Goal: Task Accomplishment & Management: Complete application form

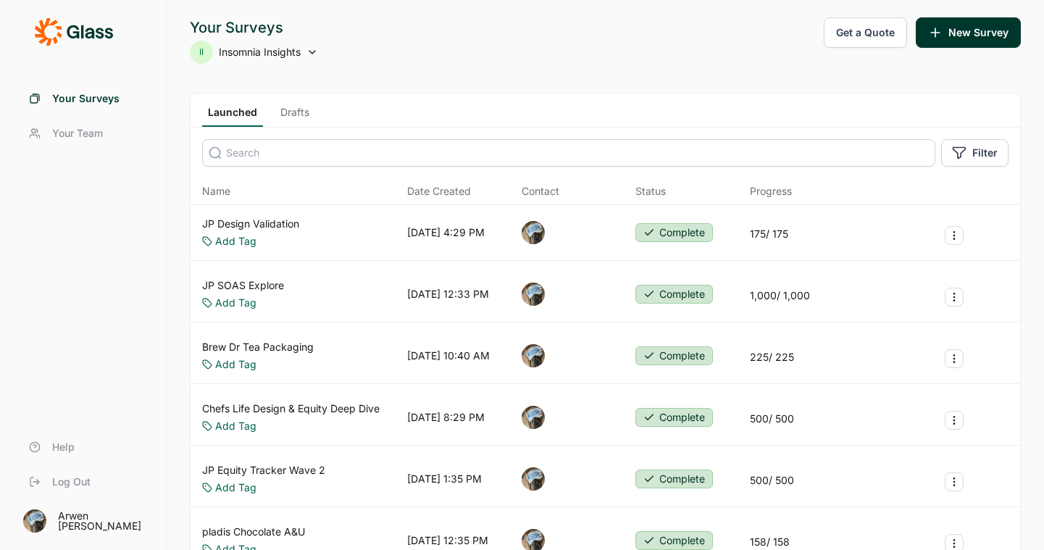
click at [292, 109] on link "Drafts" at bounding box center [295, 116] width 41 height 22
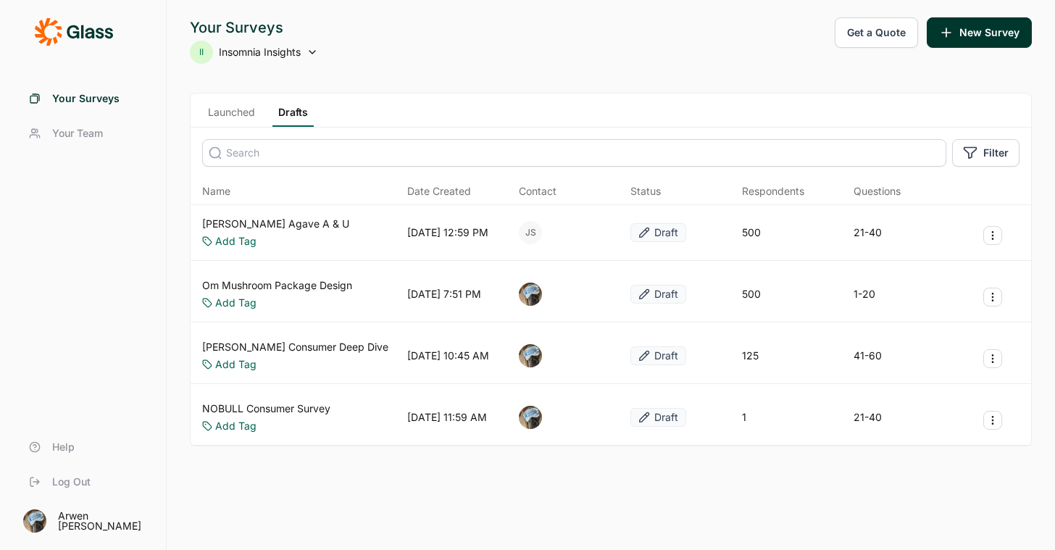
click at [251, 217] on link "[PERSON_NAME] Agave A & U" at bounding box center [275, 224] width 147 height 14
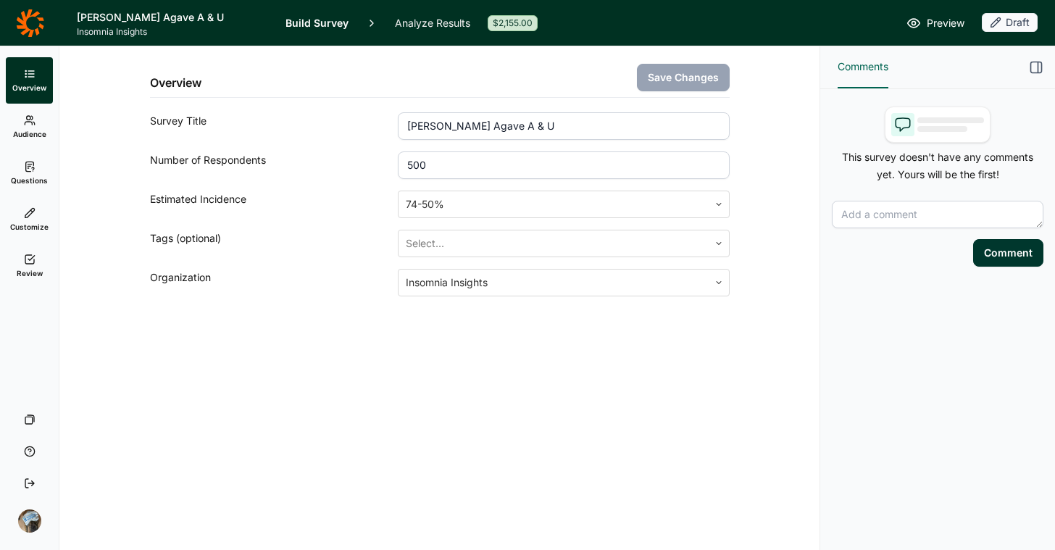
click at [27, 165] on icon at bounding box center [30, 167] width 12 height 12
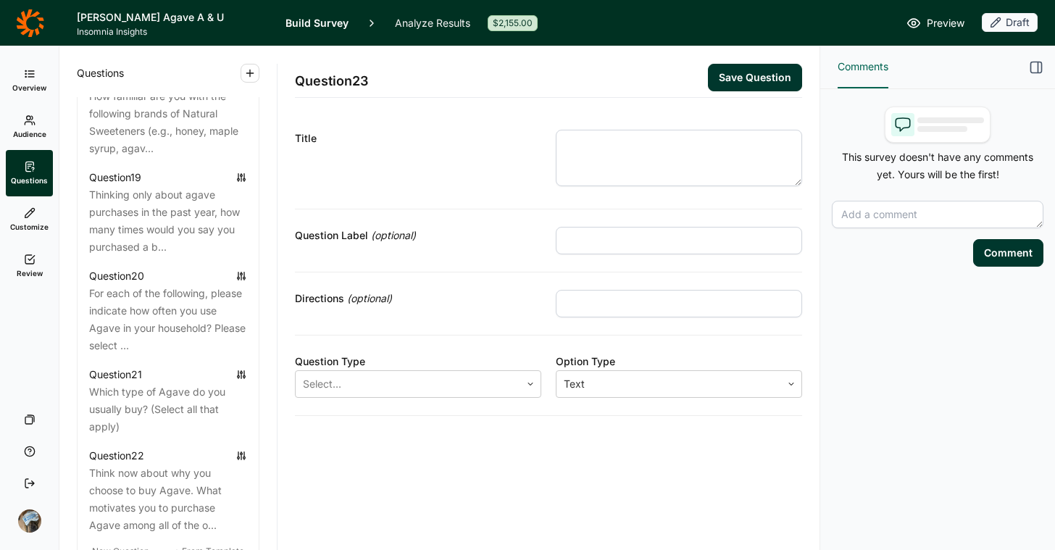
scroll to position [2340, 0]
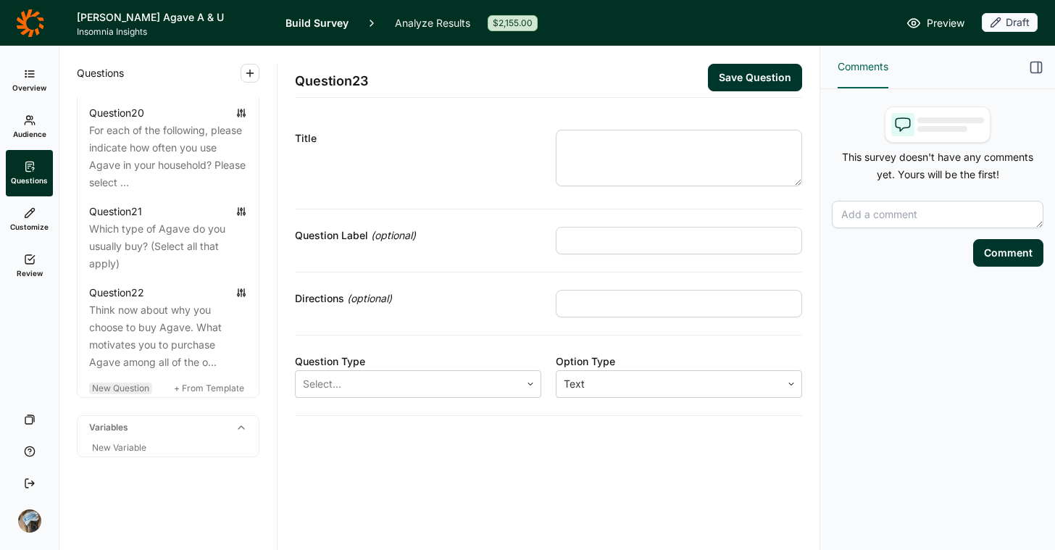
click at [119, 383] on div "New Question" at bounding box center [120, 389] width 63 height 12
click at [429, 393] on div at bounding box center [408, 384] width 210 height 20
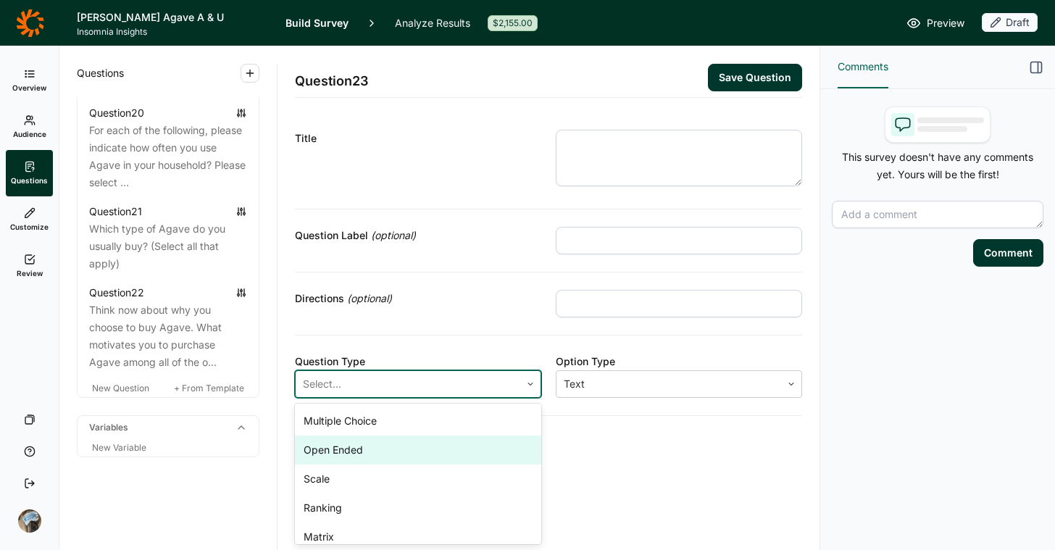
scroll to position [68, 0]
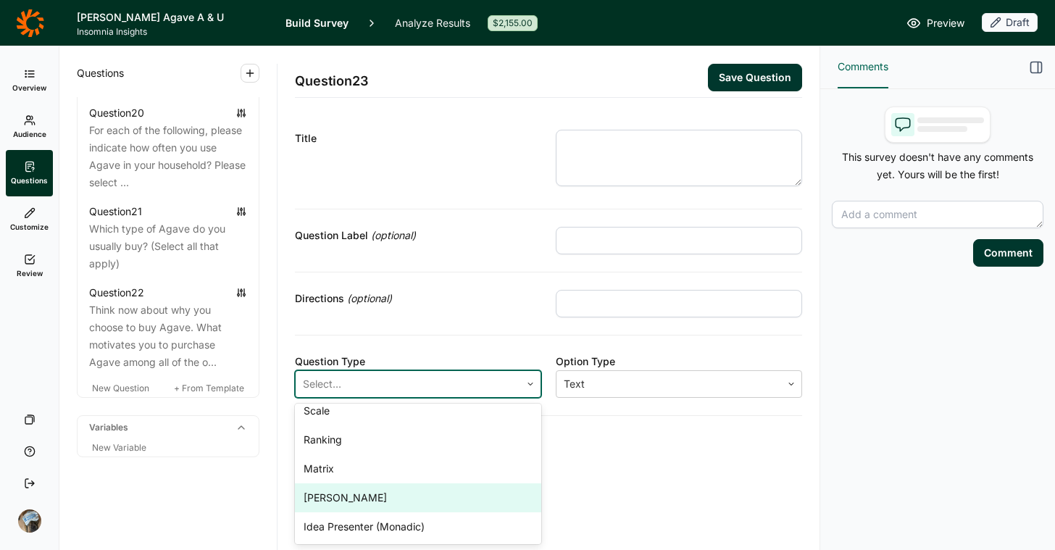
click at [427, 503] on div "[PERSON_NAME]" at bounding box center [418, 497] width 246 height 29
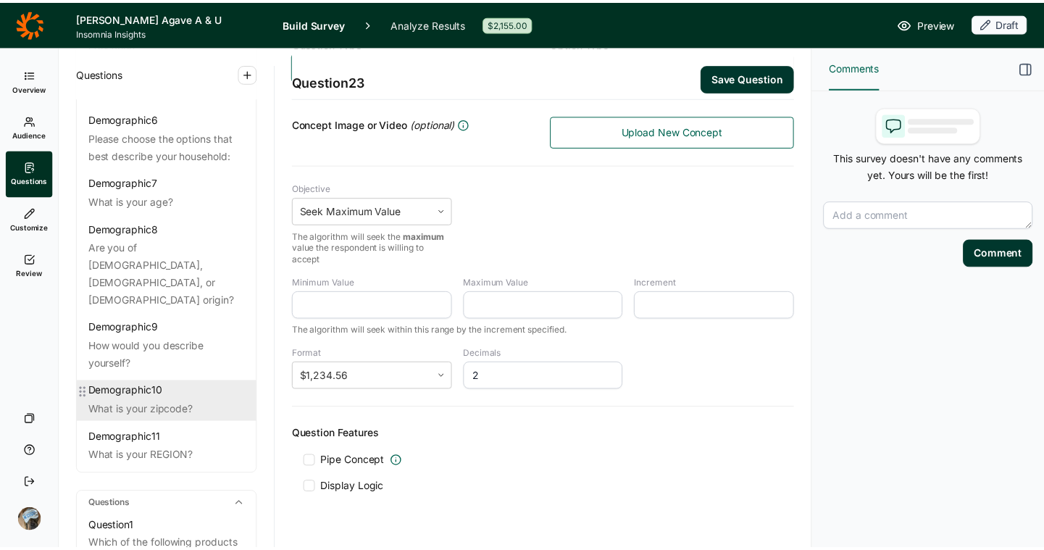
scroll to position [0, 0]
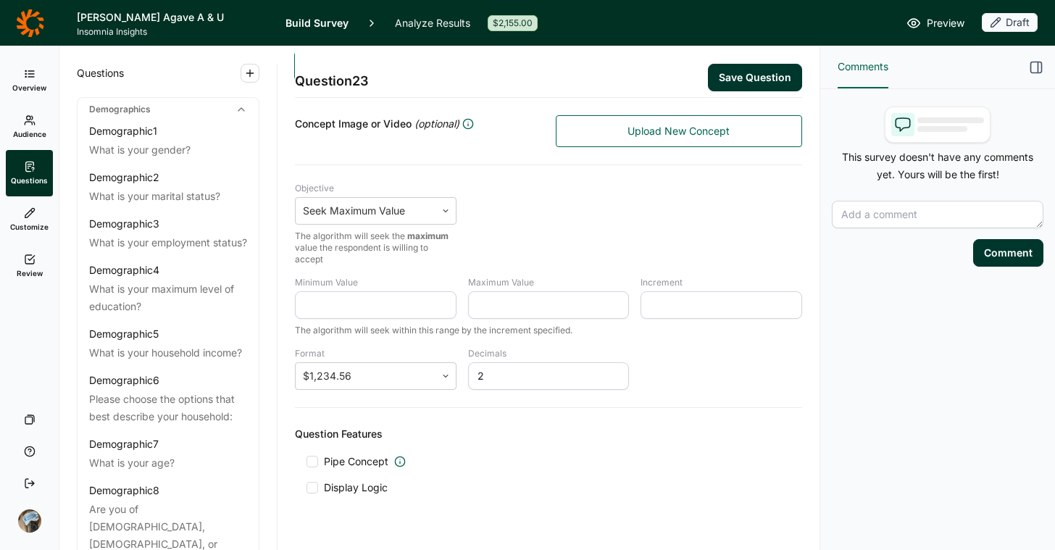
click at [38, 22] on icon at bounding box center [30, 23] width 28 height 29
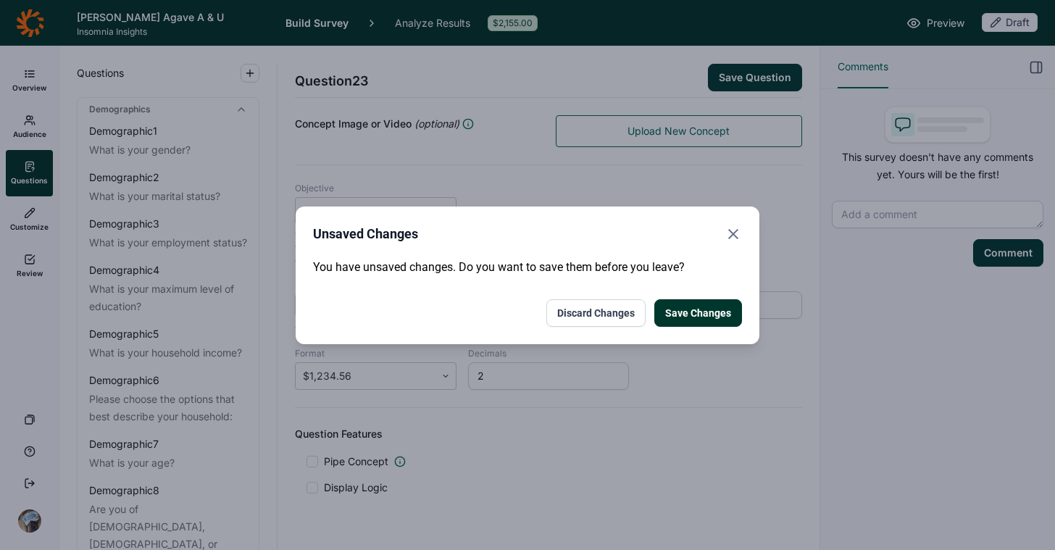
click at [594, 314] on button "Discard Changes" at bounding box center [596, 313] width 99 height 28
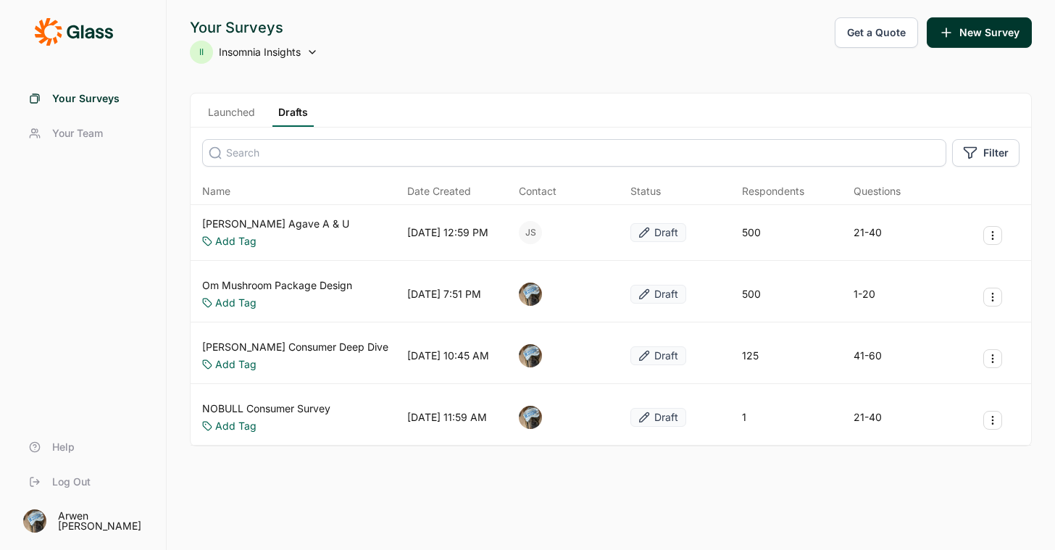
click at [207, 107] on link "Launched" at bounding box center [231, 116] width 59 height 22
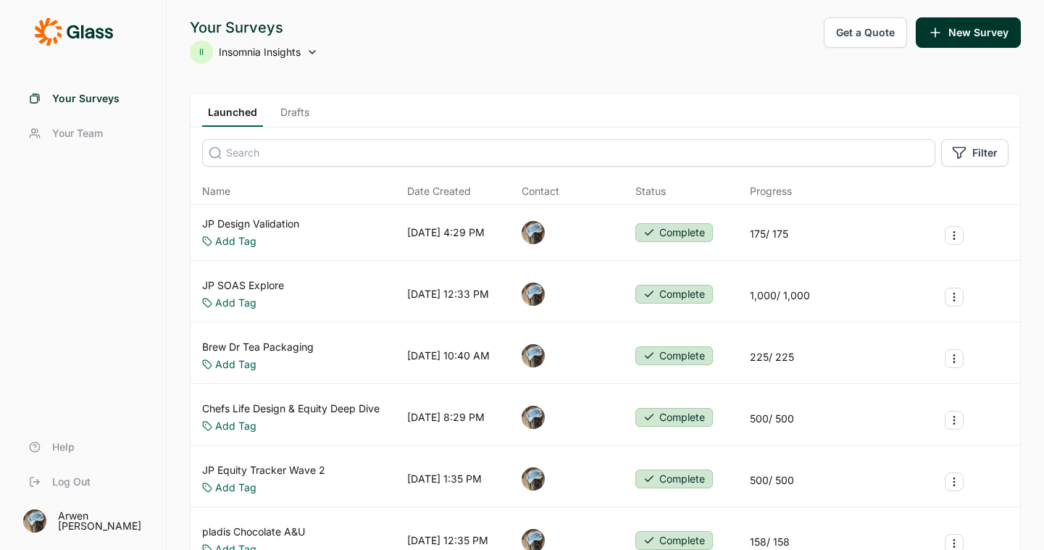
click at [273, 225] on link "JP Design Validation" at bounding box center [250, 224] width 97 height 14
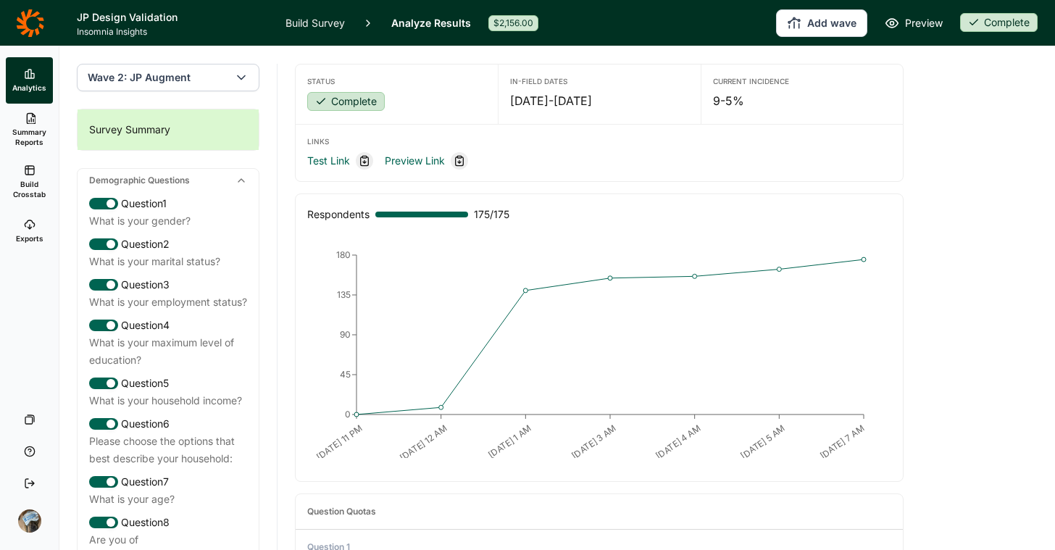
click at [28, 24] on icon at bounding box center [30, 23] width 28 height 29
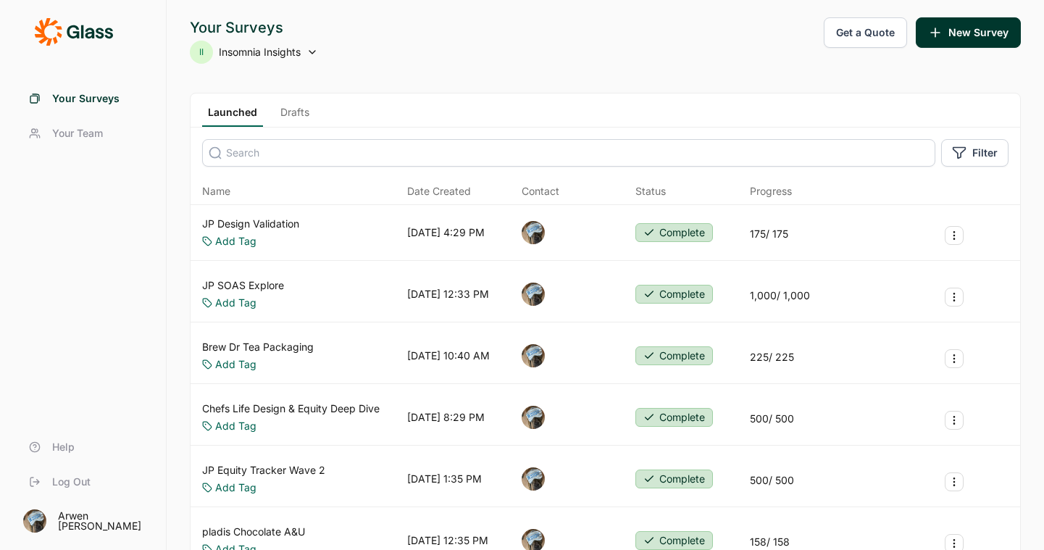
click at [957, 233] on icon "Survey Actions" at bounding box center [955, 236] width 12 height 12
click at [833, 270] on button "Duplicate Survey" at bounding box center [877, 270] width 164 height 32
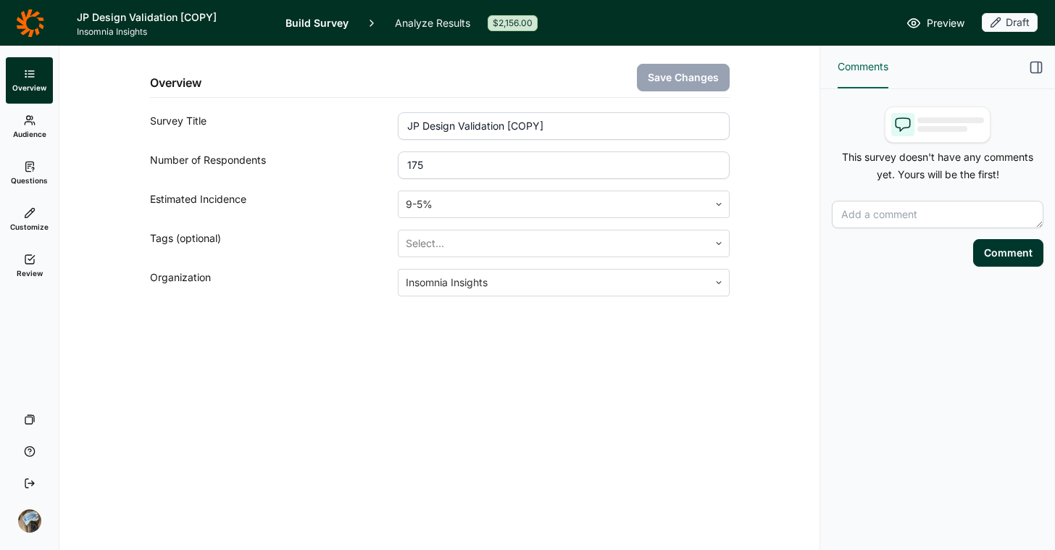
click at [603, 122] on input "JP Design Validation [COPY]" at bounding box center [563, 126] width 331 height 28
drag, startPoint x: 575, startPoint y: 125, endPoint x: 253, endPoint y: 109, distance: 323.0
click at [253, 109] on div "Overview Save Changes Survey Title JP Design Validation [COPY] Number of Respon…" at bounding box center [440, 171] width 580 height 250
type input "BRM Cereal Pricing"
click at [604, 390] on div "Overview Save Changes Survey Title BRM Cereal Pricing Number of Respondents 175…" at bounding box center [439, 298] width 760 height 504
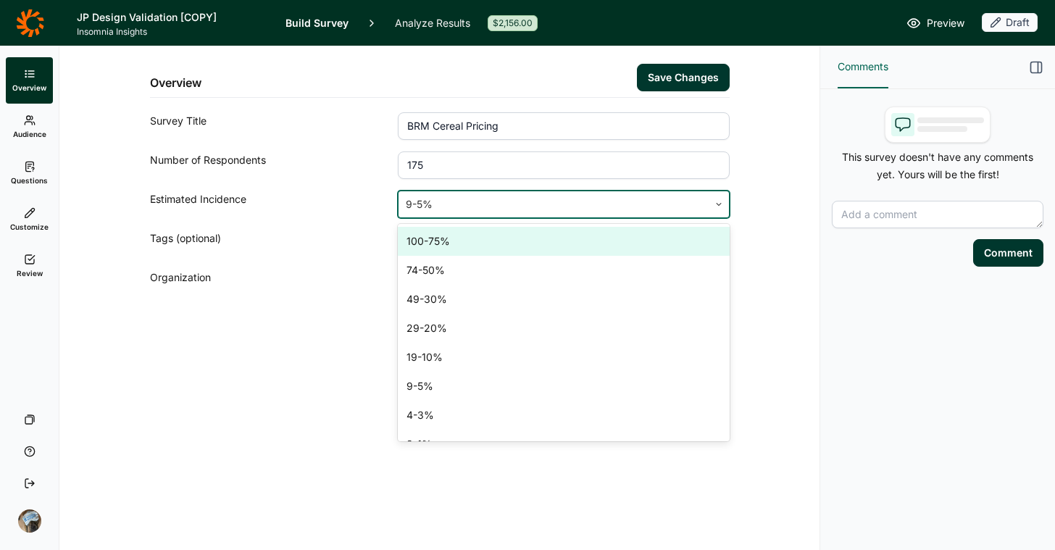
click at [515, 196] on div at bounding box center [553, 204] width 295 height 20
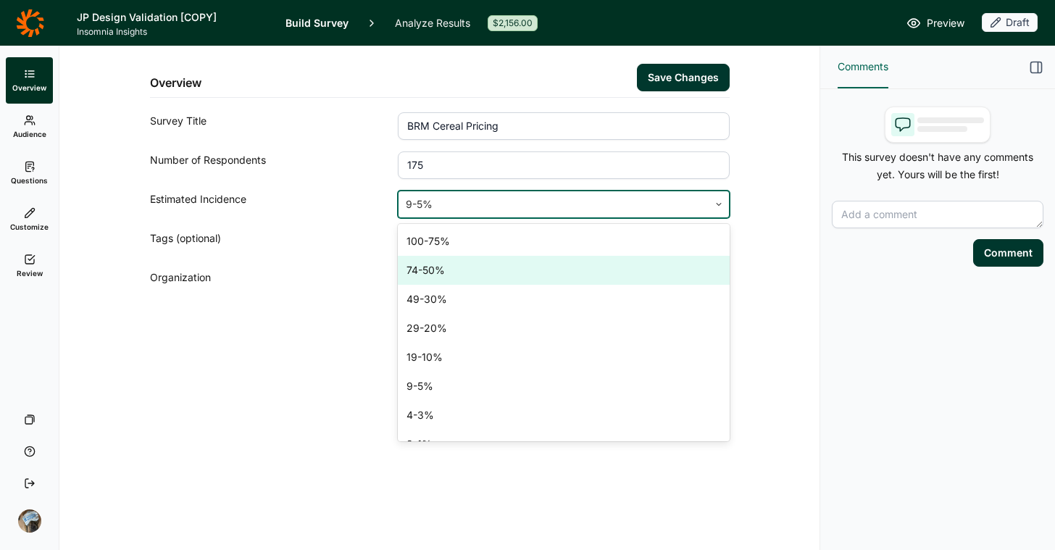
click at [486, 266] on div "74-50%" at bounding box center [563, 270] width 331 height 29
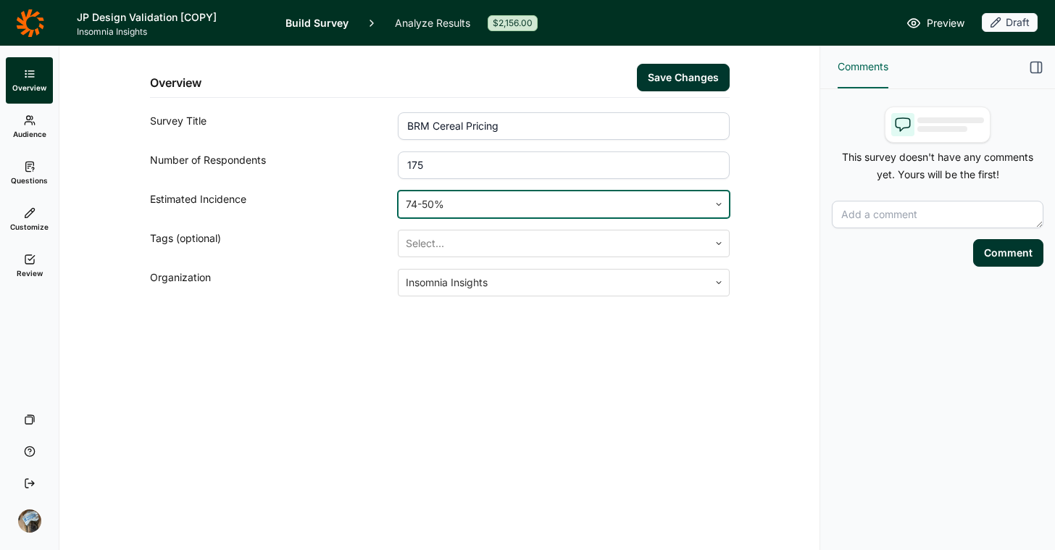
click at [407, 382] on div "Overview Save Changes Survey Title BRM Cereal Pricing Number of Respondents 175…" at bounding box center [439, 298] width 760 height 504
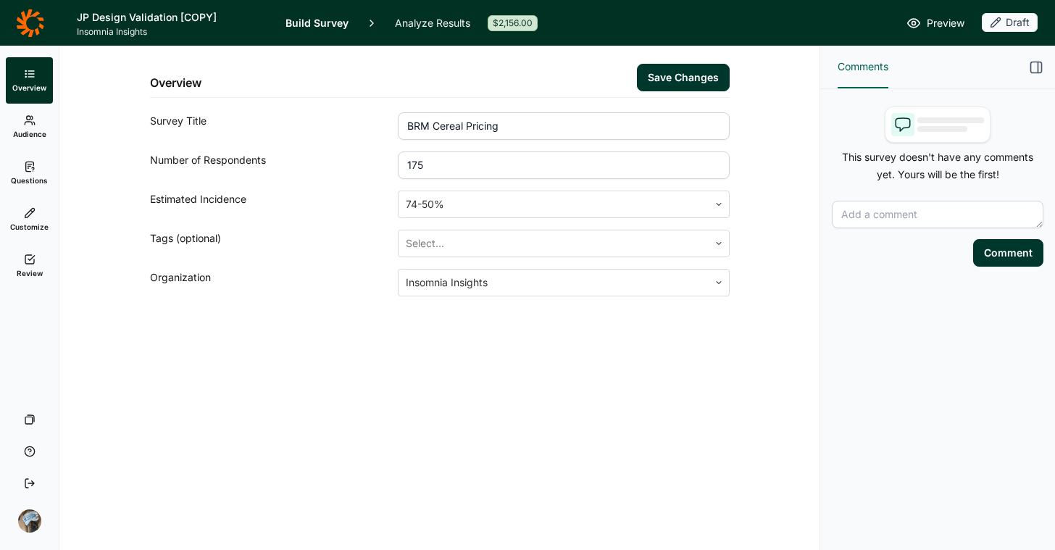
click at [686, 74] on button "Save Changes" at bounding box center [683, 78] width 93 height 28
click at [533, 165] on input "175" at bounding box center [563, 165] width 331 height 28
drag, startPoint x: 529, startPoint y: 165, endPoint x: 262, endPoint y: 159, distance: 267.5
click at [262, 159] on div "Number of Respondents 175" at bounding box center [440, 165] width 580 height 28
click at [678, 76] on button "Save Changes" at bounding box center [683, 78] width 93 height 28
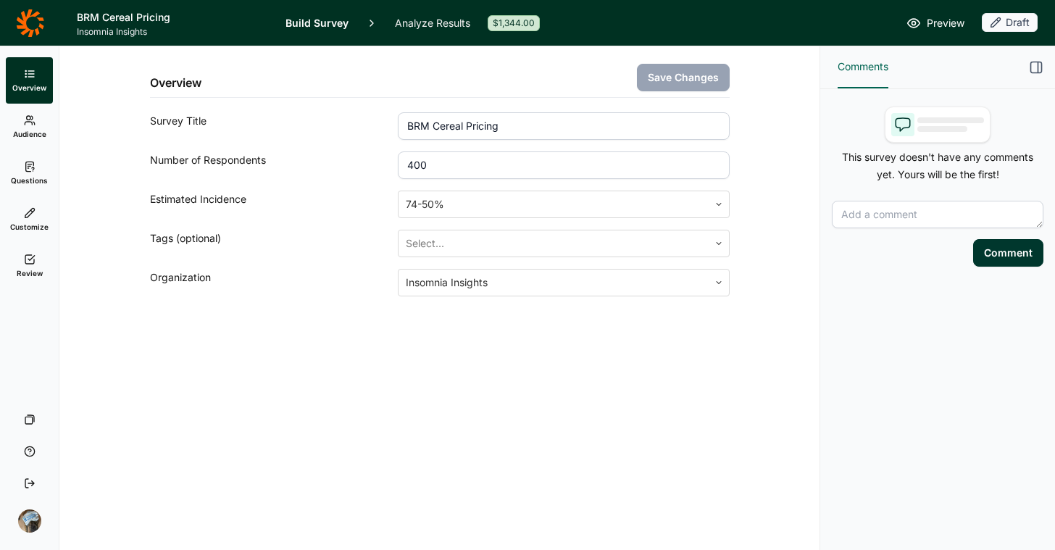
click at [539, 417] on div "Overview Save Changes Survey Title BRM Cereal Pricing Number of Respondents 400…" at bounding box center [439, 298] width 760 height 504
click at [465, 215] on div "74-50%" at bounding box center [553, 204] width 309 height 26
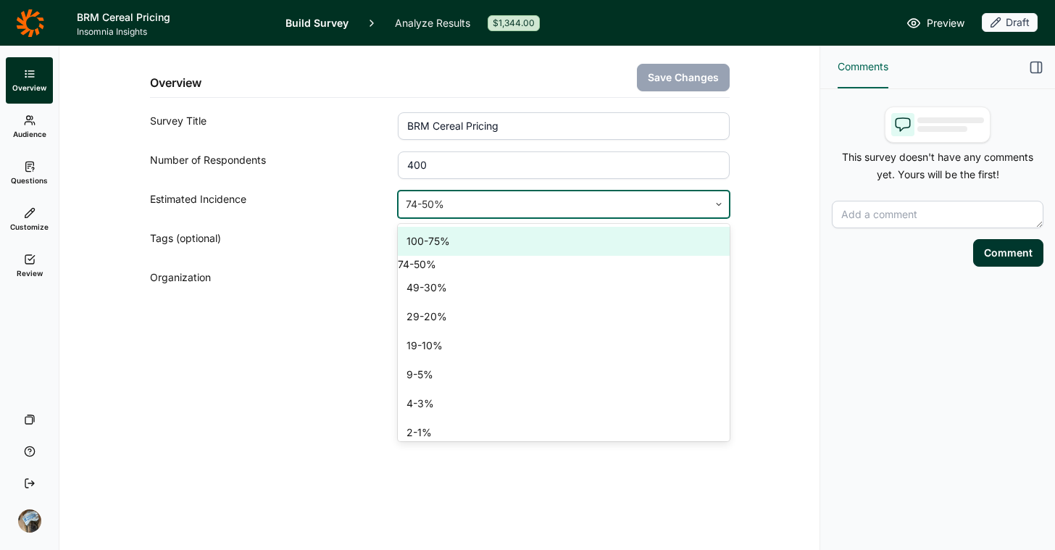
click at [469, 238] on div "100-75%" at bounding box center [563, 241] width 331 height 29
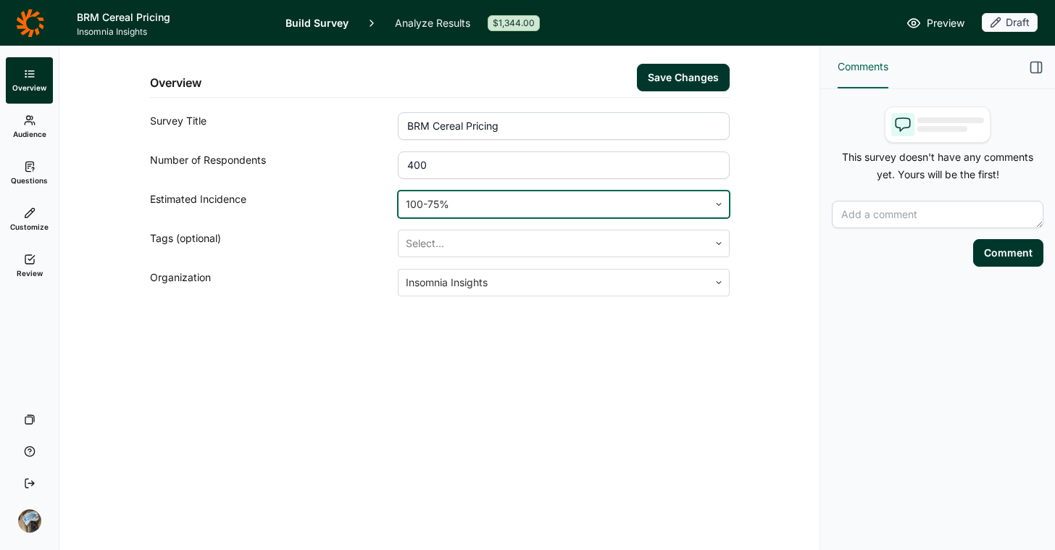
click at [716, 62] on div "Overview Save Changes" at bounding box center [440, 71] width 580 height 51
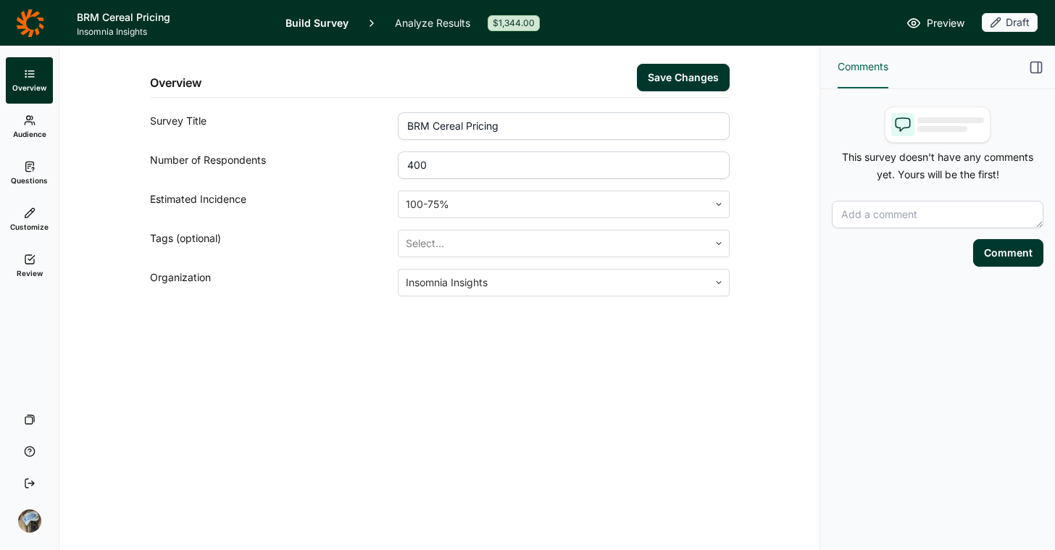
click at [710, 71] on button "Save Changes" at bounding box center [683, 78] width 93 height 28
click at [473, 403] on div "Overview Save Changes Survey Title BRM Cereal Pricing Number of Respondents 400…" at bounding box center [439, 298] width 760 height 504
drag, startPoint x: 483, startPoint y: 162, endPoint x: 365, endPoint y: 141, distance: 120.6
click at [365, 141] on div "Overview Save Changes Survey Title BRM Cereal Pricing Number of Respondents 400…" at bounding box center [440, 171] width 580 height 250
type input "350"
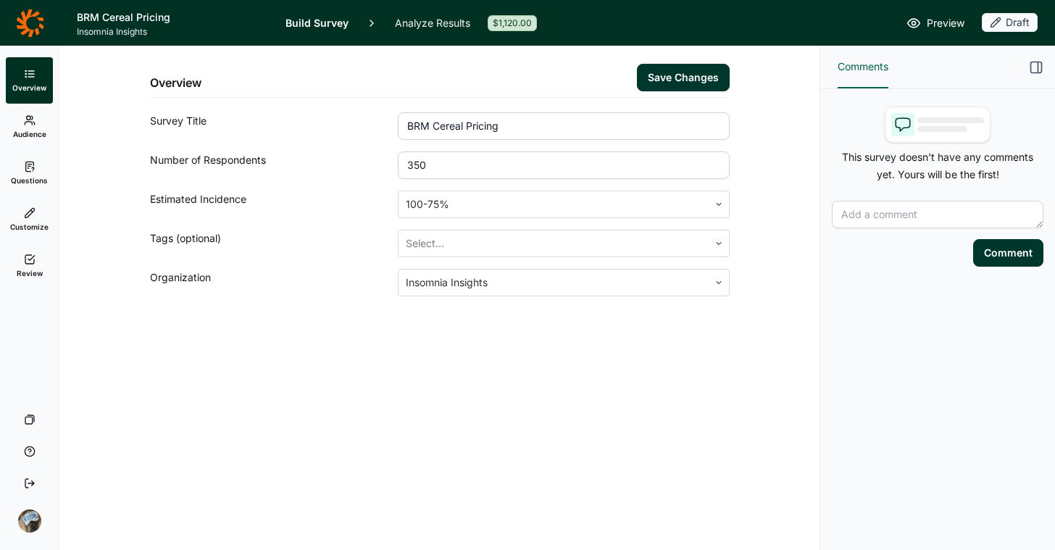
click at [691, 78] on button "Save Changes" at bounding box center [683, 78] width 93 height 28
click at [398, 419] on div "Overview Save Changes Survey Title BRM Cereal Pricing Number of Respondents 350…" at bounding box center [439, 298] width 760 height 504
click at [27, 136] on span "Audience" at bounding box center [29, 134] width 33 height 10
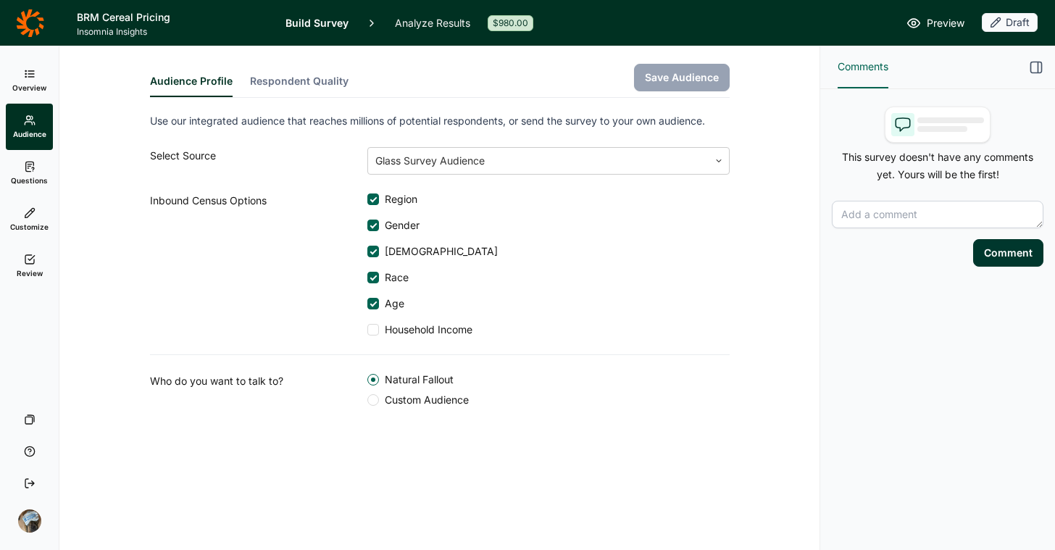
click at [14, 166] on link "Questions" at bounding box center [29, 173] width 47 height 46
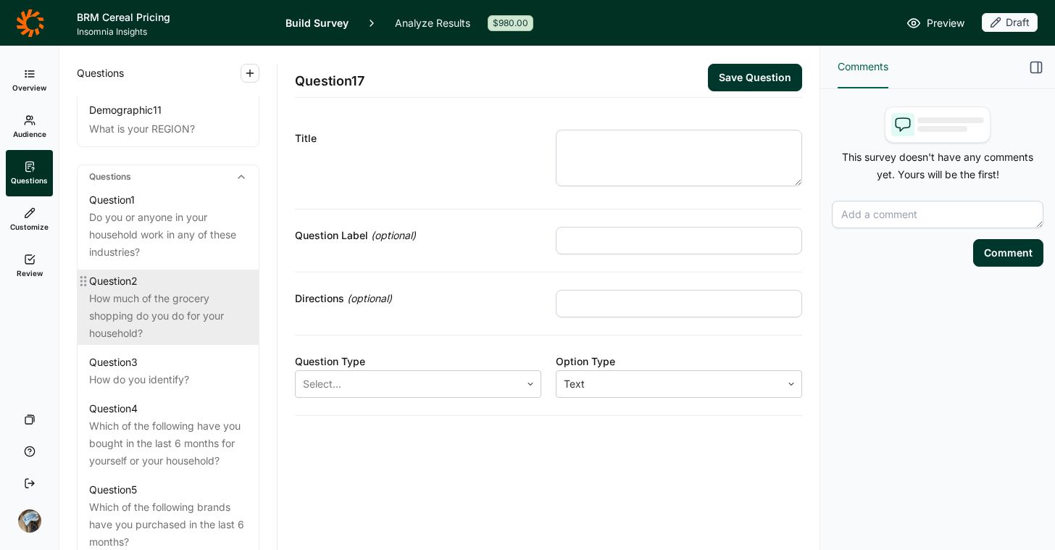
scroll to position [565, 0]
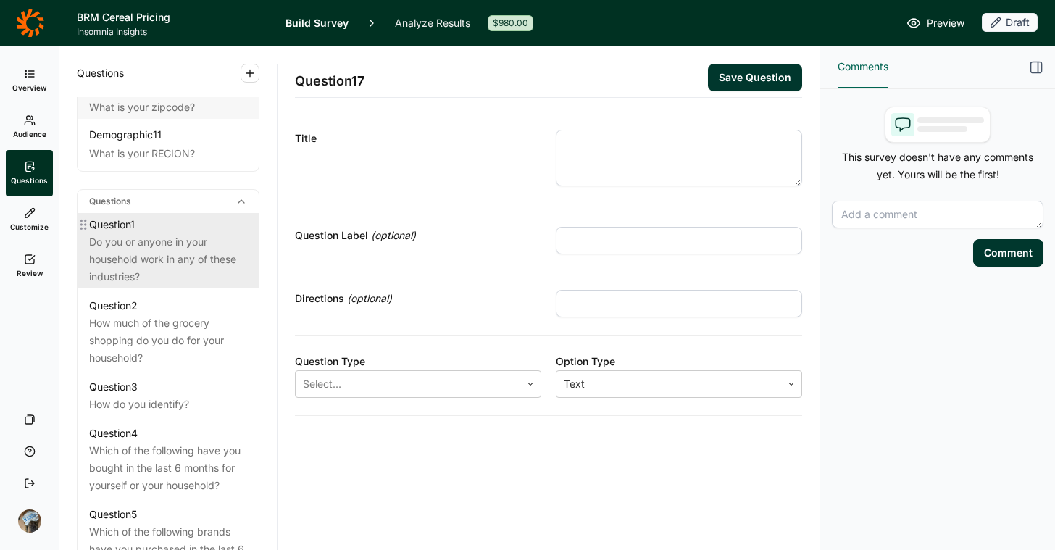
click at [168, 259] on div "Do you or anyone in your household work in any of these industries?" at bounding box center [168, 259] width 158 height 52
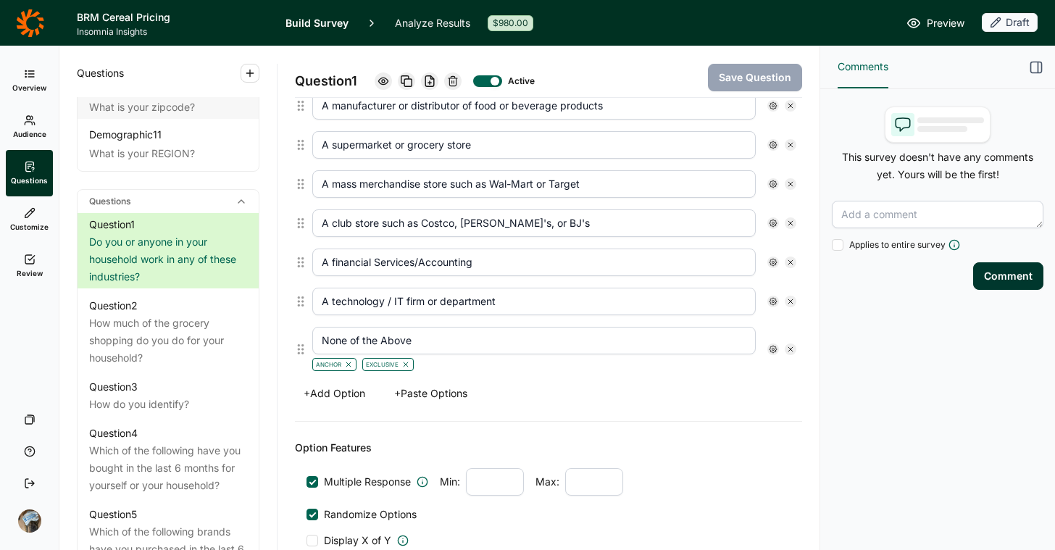
scroll to position [552, 0]
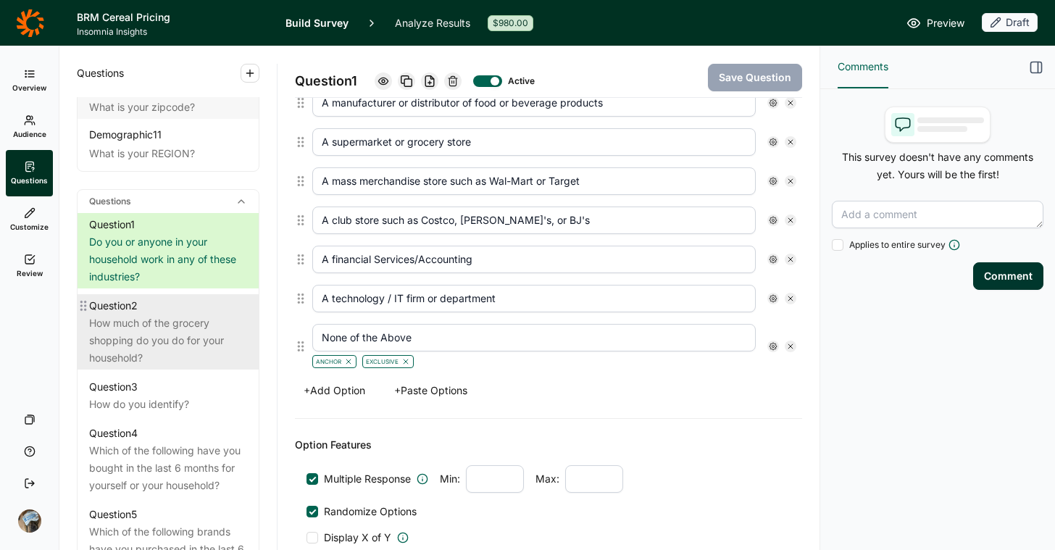
click at [154, 346] on div "How much of the grocery shopping do you do for your household?" at bounding box center [168, 341] width 158 height 52
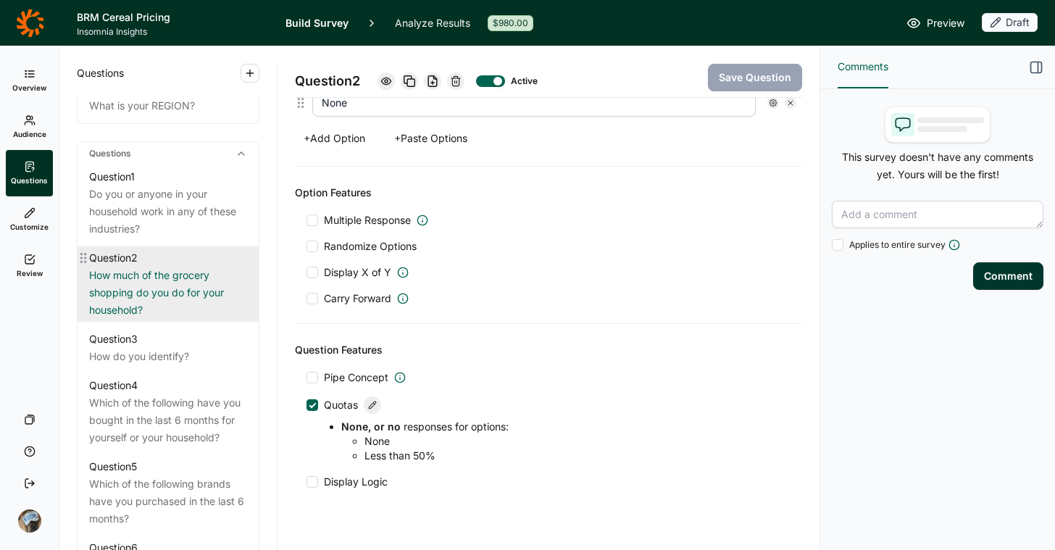
scroll to position [770, 0]
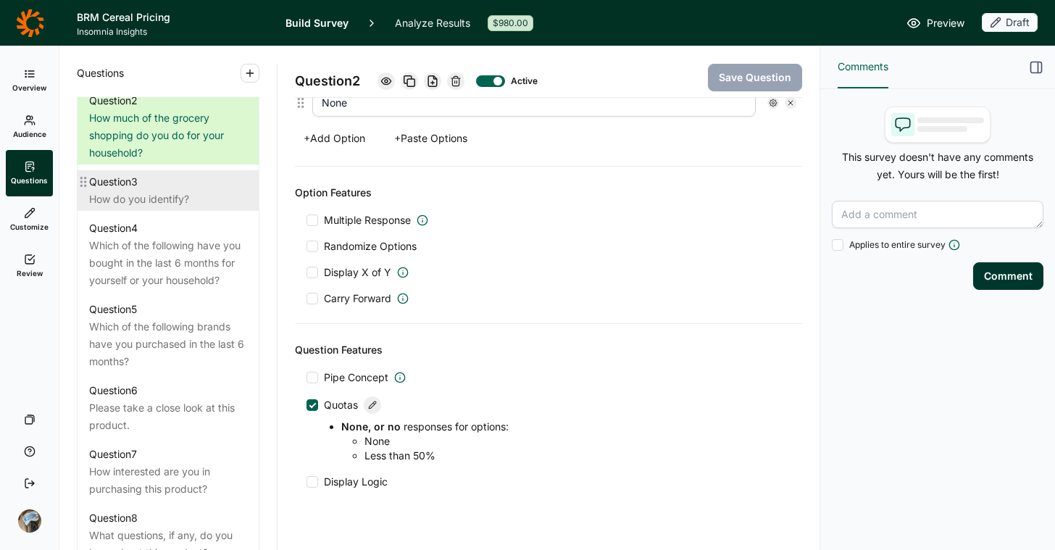
click at [141, 208] on div "How do you identify?" at bounding box center [168, 199] width 158 height 17
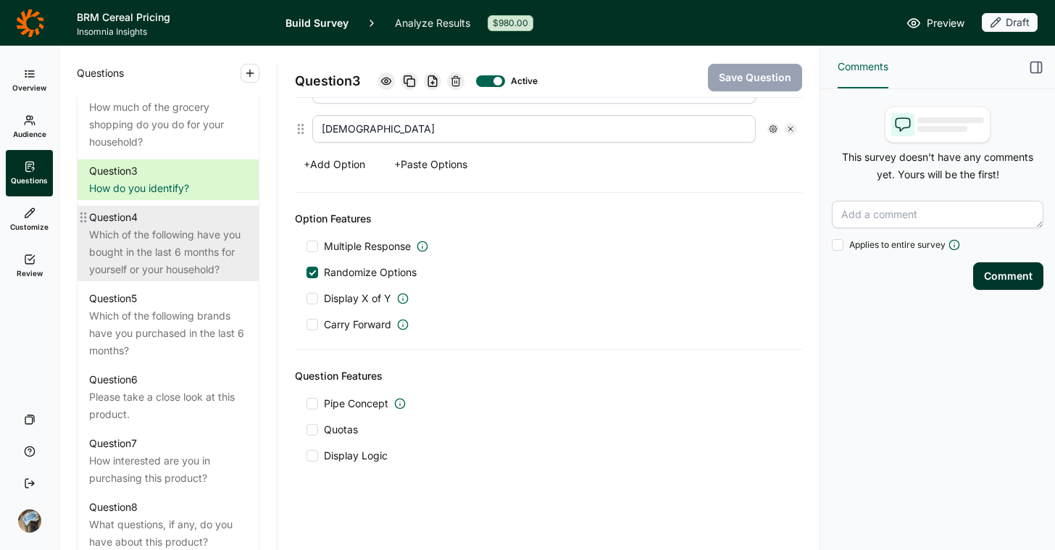
scroll to position [781, 0]
click at [177, 264] on div "Which of the following have you bought in the last 6 months for yourself or you…" at bounding box center [168, 251] width 158 height 52
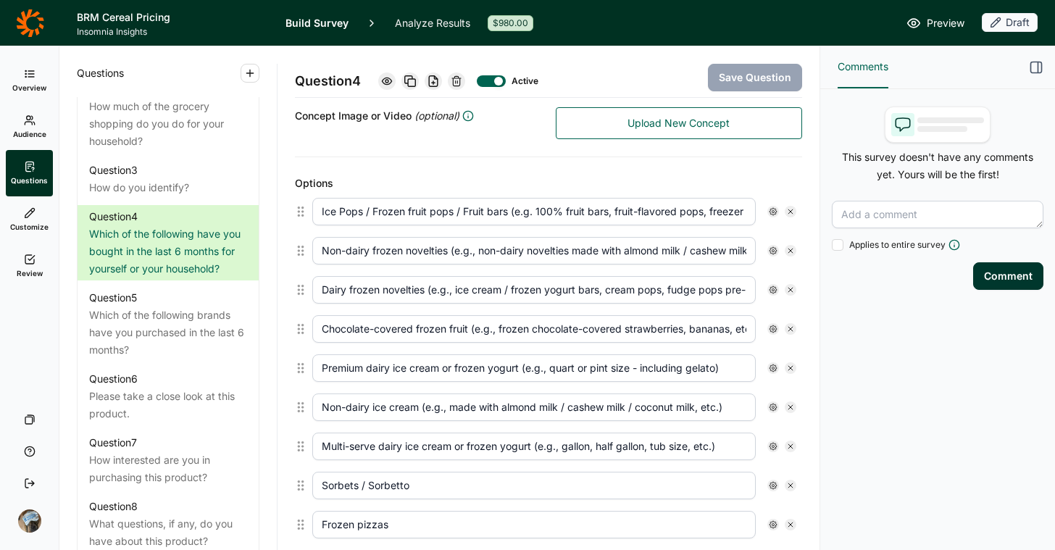
scroll to position [362, 0]
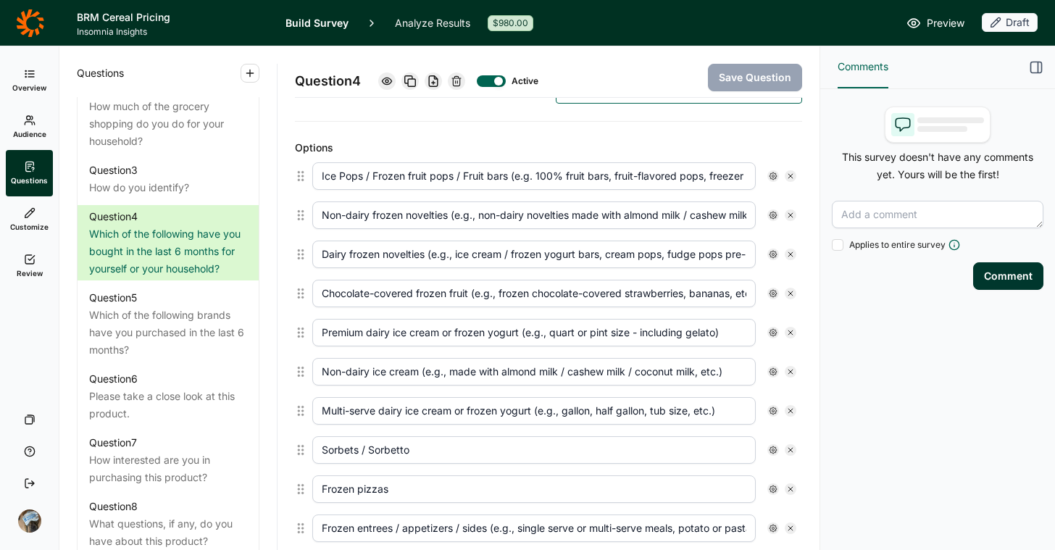
click at [786, 173] on icon at bounding box center [790, 176] width 9 height 9
type input "Non-dairy frozen novelties (e.g., non-dairy novelties made with almond milk / c…"
type input "Dairy frozen novelties (e.g., ice cream / frozen yogurt bars, cream pops, fudge…"
type input "Chocolate-covered frozen fruit (e.g., frozen chocolate-covered strawberries, ba…"
type input "Premium dairy ice cream or frozen yogurt (e.g., quart or pint size - including …"
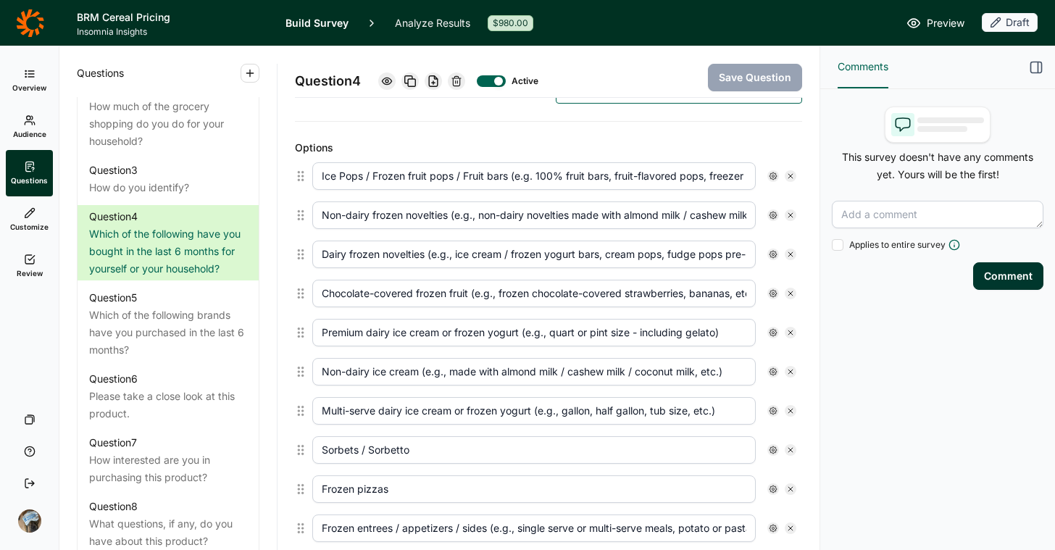
type input "Non-dairy ice cream (e.g., made with almond milk / cashew milk / coconut milk, …"
type input "Multi-serve dairy ice cream or frozen yogurt (e.g., gallon, half gallon, tub si…"
type input "Sorbets / Sorbetto"
type input "Frozen pizzas"
type input "Frozen entrees / appetizers / sides (e.g., single serve or multi-serve meals, p…"
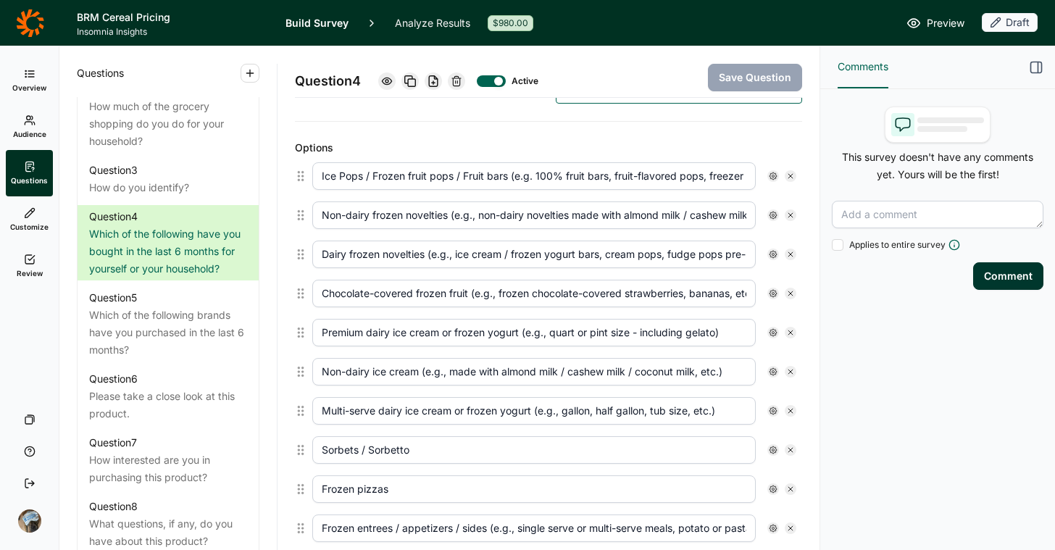
type input "Frozen vegetables (e.g., corn, beans, broccoli, squash, etc.)"
type input "Frozen fruit"
type input "Frozen Smoothies / Smoothie Kits"
type input "None of the above"
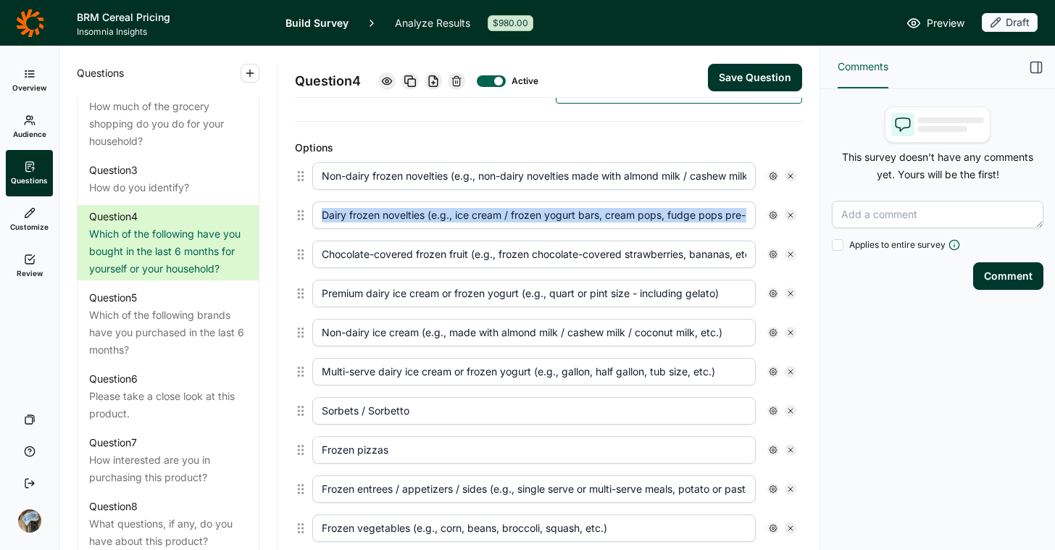
click at [786, 173] on icon at bounding box center [790, 176] width 9 height 9
type input "Dairy frozen novelties (e.g., ice cream / frozen yogurt bars, cream pops, fudge…"
type input "Chocolate-covered frozen fruit (e.g., frozen chocolate-covered strawberries, ba…"
type input "Premium dairy ice cream or frozen yogurt (e.g., quart or pint size - including …"
type input "Non-dairy ice cream (e.g., made with almond milk / cashew milk / coconut milk, …"
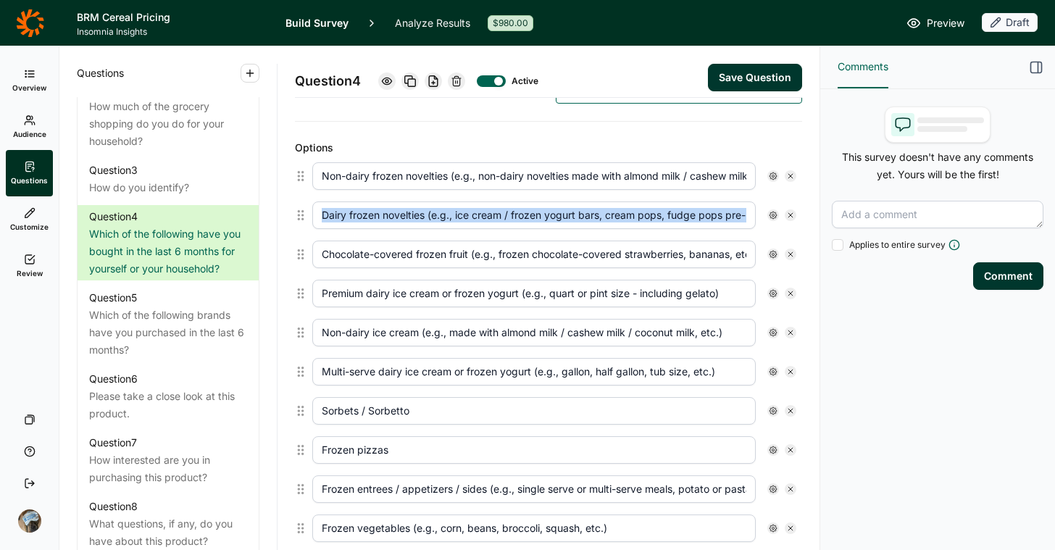
type input "Multi-serve dairy ice cream or frozen yogurt (e.g., gallon, half gallon, tub si…"
type input "Sorbets / Sorbetto"
type input "Frozen pizzas"
type input "Frozen entrees / appetizers / sides (e.g., single serve or multi-serve meals, p…"
type input "Frozen vegetables (e.g., corn, beans, broccoli, squash, etc.)"
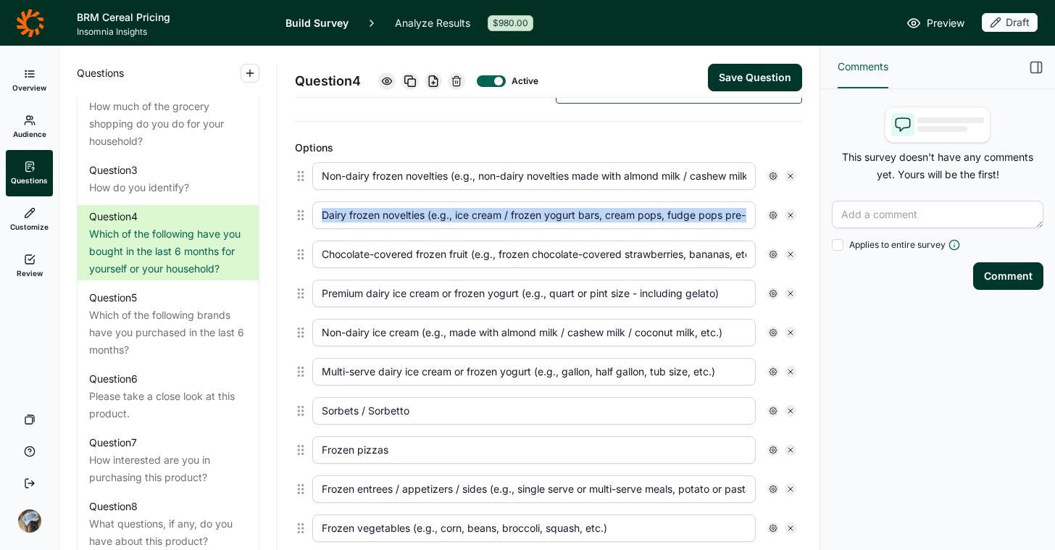
type input "Frozen fruit"
type input "Frozen Smoothies / Smoothie Kits"
type input "None of the above"
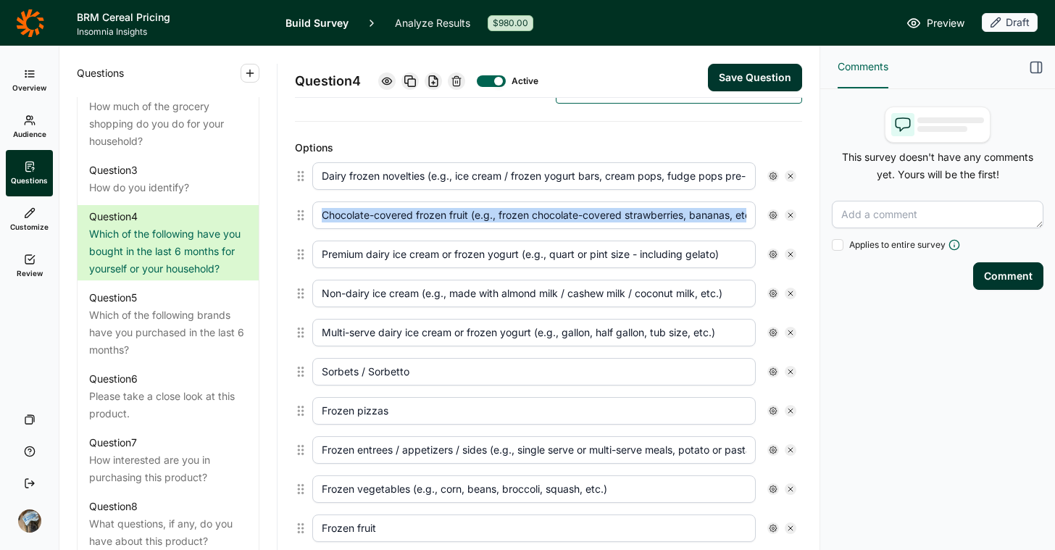
click at [786, 173] on icon at bounding box center [790, 176] width 9 height 9
type input "Chocolate-covered frozen fruit (e.g., frozen chocolate-covered strawberries, ba…"
type input "Premium dairy ice cream or frozen yogurt (e.g., quart or pint size - including …"
type input "Non-dairy ice cream (e.g., made with almond milk / cashew milk / coconut milk, …"
type input "Multi-serve dairy ice cream or frozen yogurt (e.g., gallon, half gallon, tub si…"
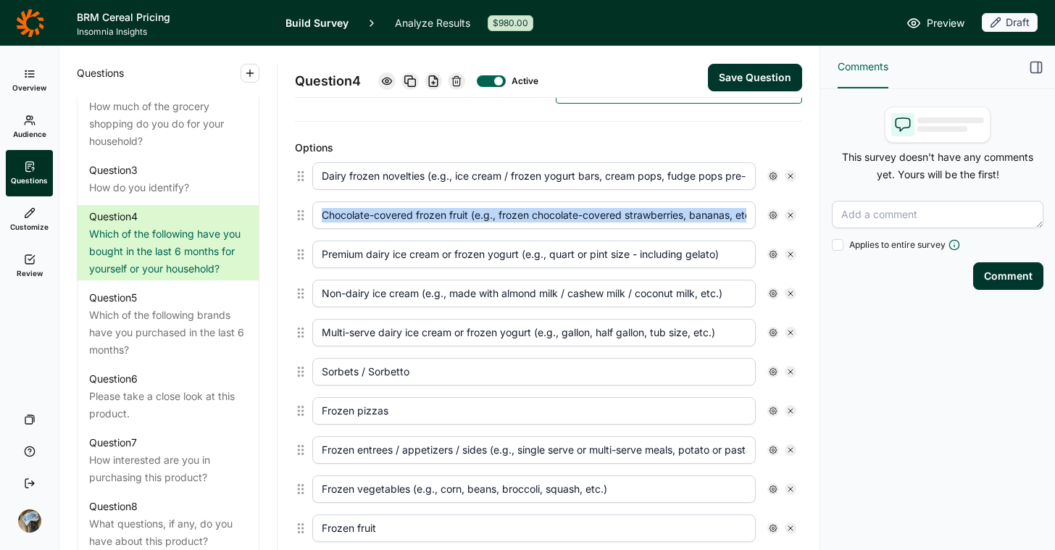
type input "Sorbets / Sorbetto"
type input "Frozen pizzas"
type input "Frozen entrees / appetizers / sides (e.g., single serve or multi-serve meals, p…"
type input "Frozen vegetables (e.g., corn, beans, broccoli, squash, etc.)"
type input "Frozen fruit"
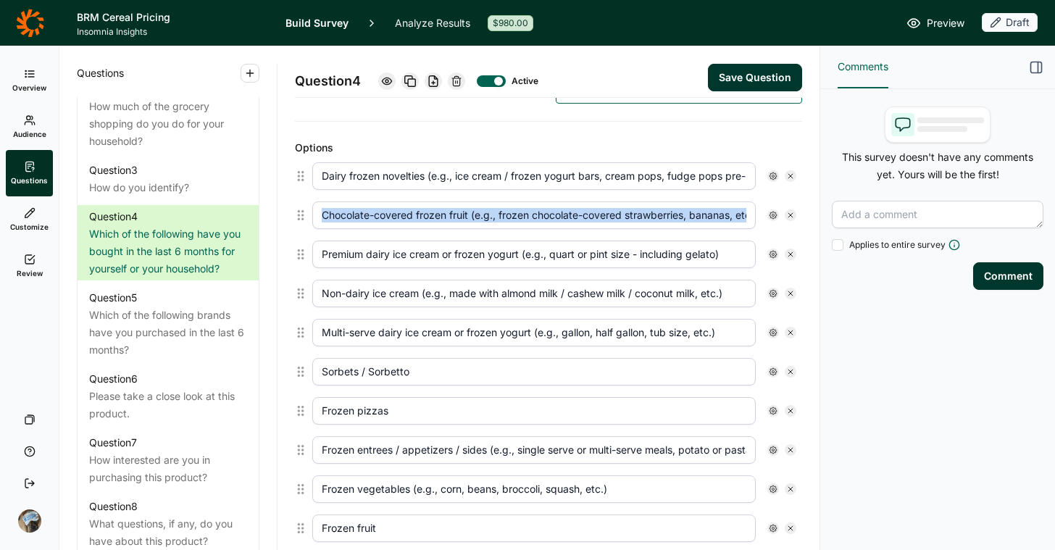
type input "Frozen Smoothies / Smoothie Kits"
type input "None of the above"
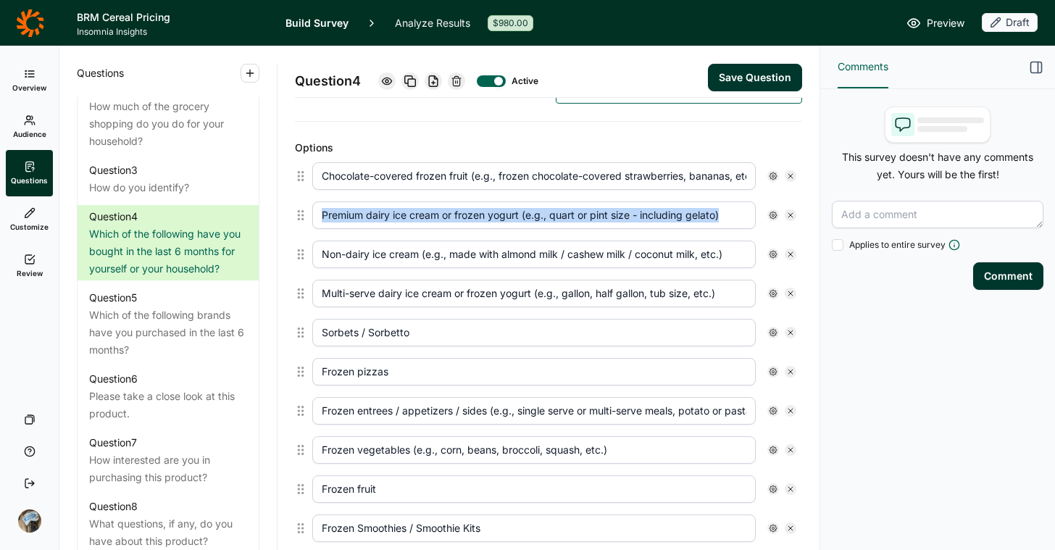
click at [786, 173] on icon at bounding box center [790, 176] width 9 height 9
type input "Premium dairy ice cream or frozen yogurt (e.g., quart or pint size - including …"
type input "Non-dairy ice cream (e.g., made with almond milk / cashew milk / coconut milk, …"
type input "Multi-serve dairy ice cream or frozen yogurt (e.g., gallon, half gallon, tub si…"
type input "Sorbets / Sorbetto"
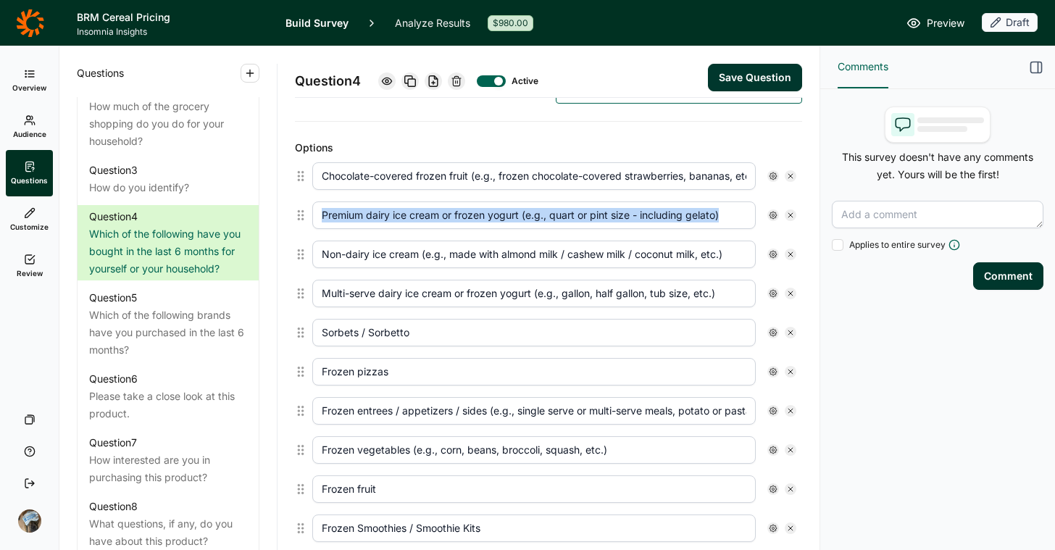
type input "Frozen pizzas"
type input "Frozen entrees / appetizers / sides (e.g., single serve or multi-serve meals, p…"
type input "Frozen vegetables (e.g., corn, beans, broccoli, squash, etc.)"
type input "Frozen fruit"
type input "Frozen Smoothies / Smoothie Kits"
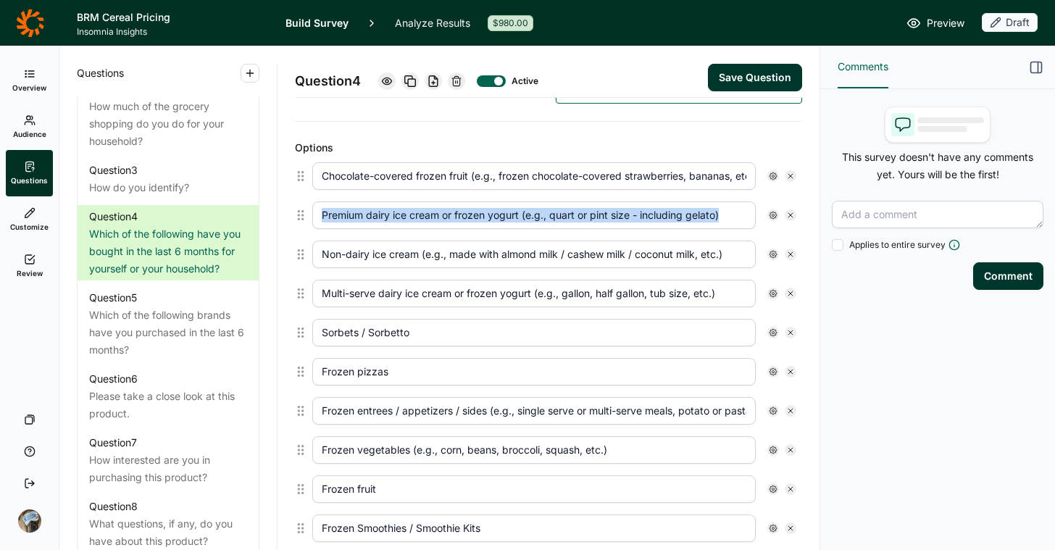
type input "None of the above"
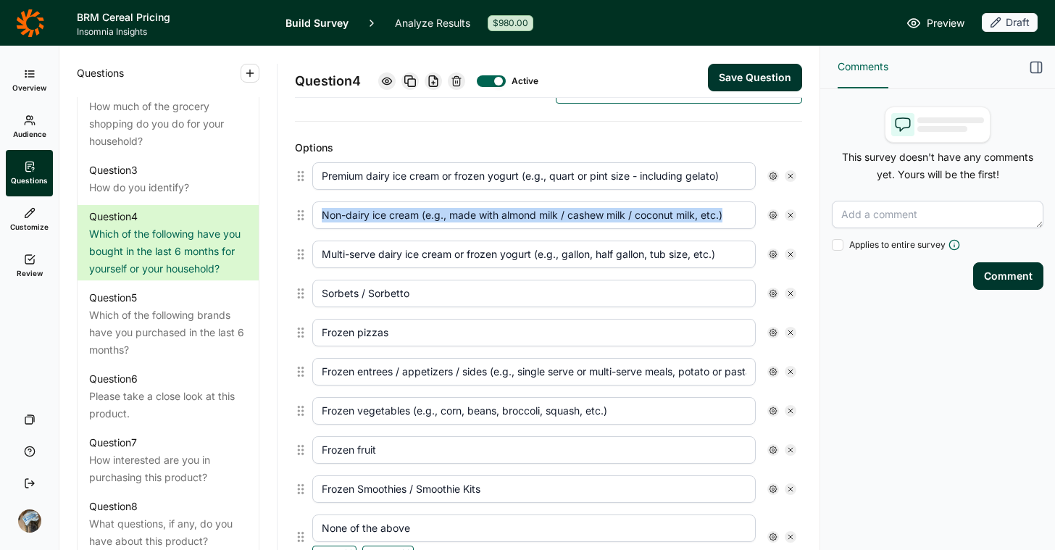
click at [786, 173] on icon at bounding box center [790, 176] width 9 height 9
type input "Non-dairy ice cream (e.g., made with almond milk / cashew milk / coconut milk, …"
type input "Multi-serve dairy ice cream or frozen yogurt (e.g., gallon, half gallon, tub si…"
type input "Sorbets / Sorbetto"
type input "Frozen pizzas"
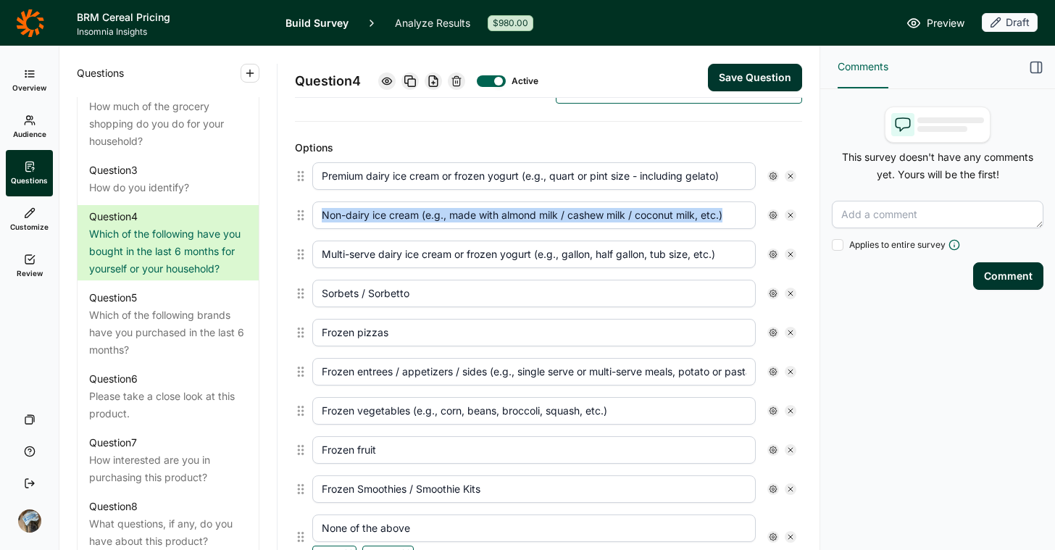
type input "Frozen entrees / appetizers / sides (e.g., single serve or multi-serve meals, p…"
type input "Frozen vegetables (e.g., corn, beans, broccoli, squash, etc.)"
type input "Frozen fruit"
type input "Frozen Smoothies / Smoothie Kits"
type input "None of the above"
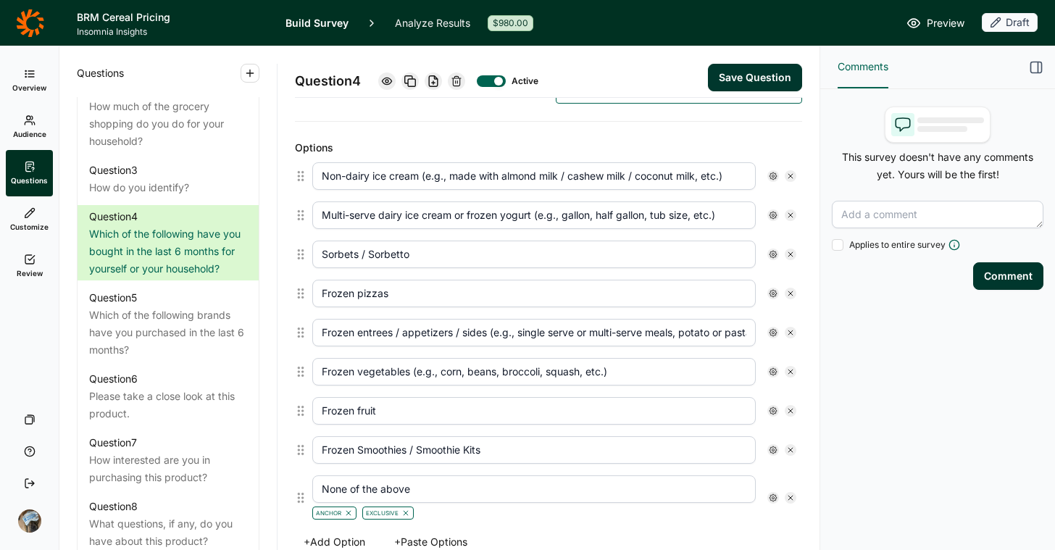
click at [786, 173] on icon at bounding box center [790, 176] width 9 height 9
type input "Multi-serve dairy ice cream or frozen yogurt (e.g., gallon, half gallon, tub si…"
type input "Sorbets / Sorbetto"
type input "Frozen pizzas"
type input "Frozen entrees / appetizers / sides (e.g., single serve or multi-serve meals, p…"
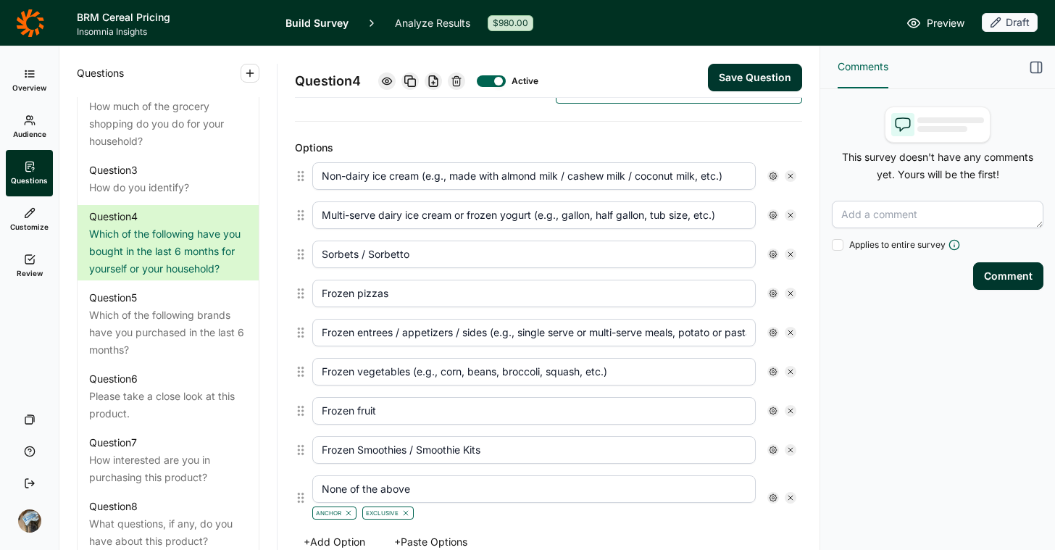
type input "Frozen vegetables (e.g., corn, beans, broccoli, squash, etc.)"
type input "Frozen fruit"
type input "Frozen Smoothies / Smoothie Kits"
type input "None of the above"
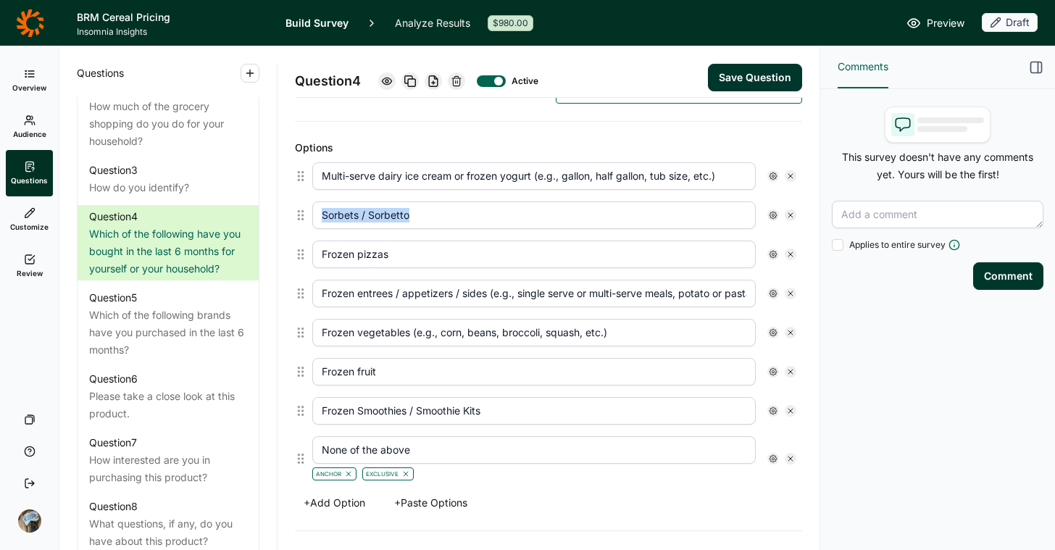
click at [786, 173] on icon at bounding box center [790, 176] width 9 height 9
type input "Sorbets / Sorbetto"
type input "Frozen pizzas"
type input "Frozen entrees / appetizers / sides (e.g., single serve or multi-serve meals, p…"
type input "Frozen vegetables (e.g., corn, beans, broccoli, squash, etc.)"
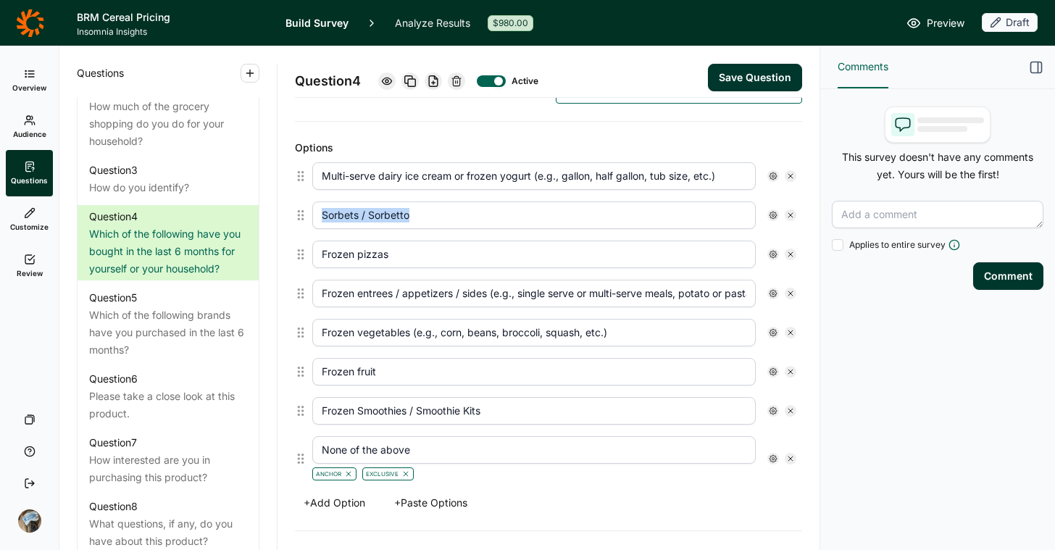
type input "Frozen fruit"
type input "Frozen Smoothies / Smoothie Kits"
type input "None of the above"
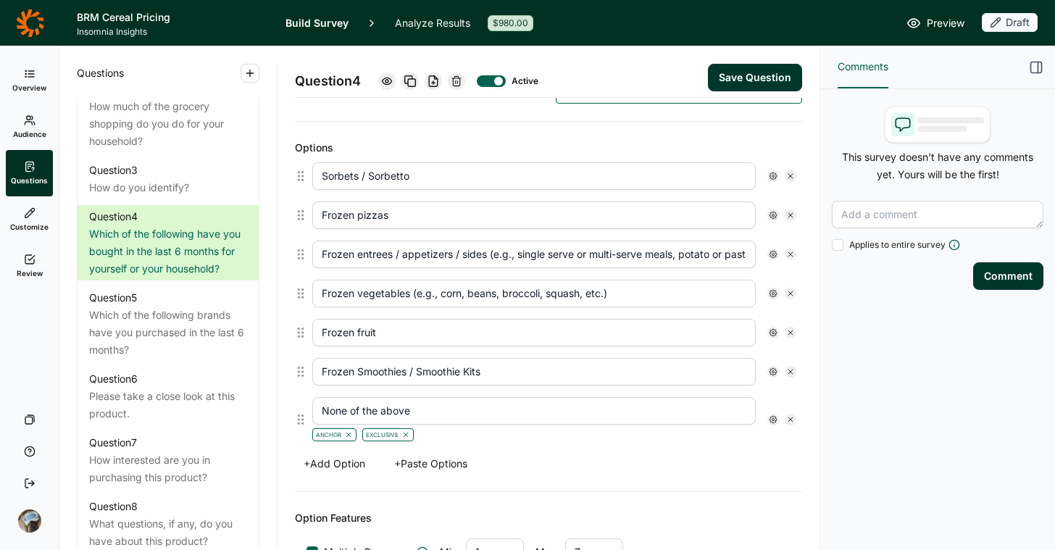
click at [531, 172] on input "Sorbets / Sorbetto" at bounding box center [534, 176] width 444 height 28
type input "B"
type input "Cold Cereal"
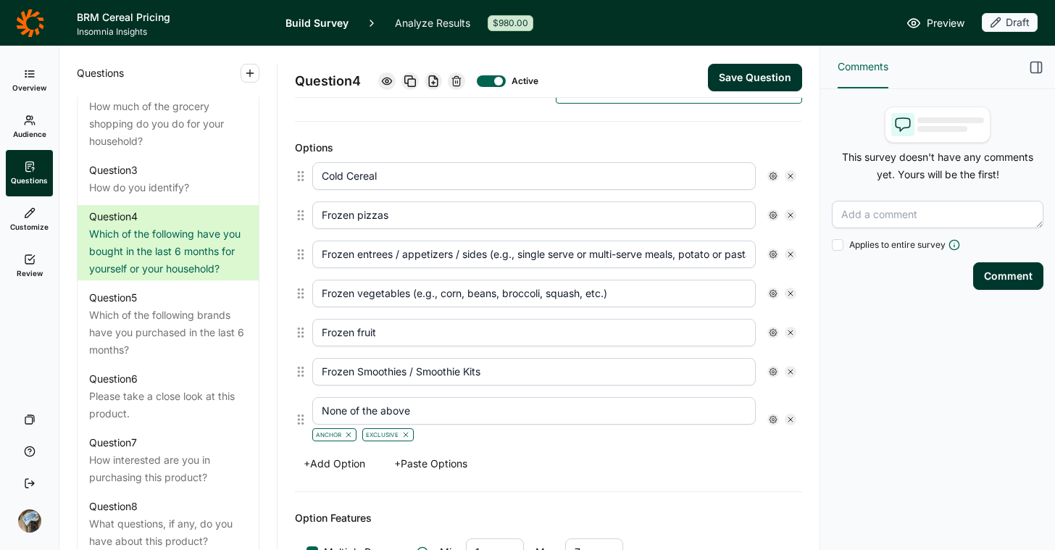
click at [483, 253] on input "Frozen entrees / appetizers / sides (e.g., single serve or multi-serve meals, p…" at bounding box center [534, 255] width 444 height 28
type input "Crackers"
click at [452, 297] on input "Frozen vegetables (e.g., corn, beans, broccoli, squash, etc.)" at bounding box center [534, 294] width 444 height 28
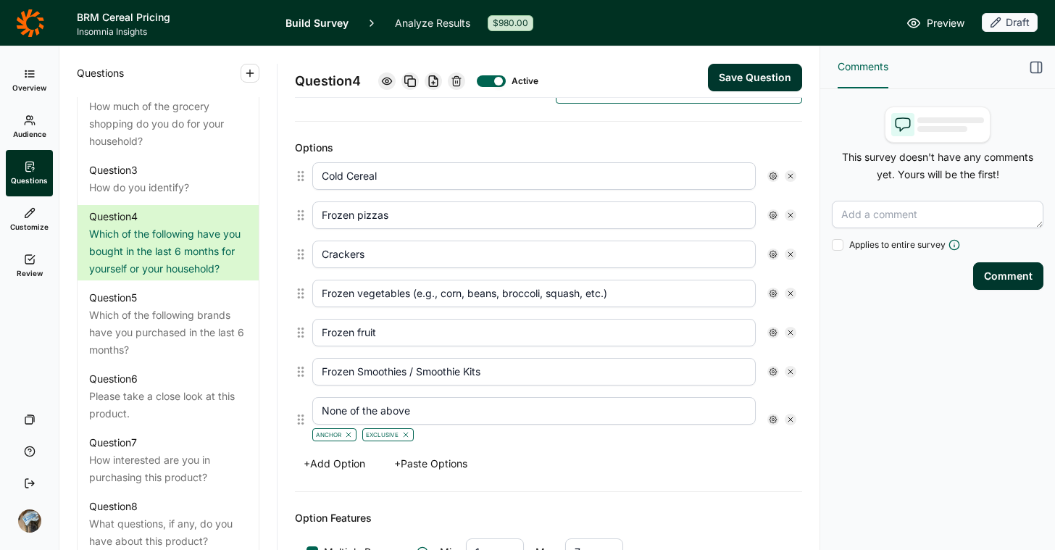
click at [452, 297] on input "Frozen vegetables (e.g., corn, beans, broccoli, squash, etc.)" at bounding box center [534, 294] width 444 height 28
type input "Cookies"
click at [420, 375] on input "Frozen Smoothies / Smoothie Kits" at bounding box center [534, 372] width 444 height 28
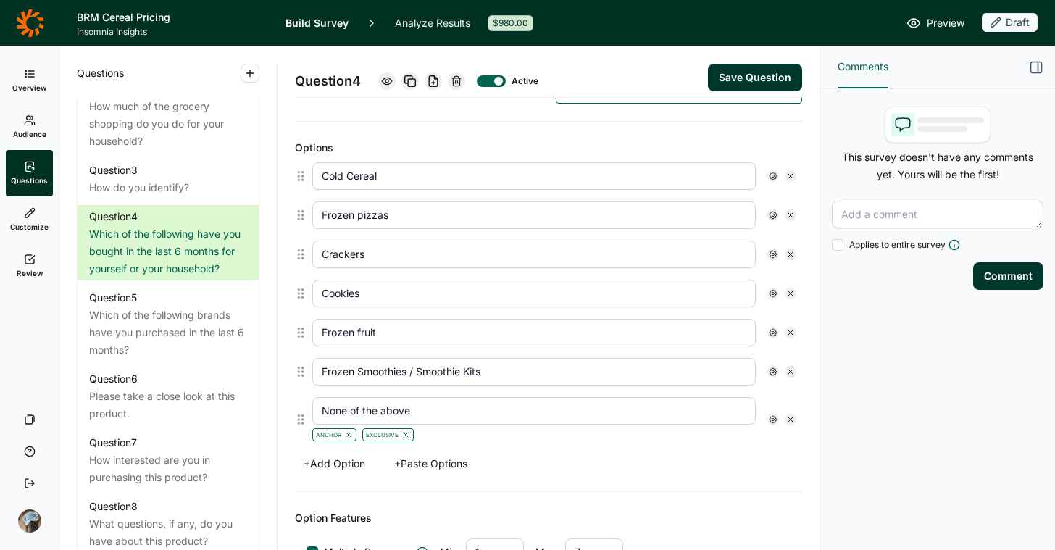
click at [420, 375] on input "Frozen Smoothies / Smoothie Kits" at bounding box center [534, 372] width 444 height 28
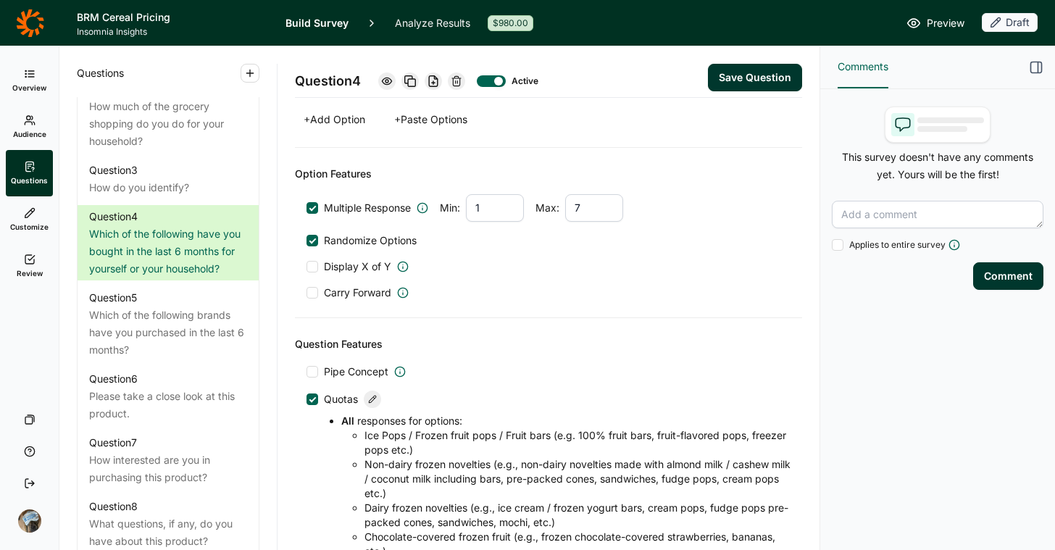
scroll to position [709, 0]
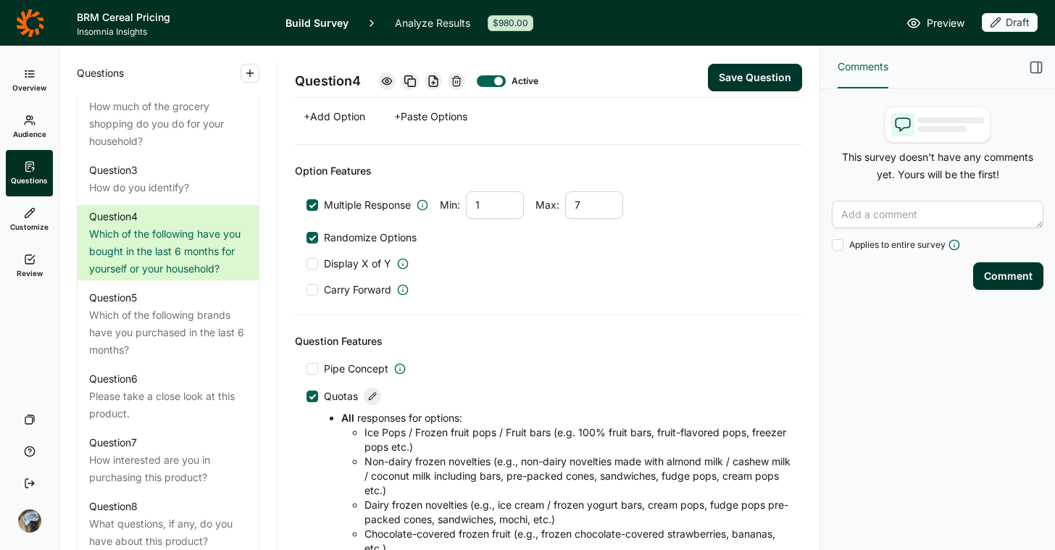
type input "Fruit Juice"
click at [379, 395] on div at bounding box center [372, 396] width 17 height 17
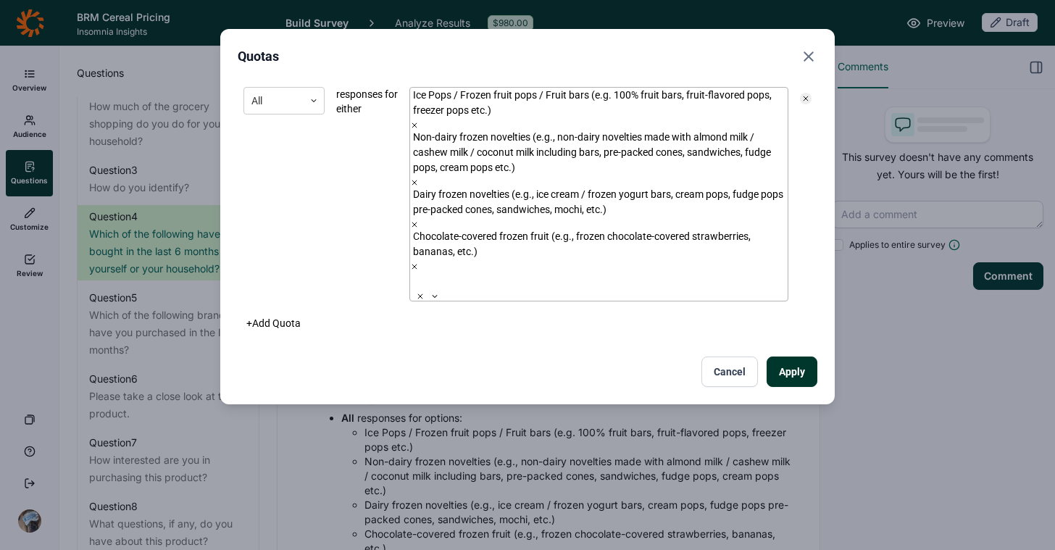
click at [417, 123] on use "Remove Ice Pops / Frozen fruit pops / Fruit bars (e.g. 100% fruit bars, fruit-f…" at bounding box center [414, 125] width 4 height 4
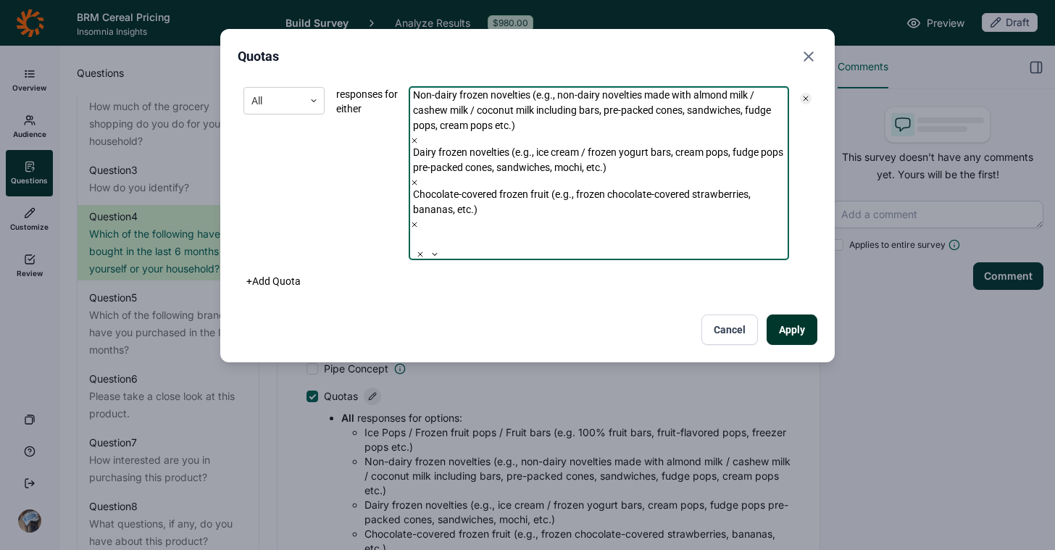
click at [417, 138] on use "Remove Non-dairy frozen novelties (e.g., non-dairy novelties made with almond m…" at bounding box center [414, 140] width 4 height 4
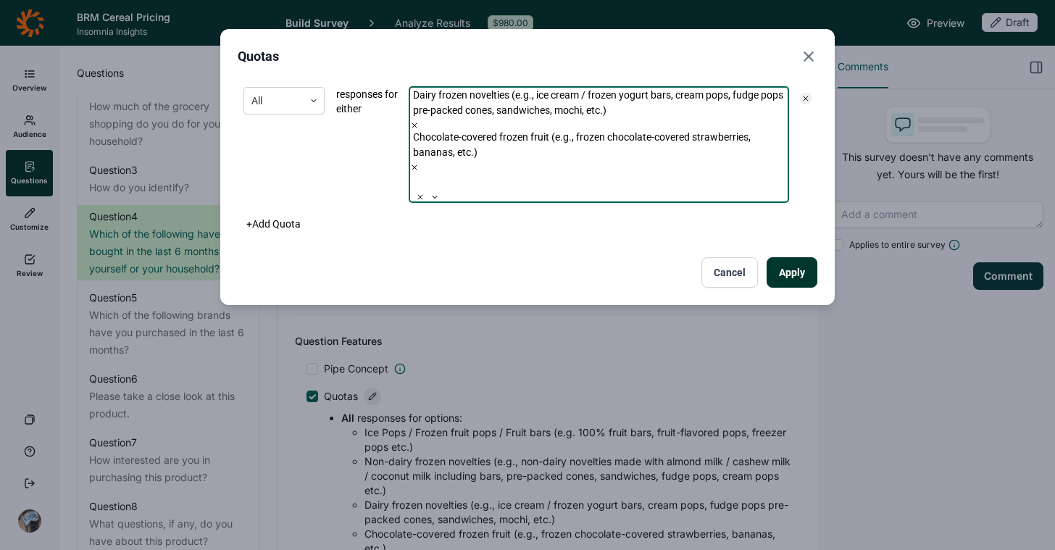
click at [417, 123] on use "Remove Dairy frozen novelties (e.g., ice cream / frozen yogurt bars, cream pops…" at bounding box center [414, 125] width 4 height 4
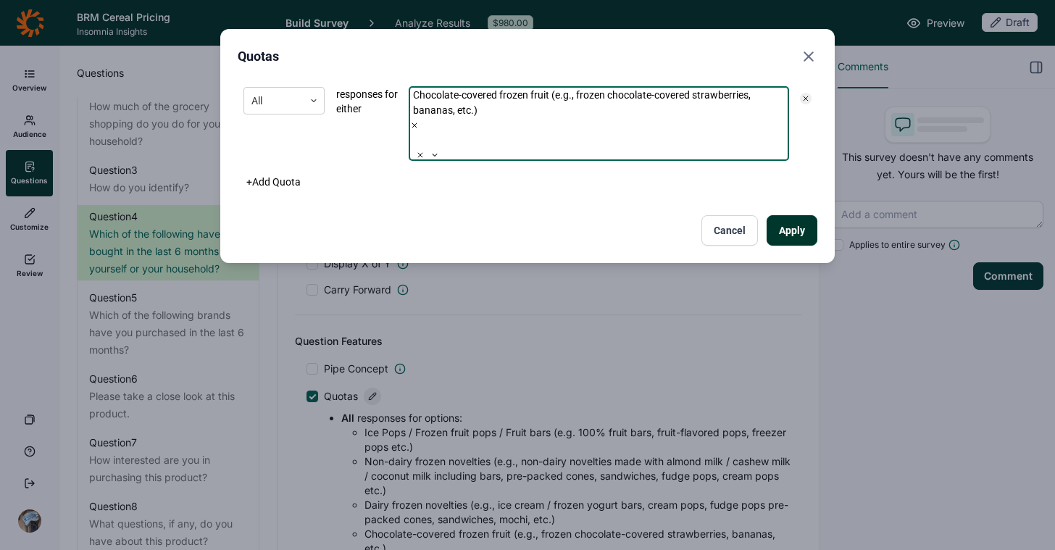
click at [417, 123] on use "Remove Chocolate-covered frozen fruit (e.g., frozen chocolate-covered strawberr…" at bounding box center [414, 125] width 4 height 4
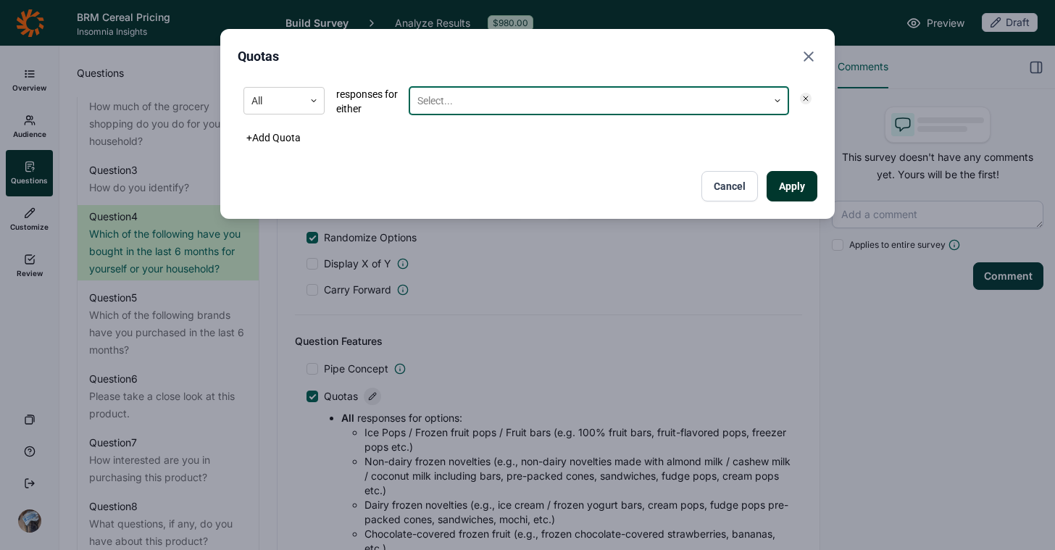
click at [739, 96] on div at bounding box center [588, 101] width 343 height 18
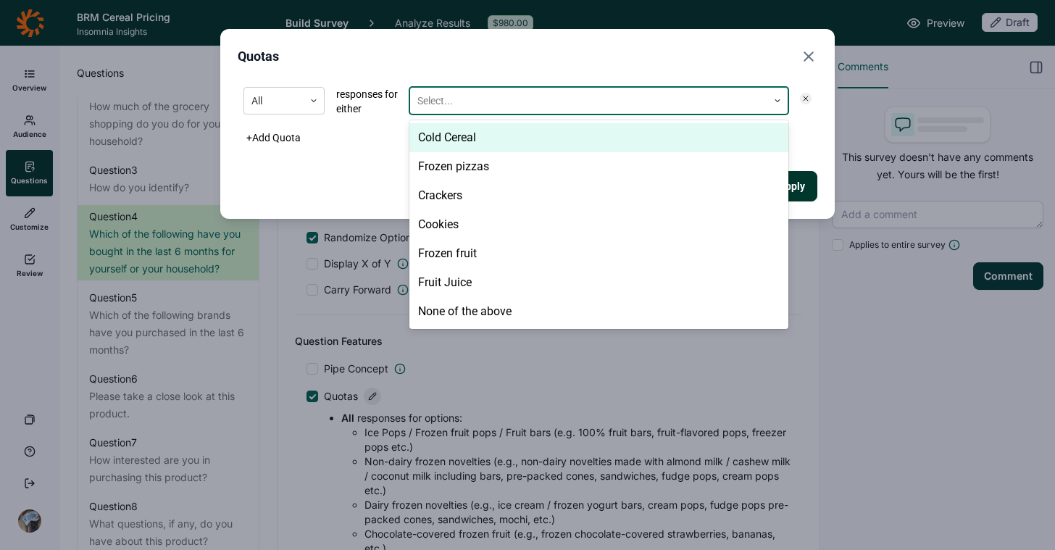
click at [585, 136] on div "Cold Cereal" at bounding box center [599, 137] width 379 height 29
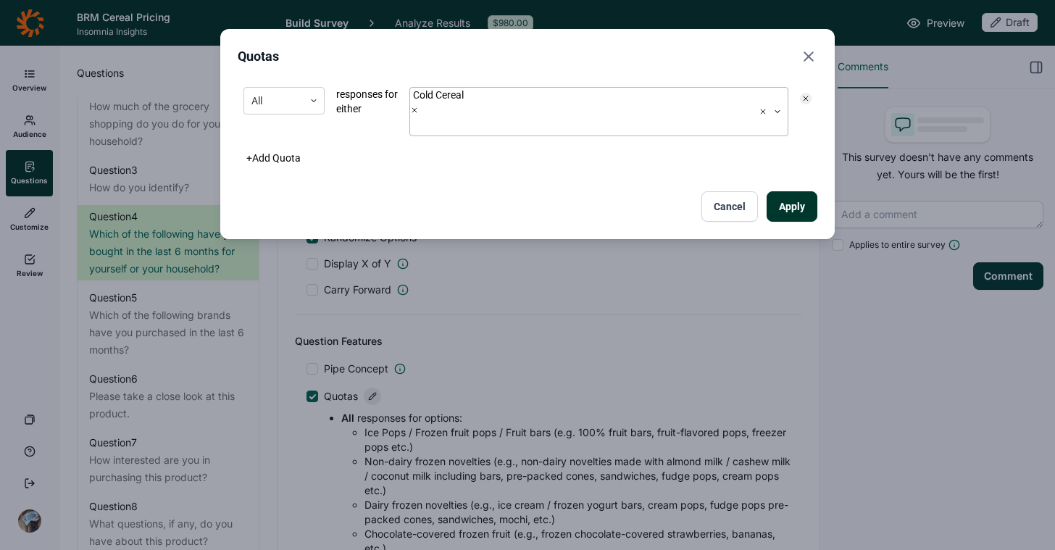
click at [351, 191] on div "Apply Cancel" at bounding box center [528, 206] width 580 height 30
click at [789, 191] on button "Apply" at bounding box center [792, 206] width 51 height 30
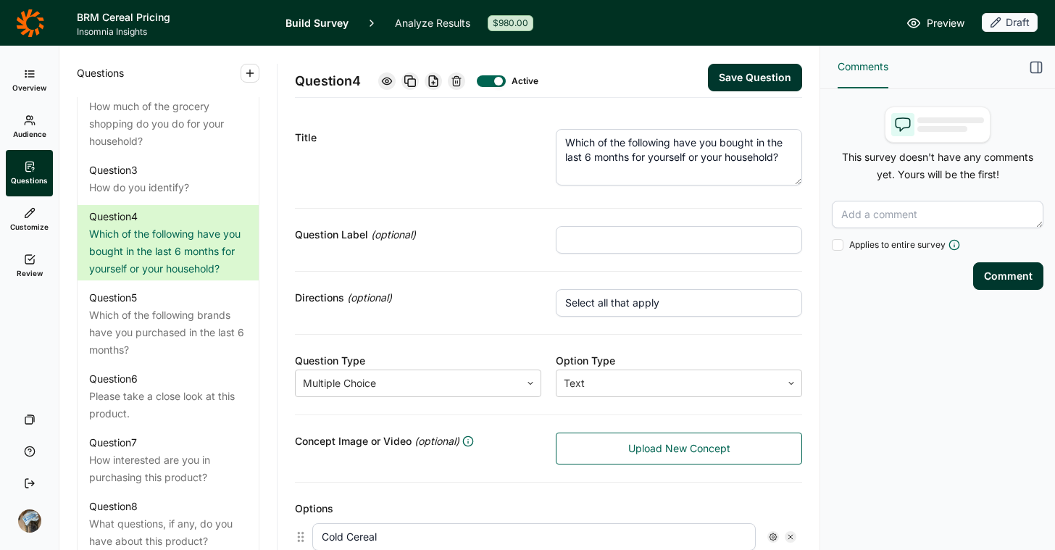
scroll to position [0, 0]
click at [747, 74] on button "Save Question" at bounding box center [755, 78] width 94 height 28
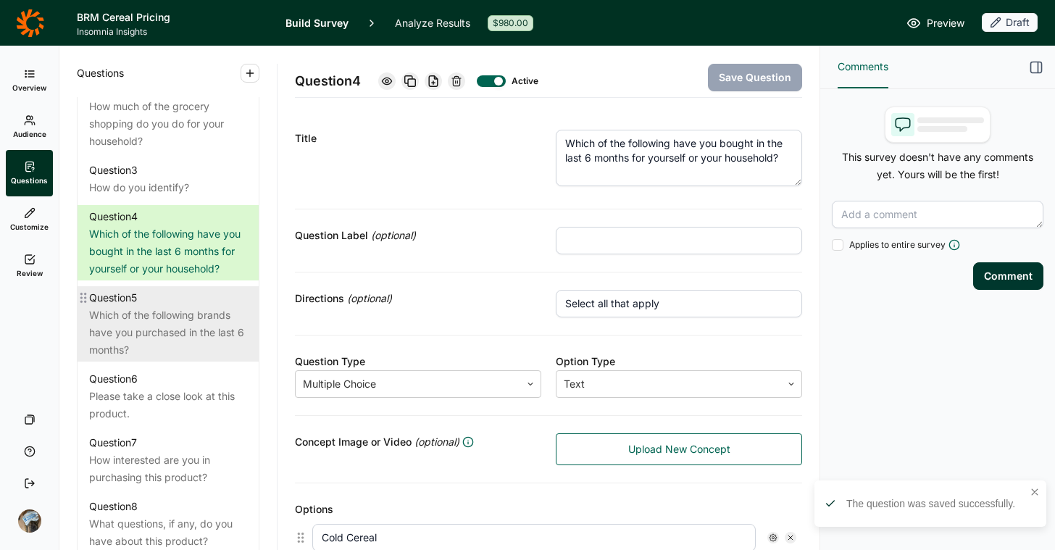
click at [169, 359] on div "Which of the following brands have you purchased in the last 6 months?" at bounding box center [168, 333] width 158 height 52
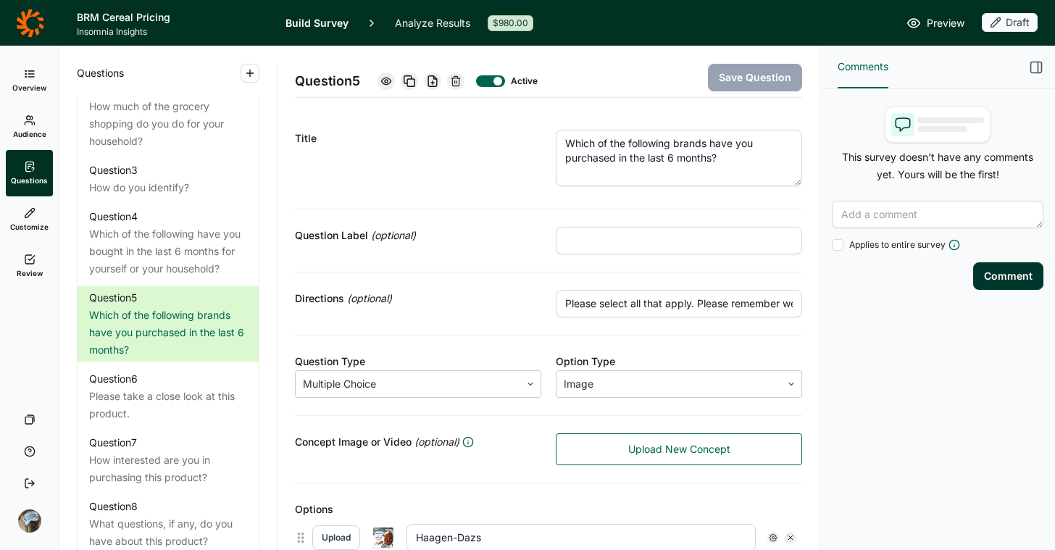
click at [454, 81] on icon at bounding box center [456, 81] width 12 height 12
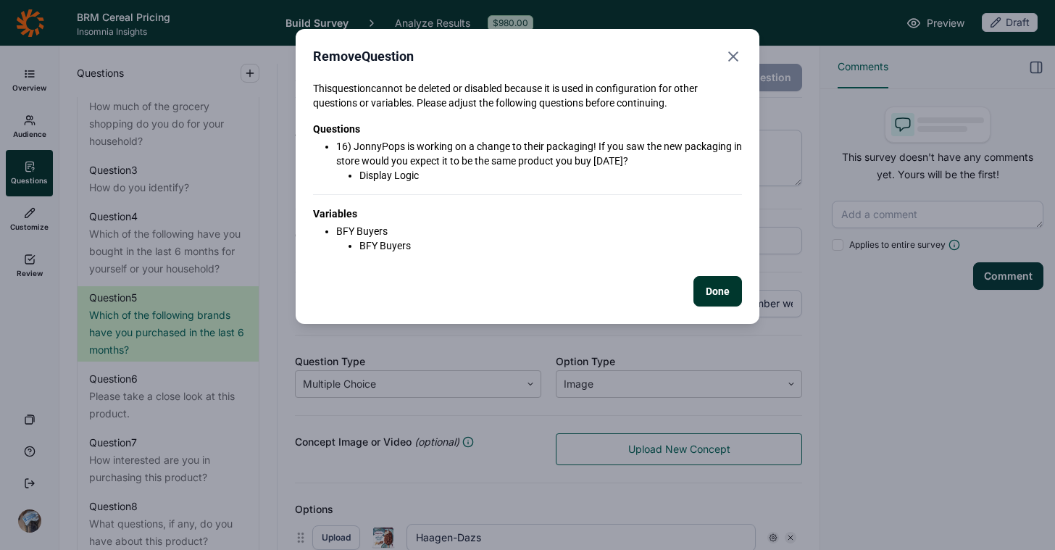
click at [710, 293] on button "Done" at bounding box center [718, 291] width 49 height 30
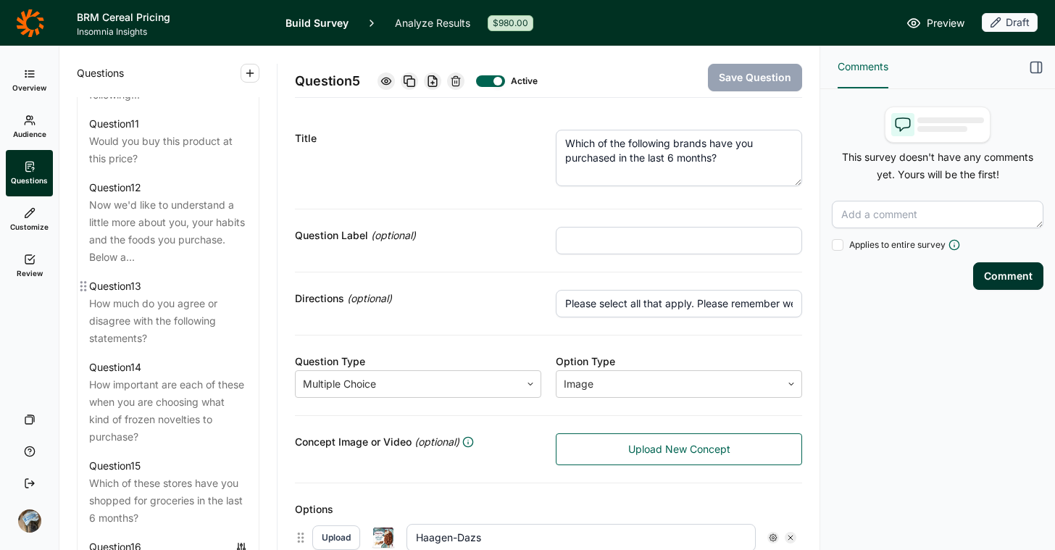
scroll to position [1868, 0]
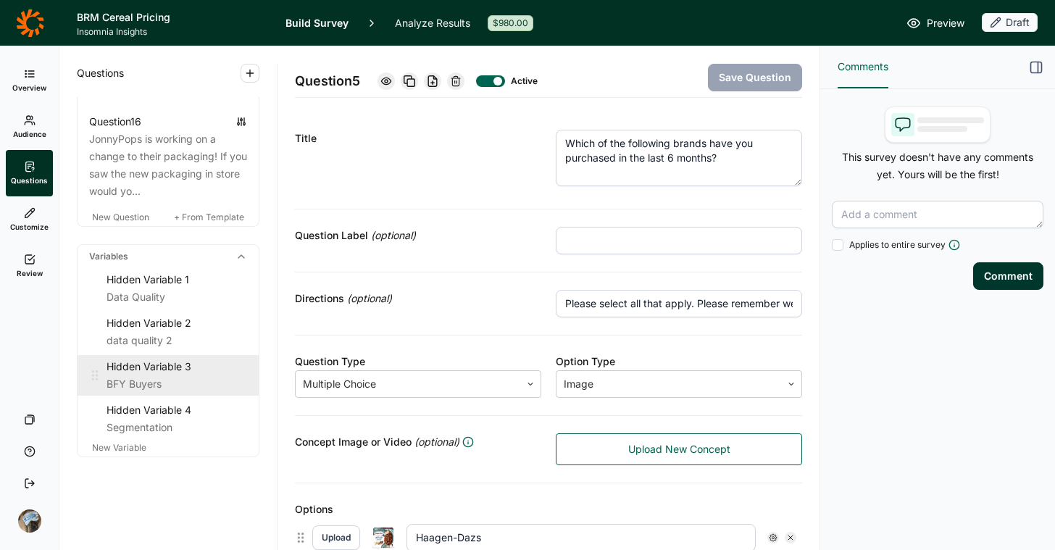
click at [151, 374] on div "Hidden Variable 3" at bounding box center [177, 366] width 141 height 17
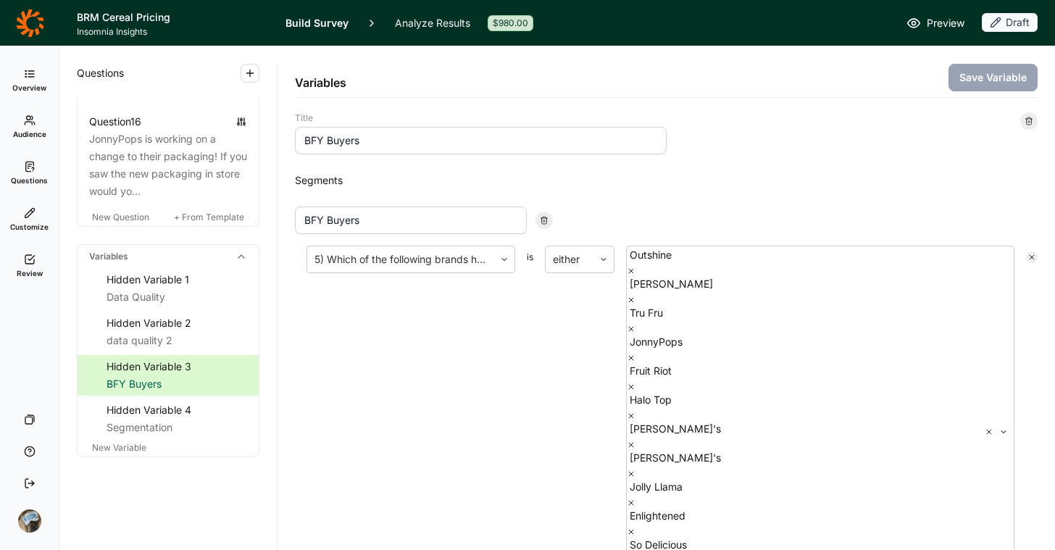
scroll to position [3, 0]
click at [1025, 117] on icon at bounding box center [1029, 118] width 9 height 9
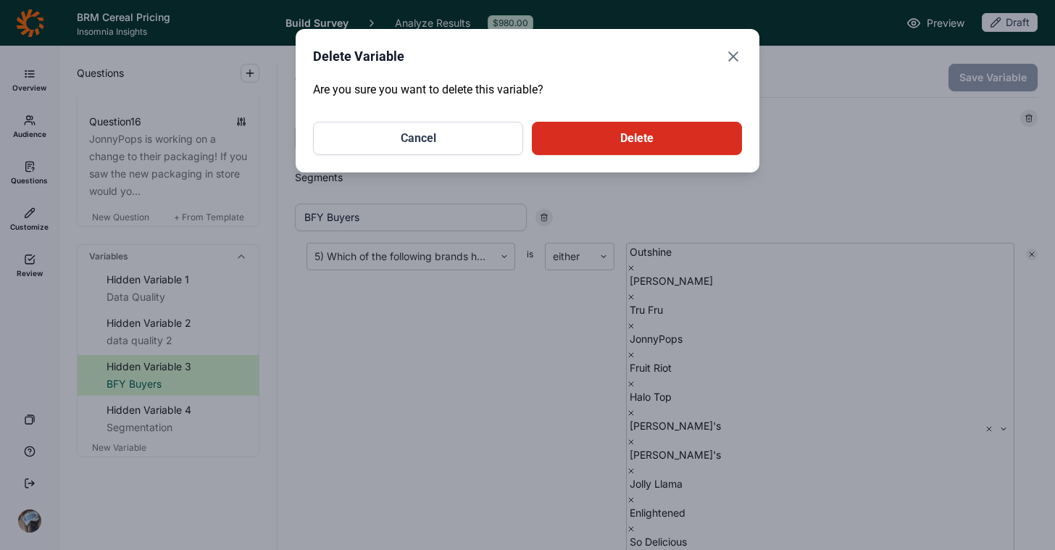
click at [676, 136] on button "Delete" at bounding box center [637, 138] width 210 height 33
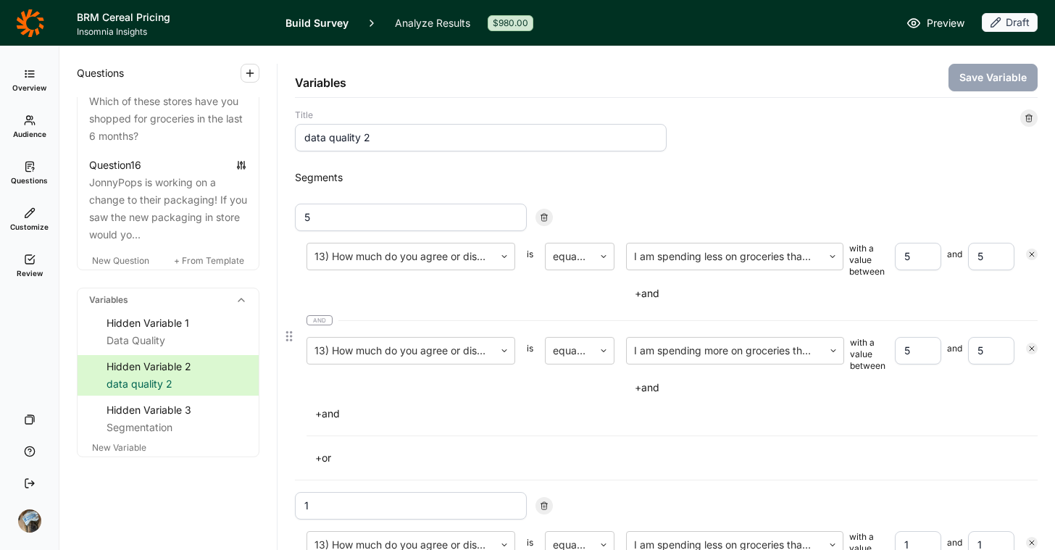
scroll to position [1824, 0]
click at [165, 421] on div "Segmentation" at bounding box center [177, 427] width 141 height 17
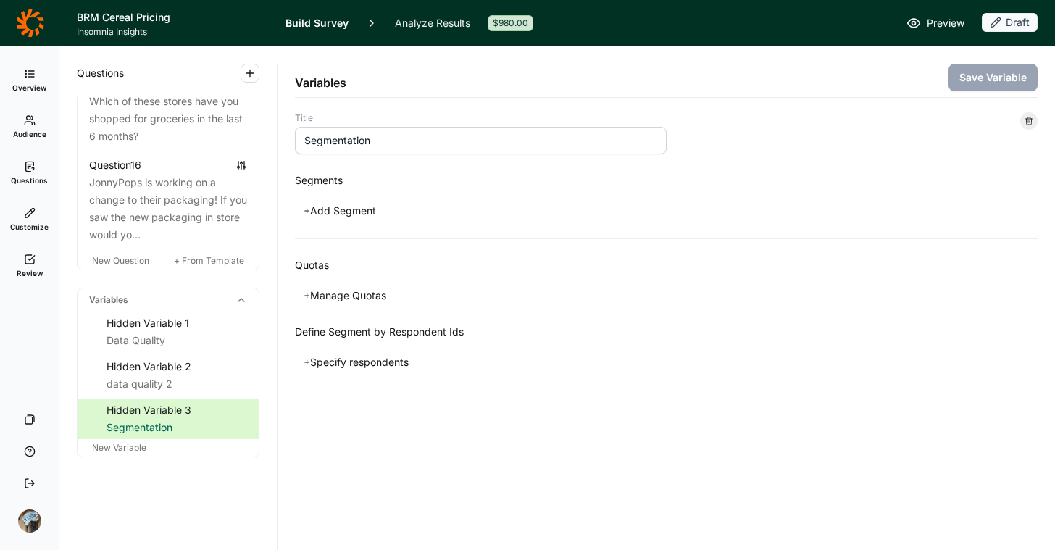
click at [1032, 117] on icon at bounding box center [1029, 121] width 9 height 9
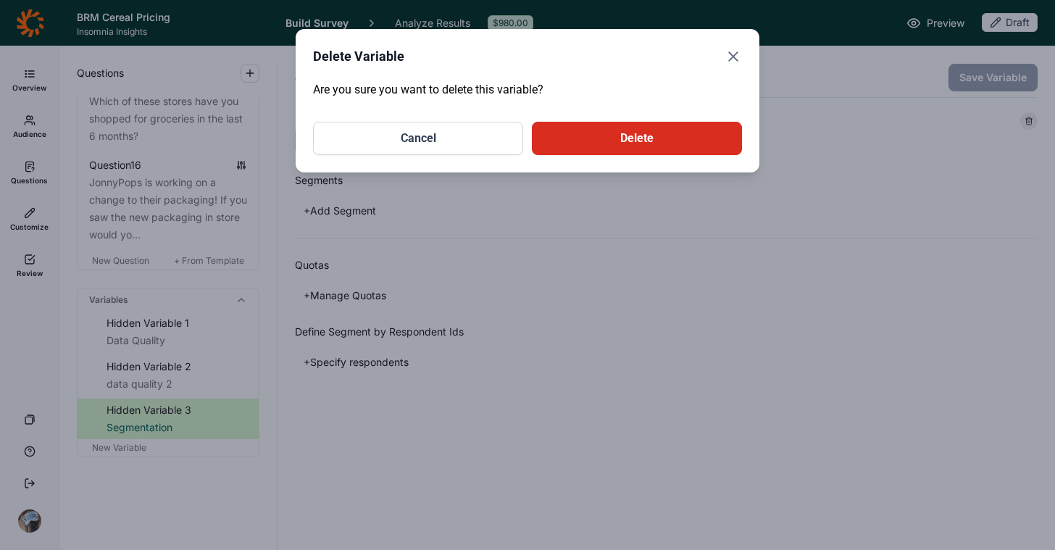
click at [634, 138] on button "Delete" at bounding box center [637, 138] width 210 height 33
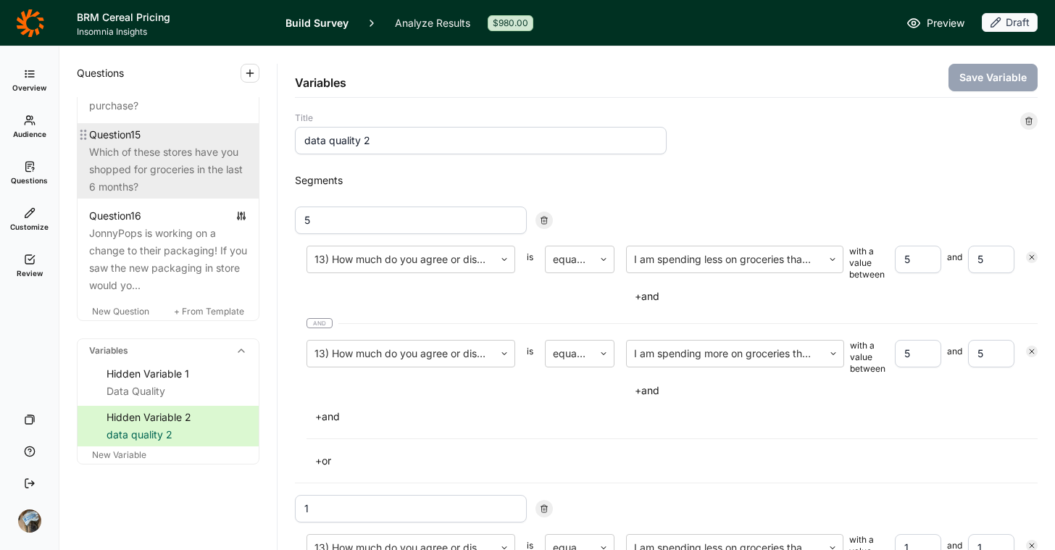
scroll to position [1752, 0]
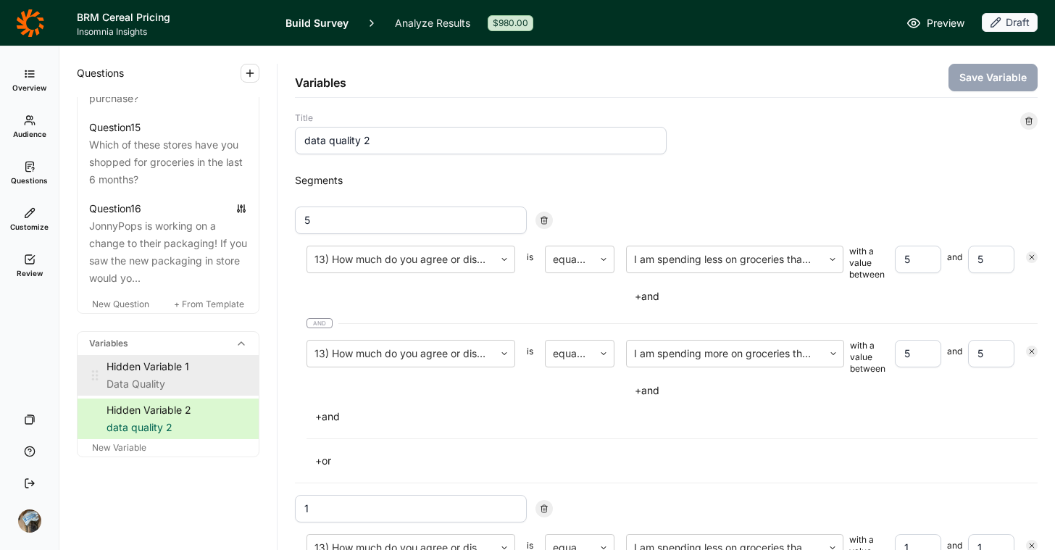
click at [173, 375] on div "Hidden Variable 1" at bounding box center [177, 366] width 141 height 17
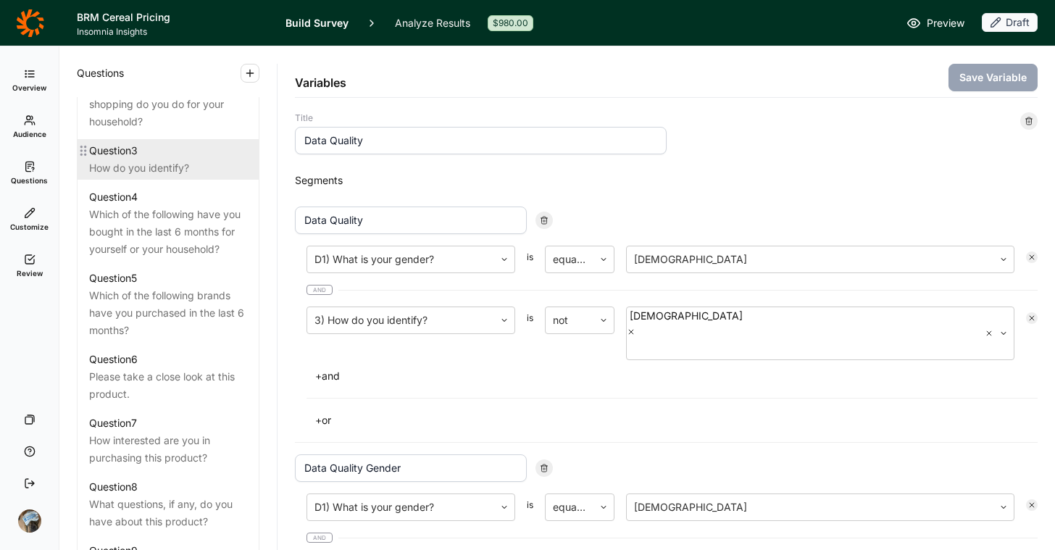
scroll to position [830, 0]
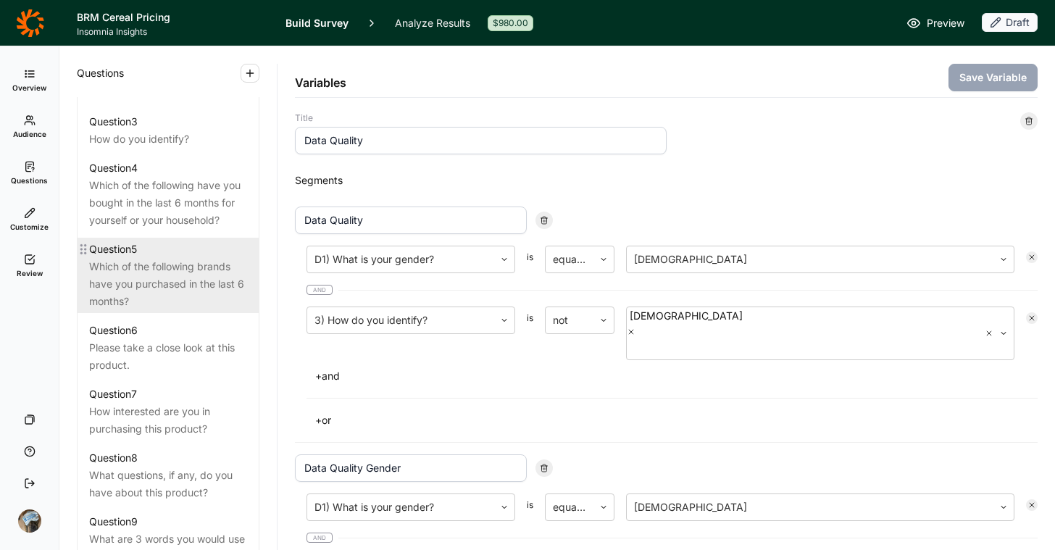
click at [162, 310] on div "Which of the following brands have you purchased in the last 6 months?" at bounding box center [168, 284] width 158 height 52
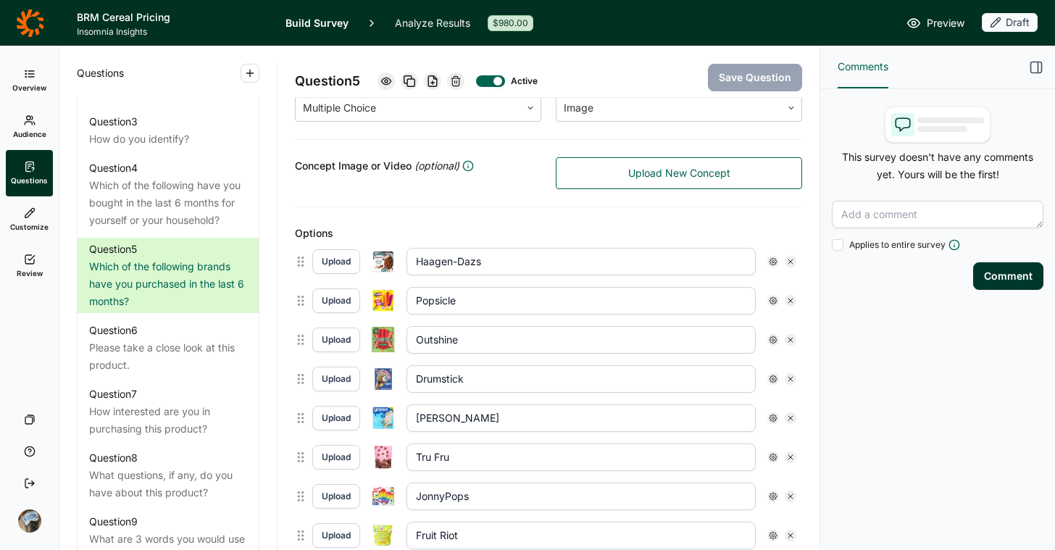
scroll to position [243, 0]
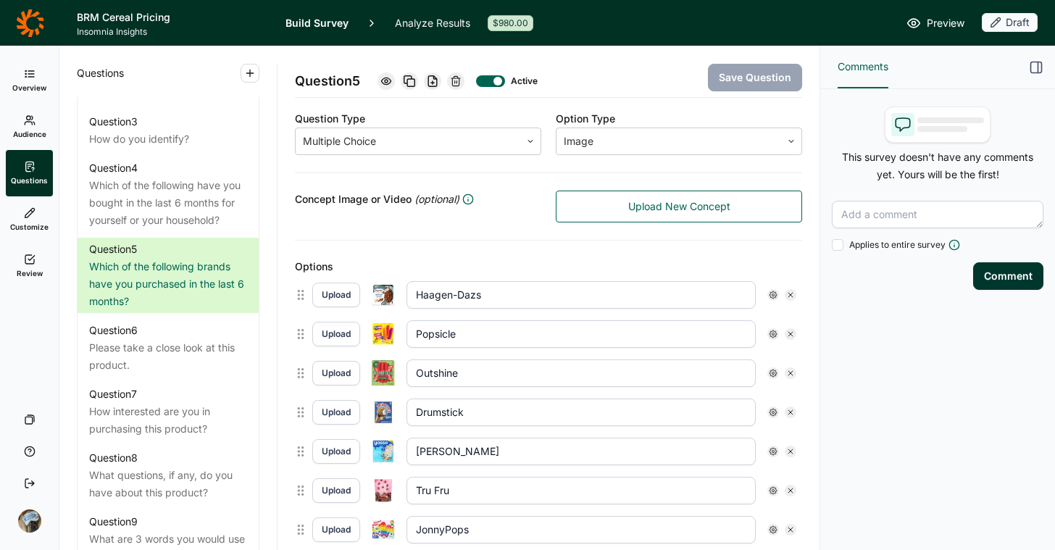
click at [460, 82] on use at bounding box center [456, 80] width 9 height 9
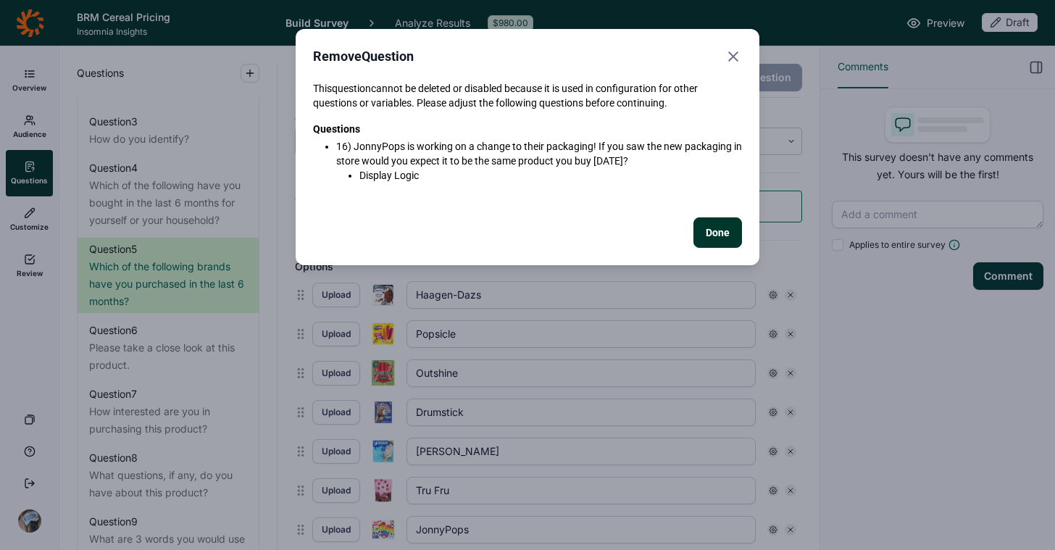
click at [715, 230] on button "Done" at bounding box center [718, 232] width 49 height 30
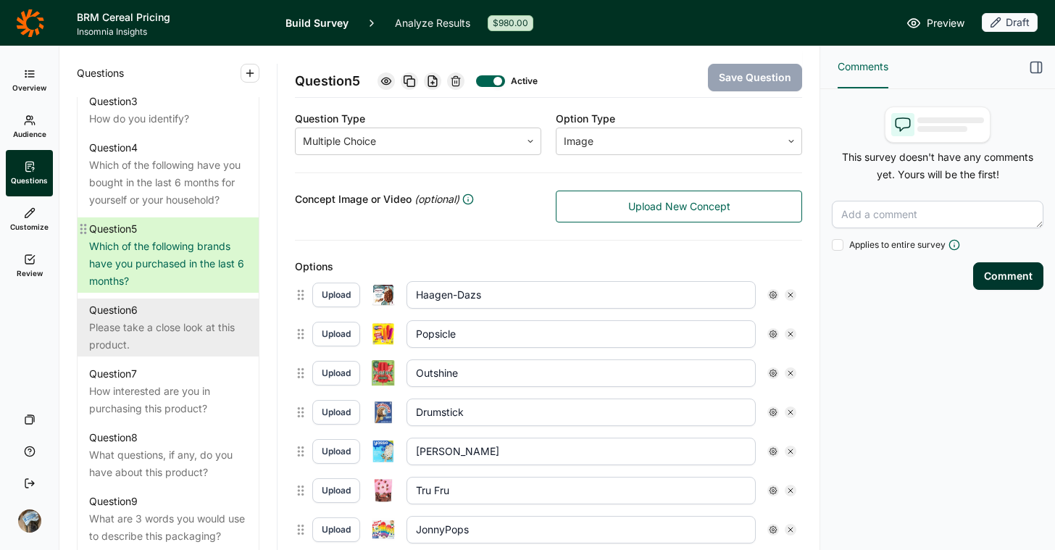
scroll to position [855, 0]
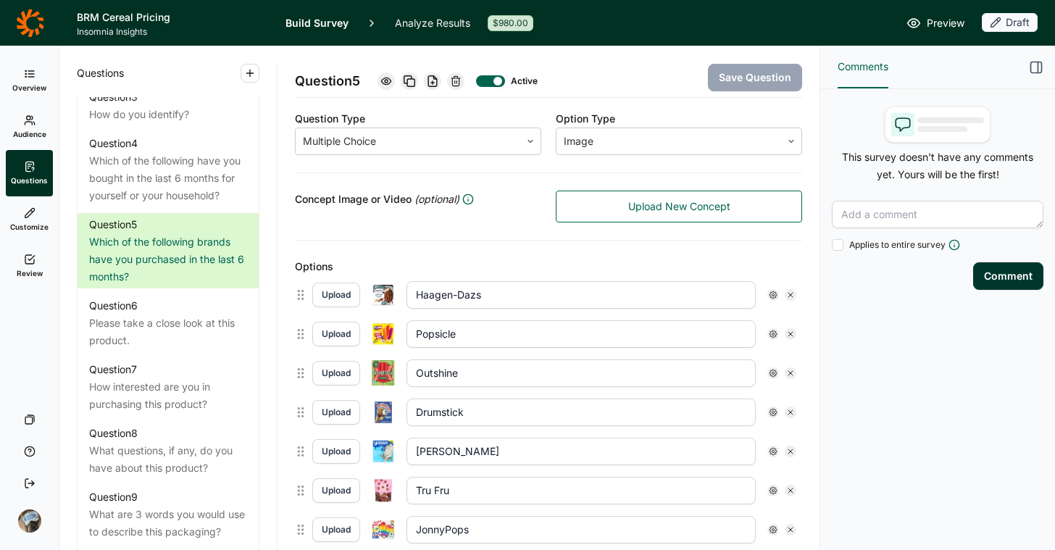
click at [453, 83] on icon at bounding box center [456, 81] width 12 height 12
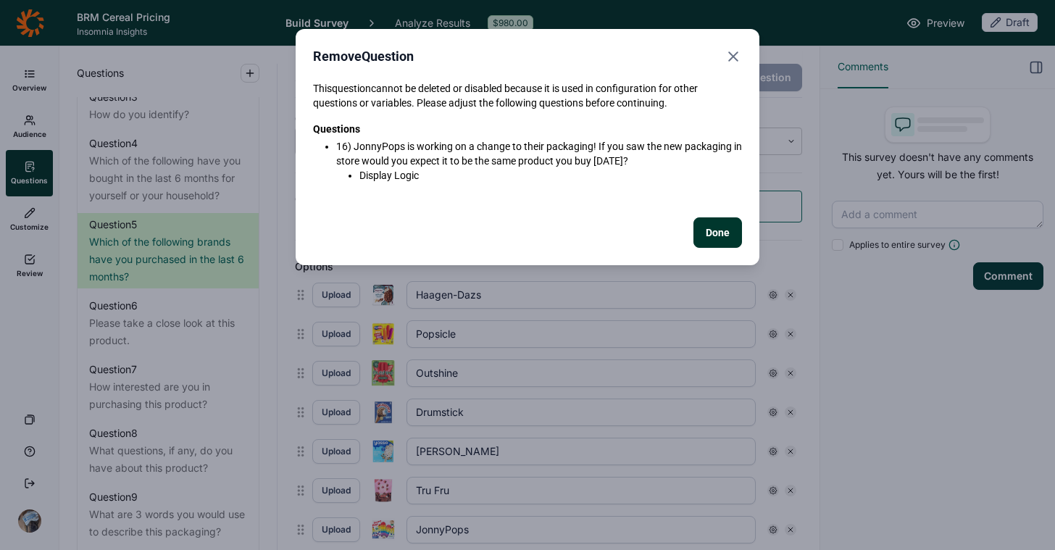
click at [716, 228] on button "Done" at bounding box center [718, 232] width 49 height 30
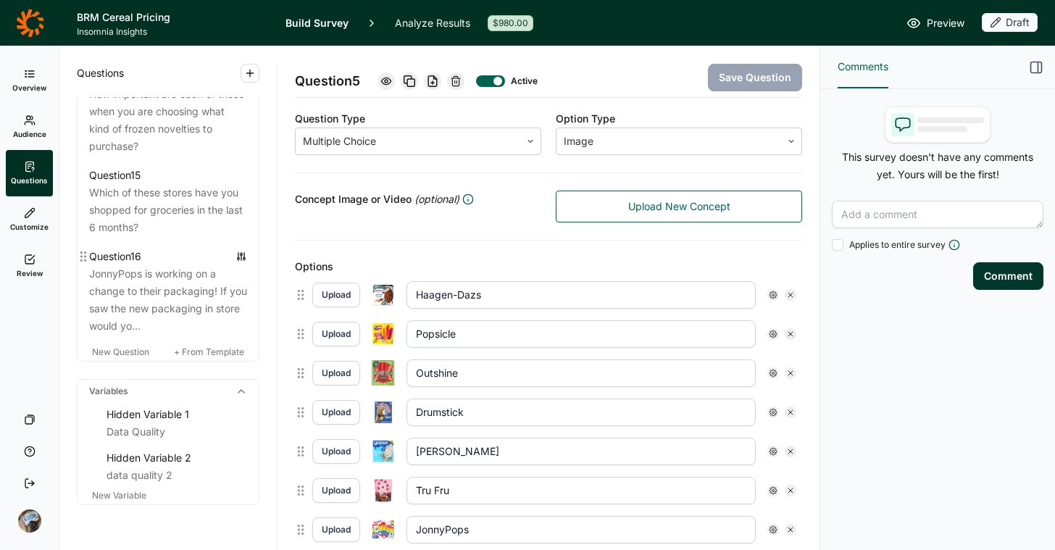
scroll to position [1716, 0]
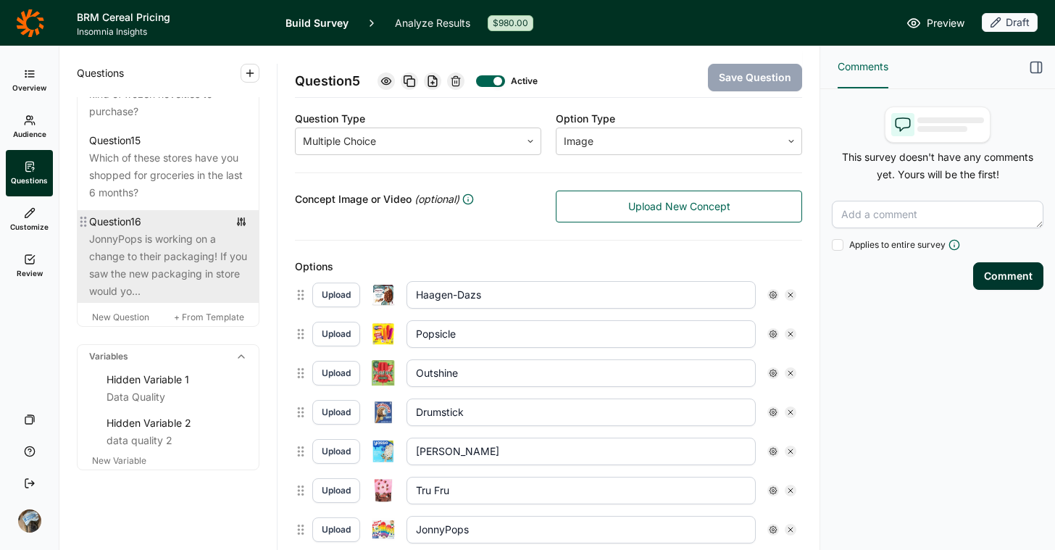
click at [138, 300] on div "JonnyPops is working on a change to their packaging! If you saw the new packagi…" at bounding box center [168, 265] width 158 height 70
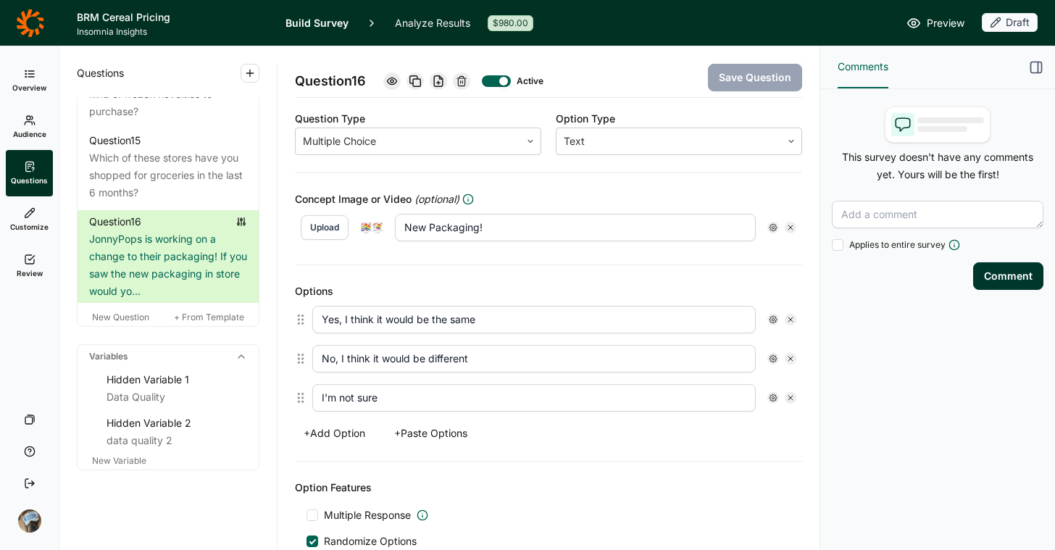
click at [465, 78] on use at bounding box center [461, 80] width 9 height 9
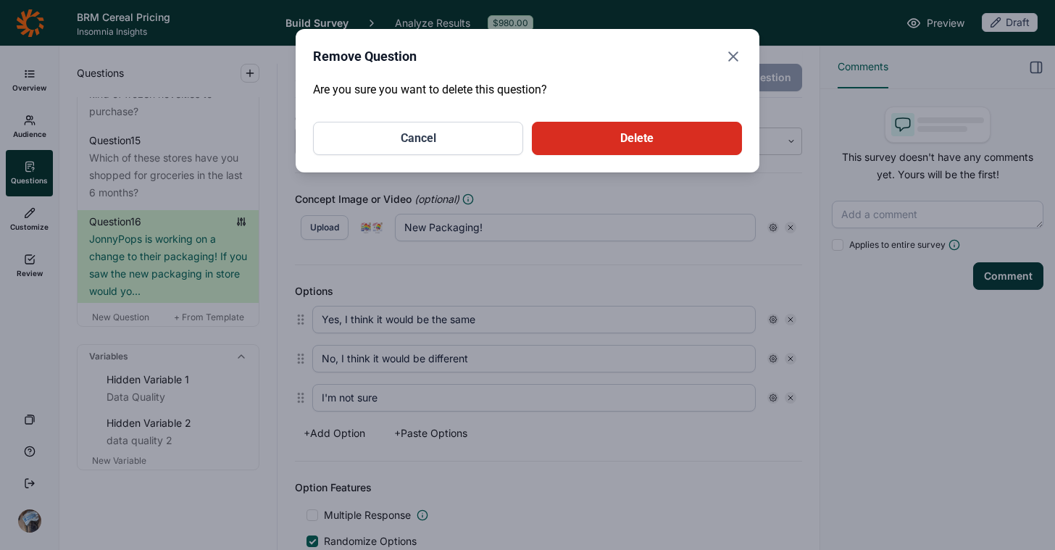
click at [597, 139] on button "Delete" at bounding box center [637, 138] width 210 height 33
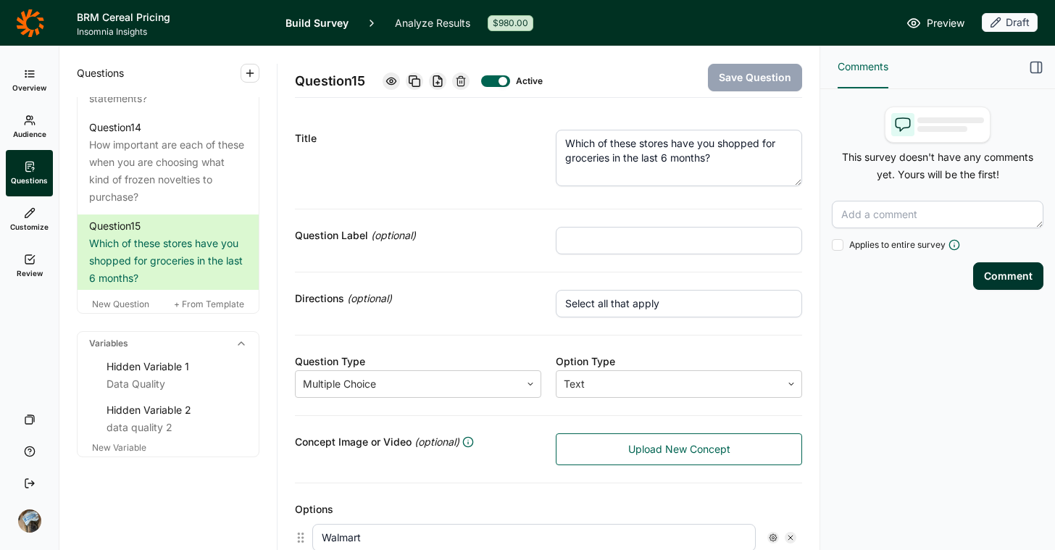
scroll to position [1663, 0]
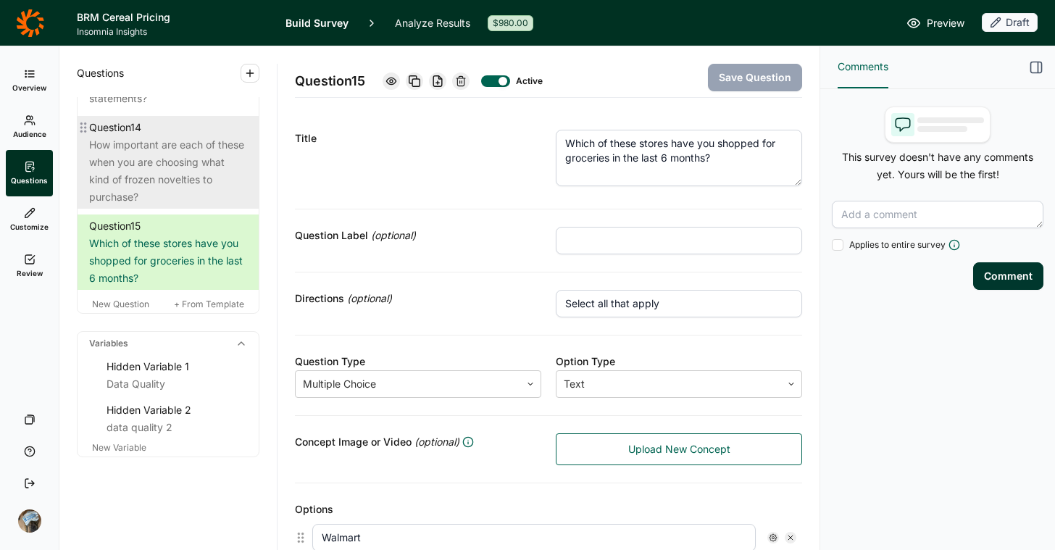
click at [165, 179] on div "How important are each of these when you are choosing what kind of frozen novel…" at bounding box center [168, 171] width 158 height 70
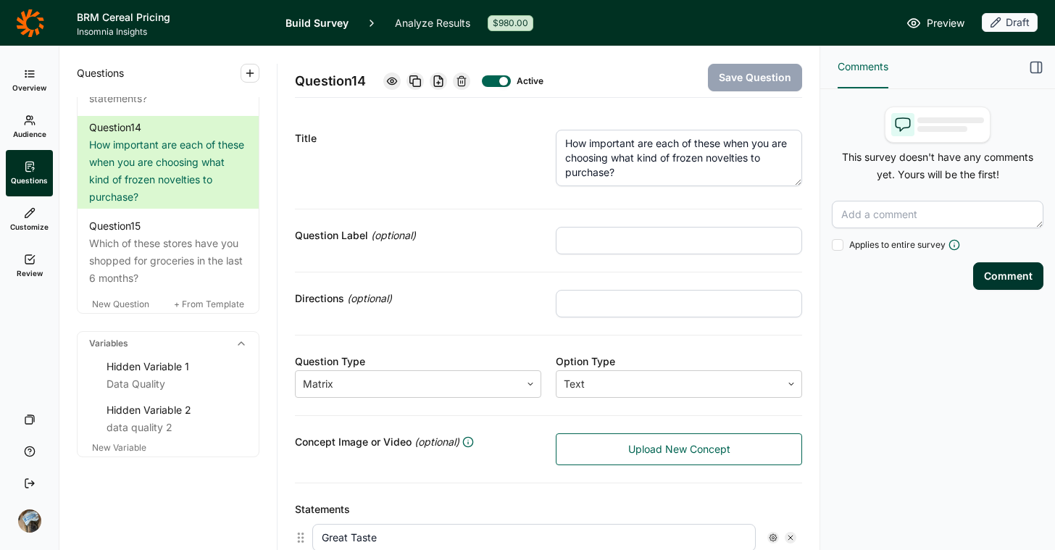
click at [467, 82] on icon at bounding box center [462, 81] width 12 height 12
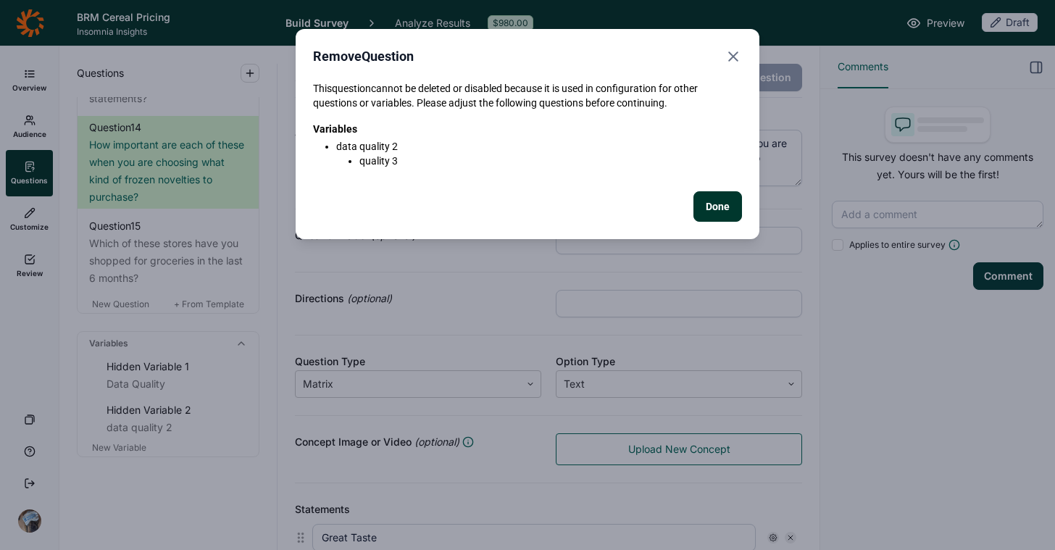
click at [713, 210] on button "Done" at bounding box center [718, 206] width 49 height 30
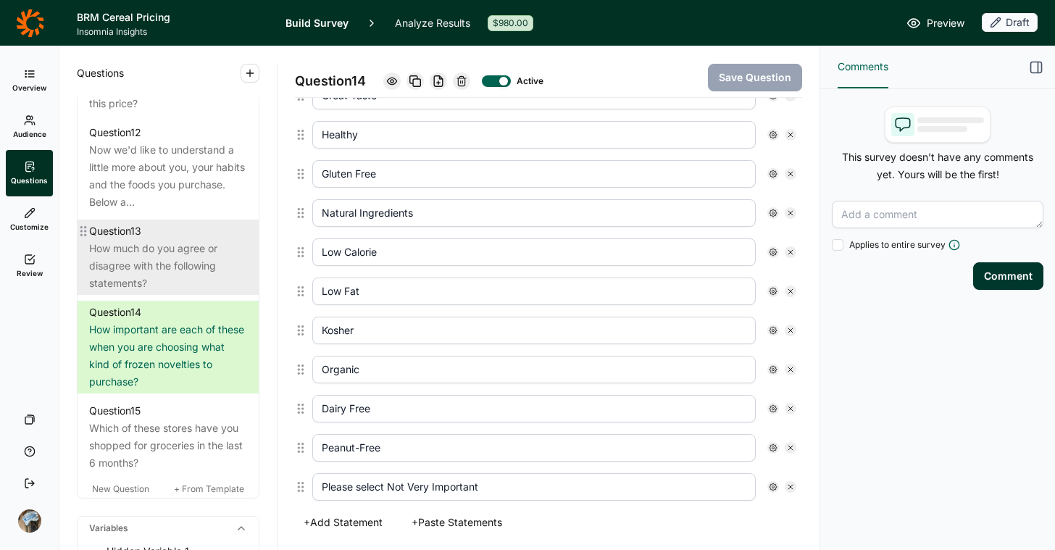
scroll to position [1404, 0]
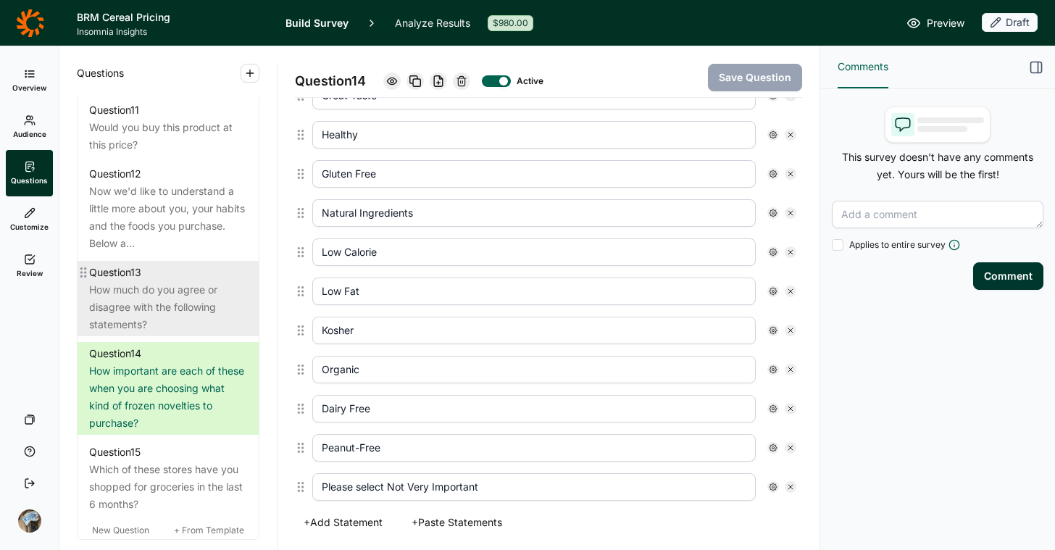
click at [99, 333] on div "How much do you agree or disagree with the following statements?" at bounding box center [168, 307] width 158 height 52
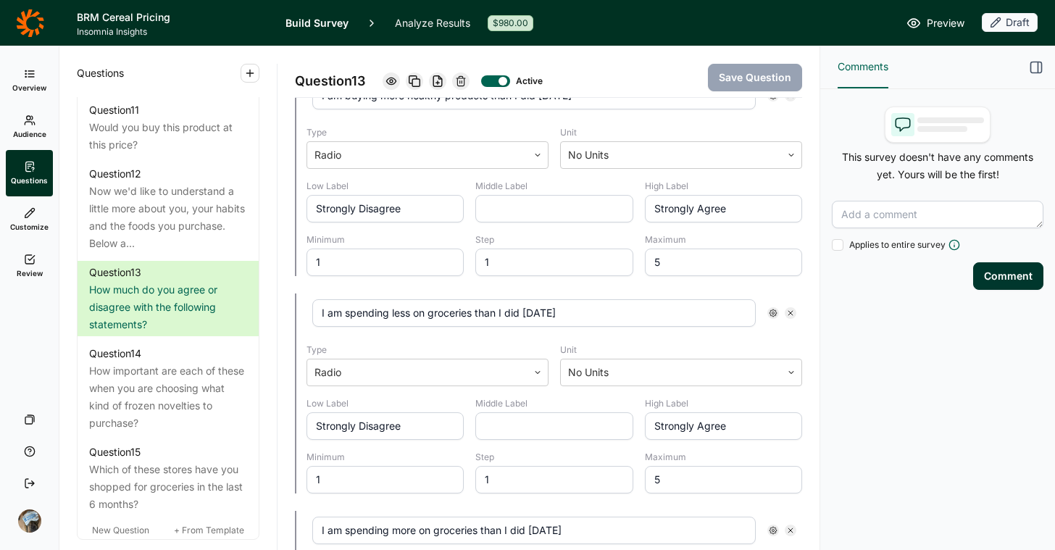
click at [466, 82] on icon at bounding box center [461, 81] width 12 height 12
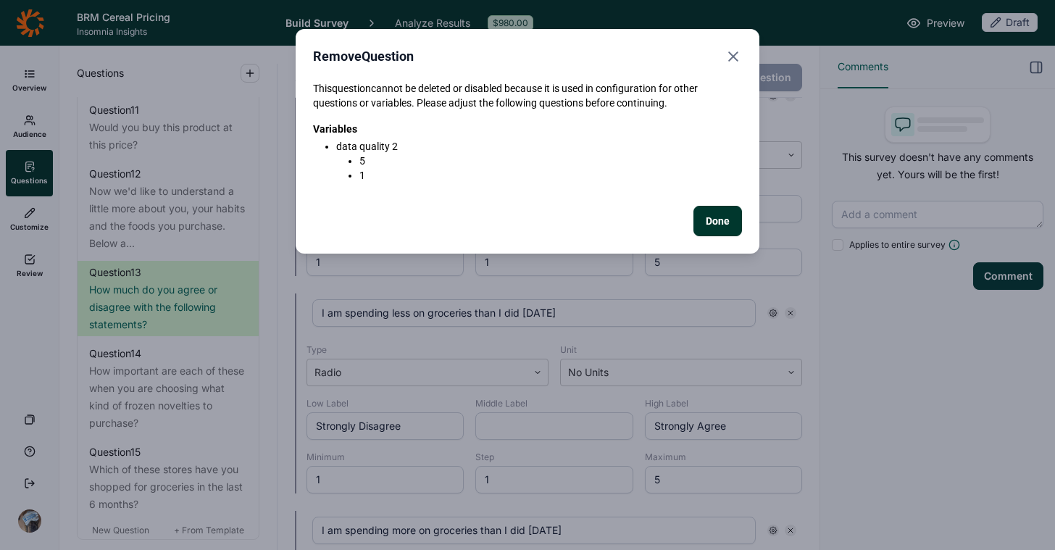
click at [736, 50] on icon "Close" at bounding box center [733, 56] width 17 height 17
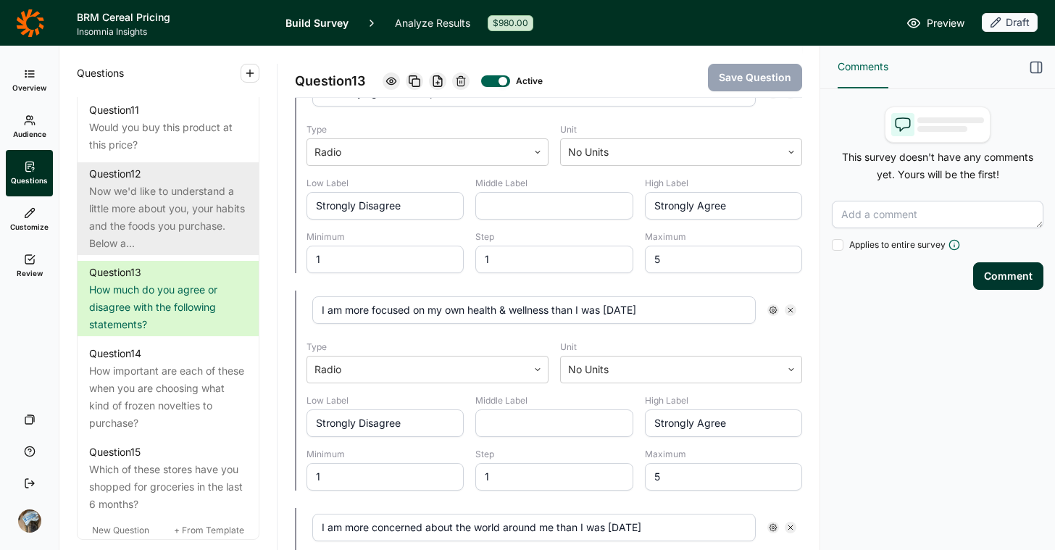
scroll to position [1143, 0]
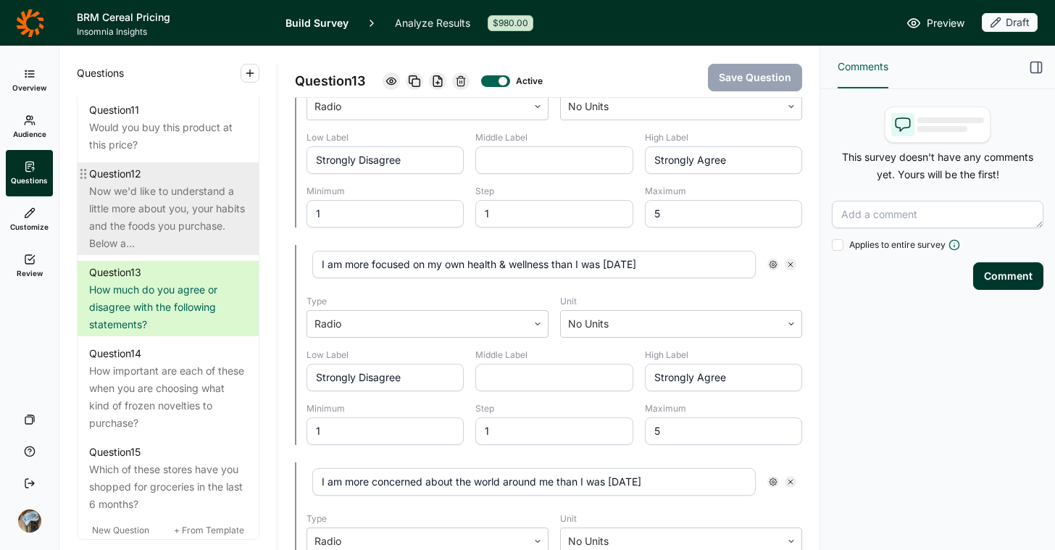
click at [125, 252] on div "Now we'd like to understand a little more about you, your habits and the foods …" at bounding box center [168, 218] width 158 height 70
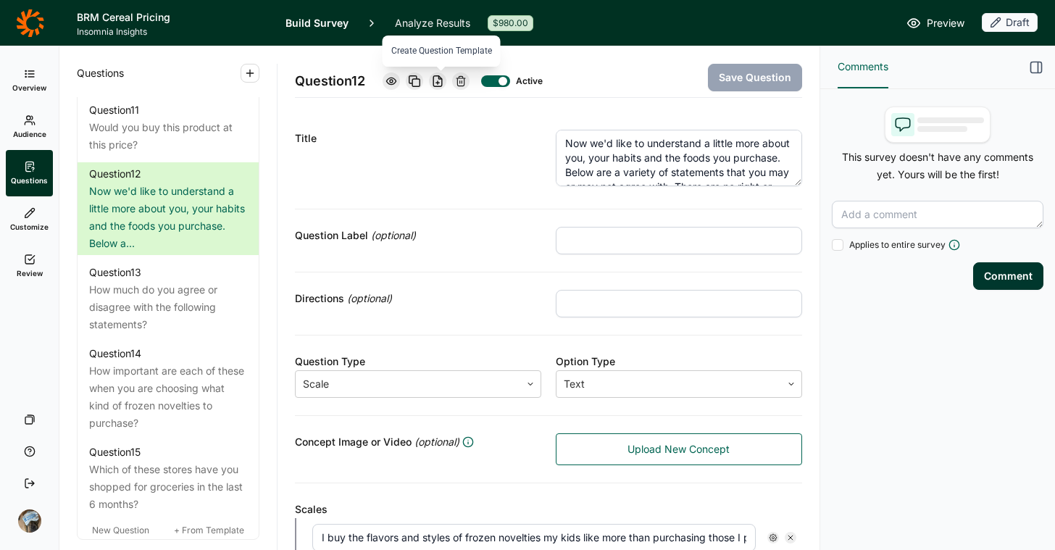
click at [439, 83] on use at bounding box center [437, 81] width 9 height 11
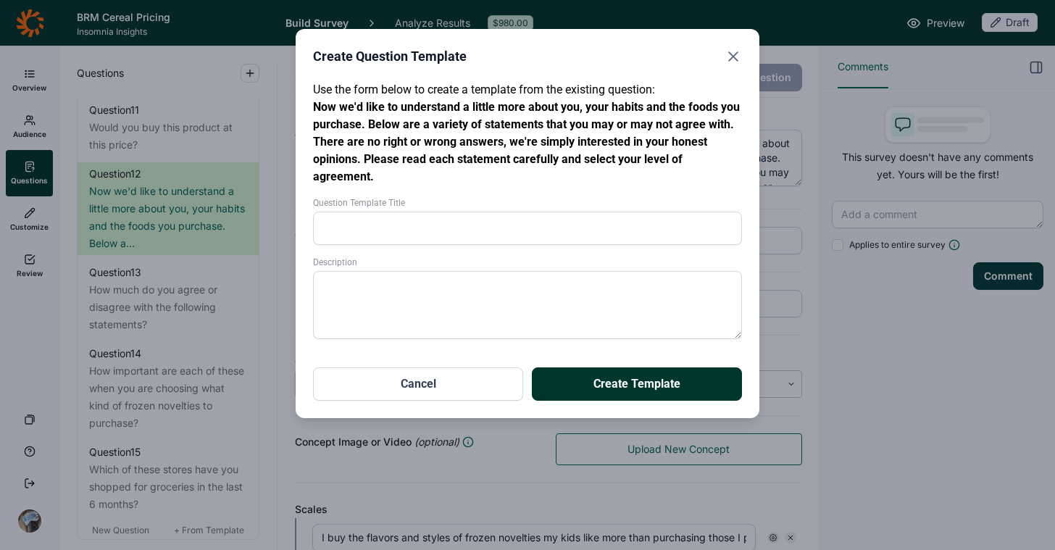
click at [487, 223] on input "Question Template Title" at bounding box center [527, 228] width 429 height 33
type input "JP Segmentation"
click at [604, 381] on button "Create Template" at bounding box center [637, 383] width 210 height 33
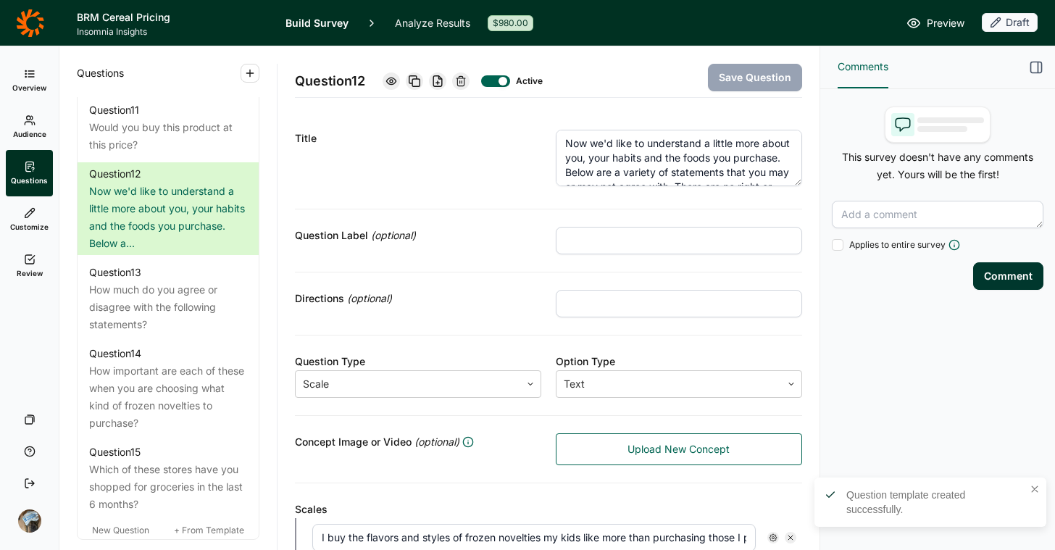
click at [467, 80] on icon at bounding box center [461, 81] width 12 height 12
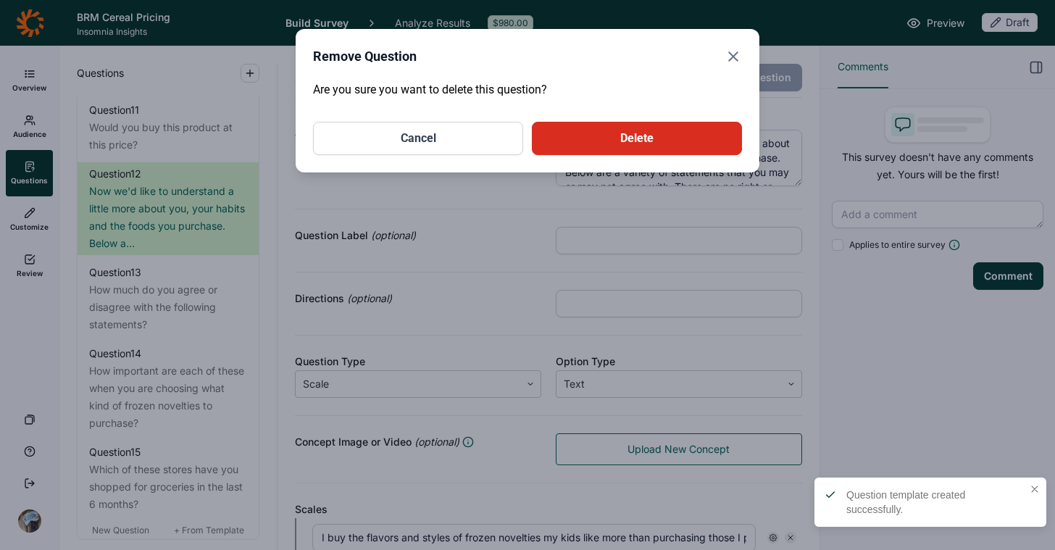
click at [712, 133] on button "Delete" at bounding box center [637, 138] width 210 height 33
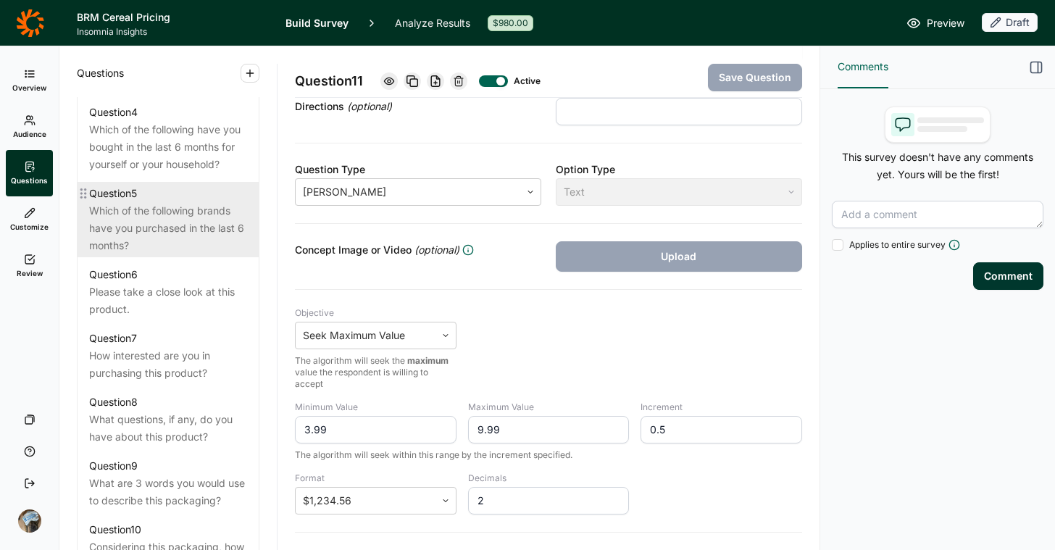
scroll to position [889, 0]
click at [182, 252] on div "Which of the following brands have you purchased in the last 6 months?" at bounding box center [168, 225] width 158 height 52
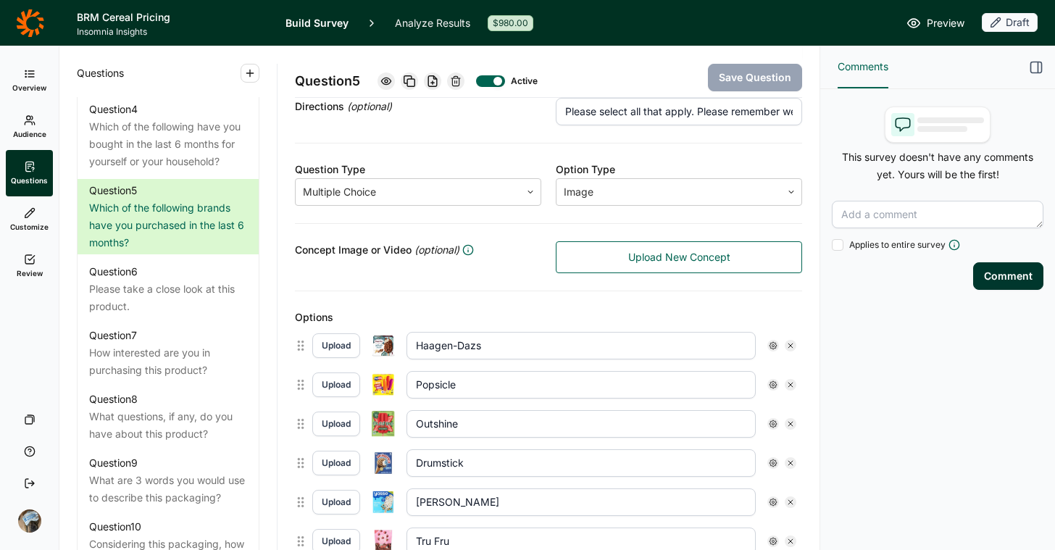
click at [457, 80] on icon at bounding box center [456, 81] width 12 height 12
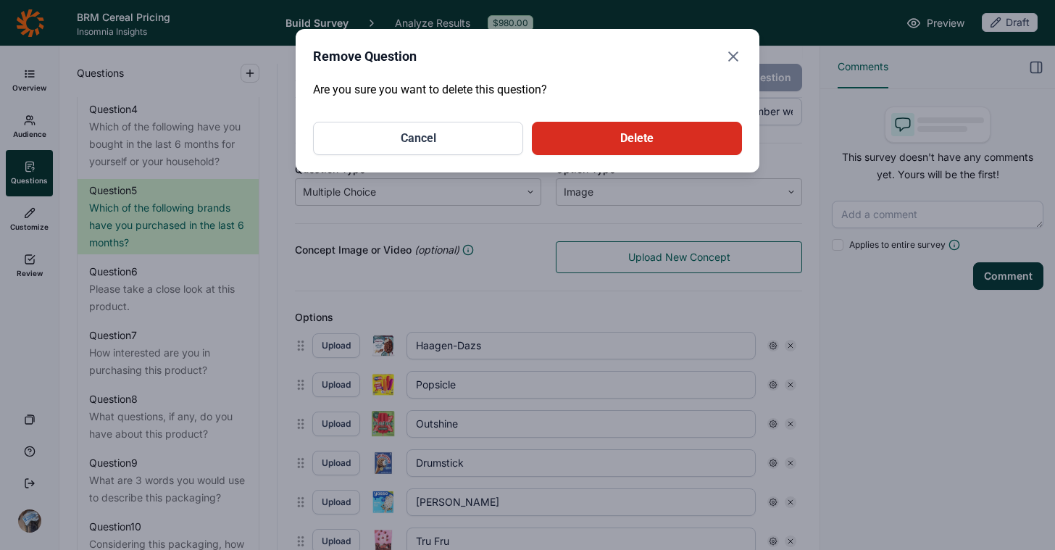
click at [606, 133] on button "Delete" at bounding box center [637, 138] width 210 height 33
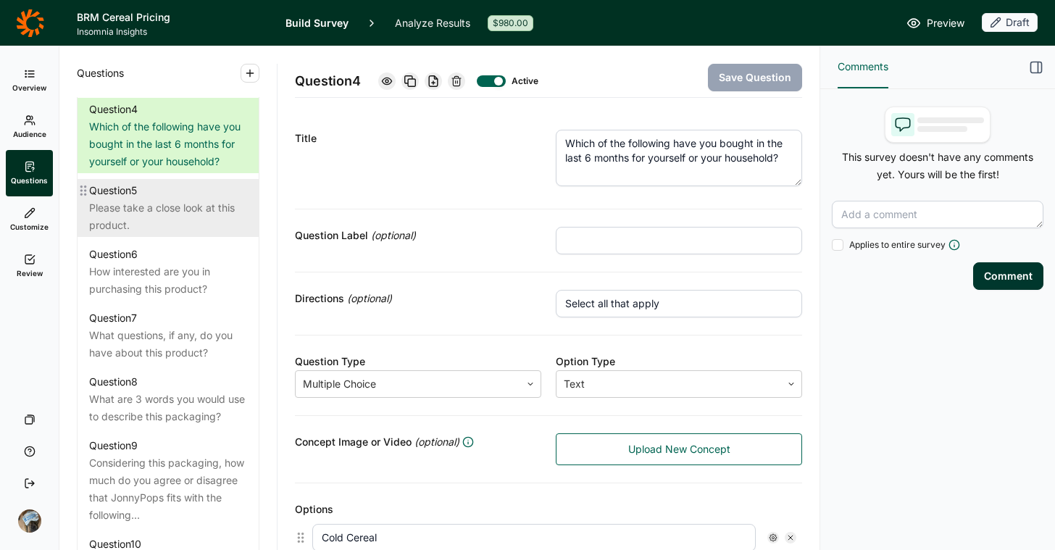
click at [185, 234] on div "Please take a close look at this product." at bounding box center [168, 216] width 158 height 35
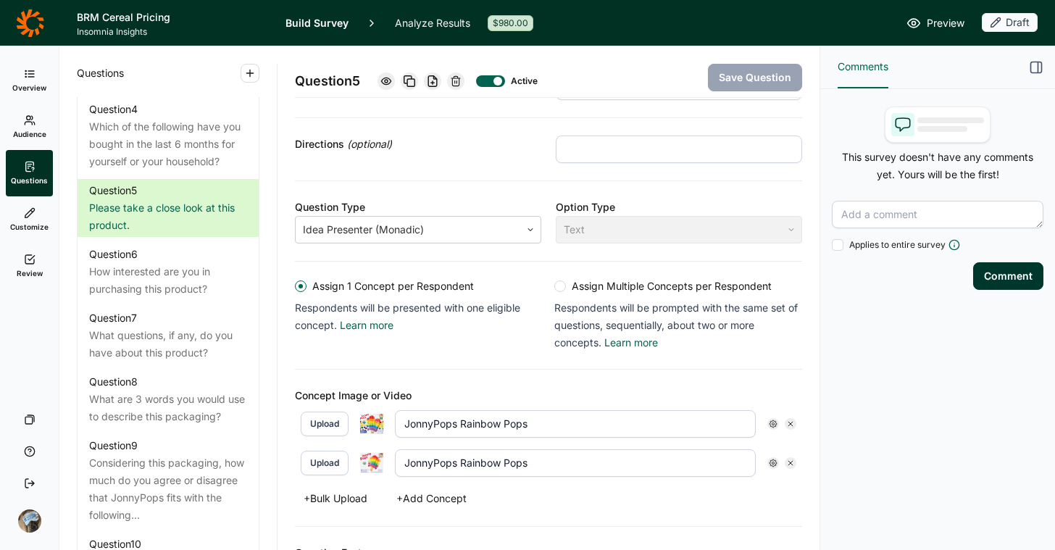
scroll to position [154, 0]
click at [786, 423] on icon at bounding box center [790, 424] width 9 height 9
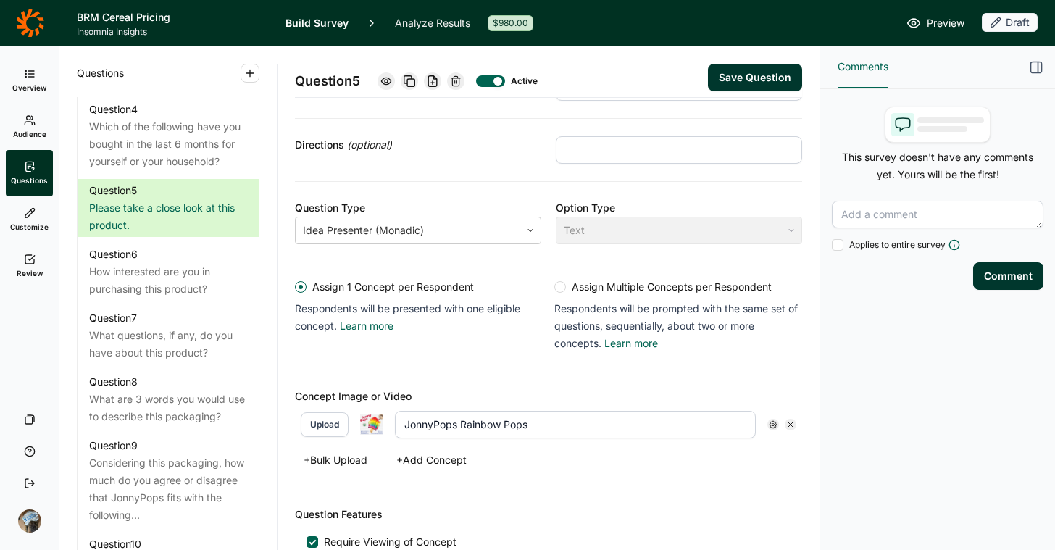
click at [322, 425] on button "Upload" at bounding box center [325, 424] width 48 height 25
click at [478, 423] on input "JonnyPops Rainbow Pops" at bounding box center [575, 425] width 361 height 28
type input "[PERSON_NAME]'s Red Mill Oat Bliss Cereal"
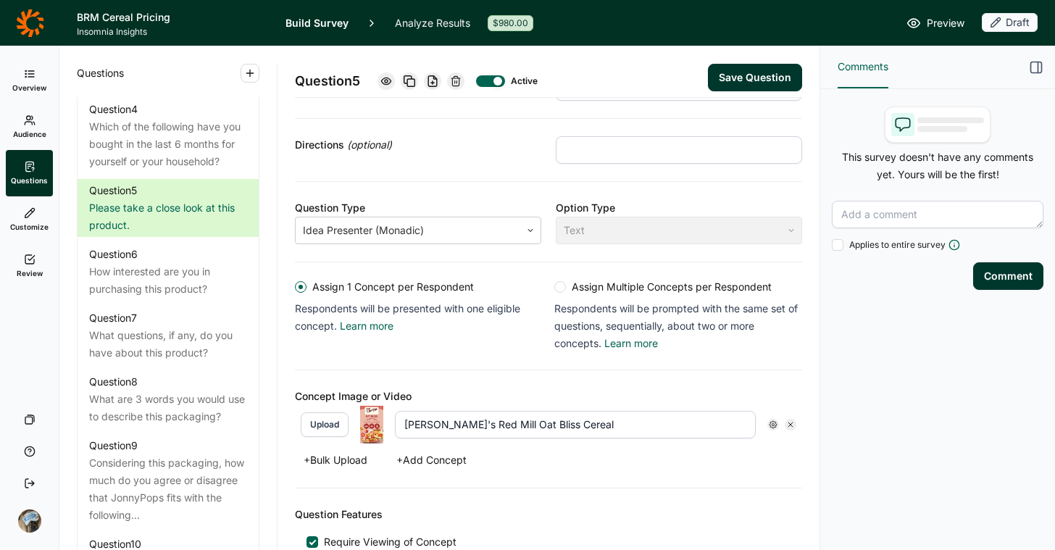
click at [593, 518] on div "Question Features" at bounding box center [548, 514] width 507 height 17
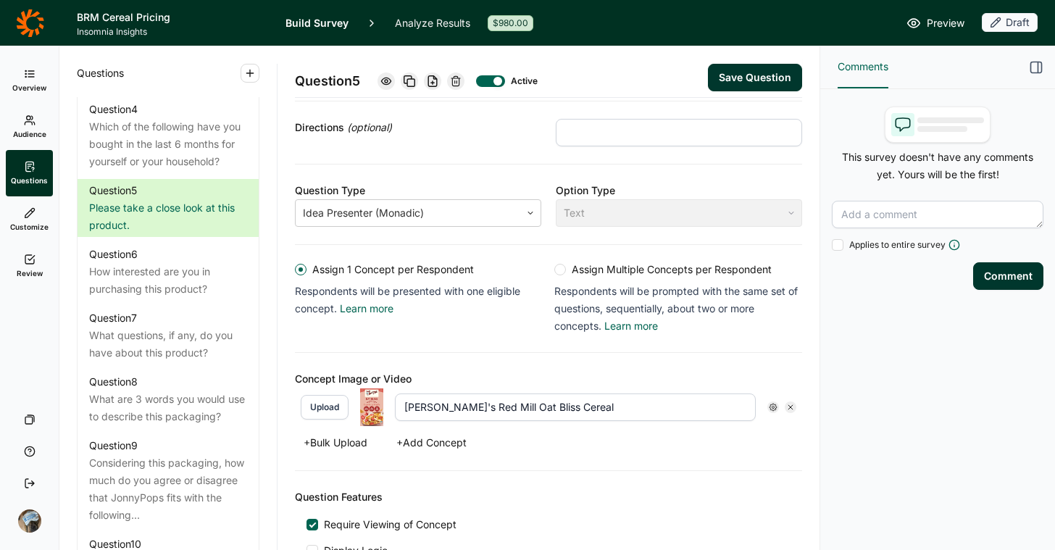
scroll to position [266, 0]
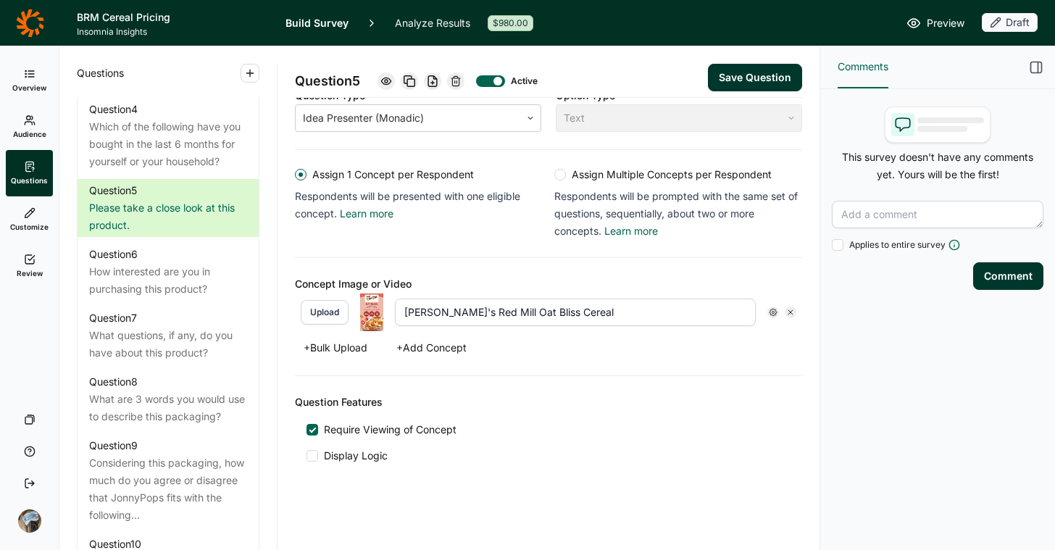
click at [720, 78] on button "Save Question" at bounding box center [755, 78] width 94 height 28
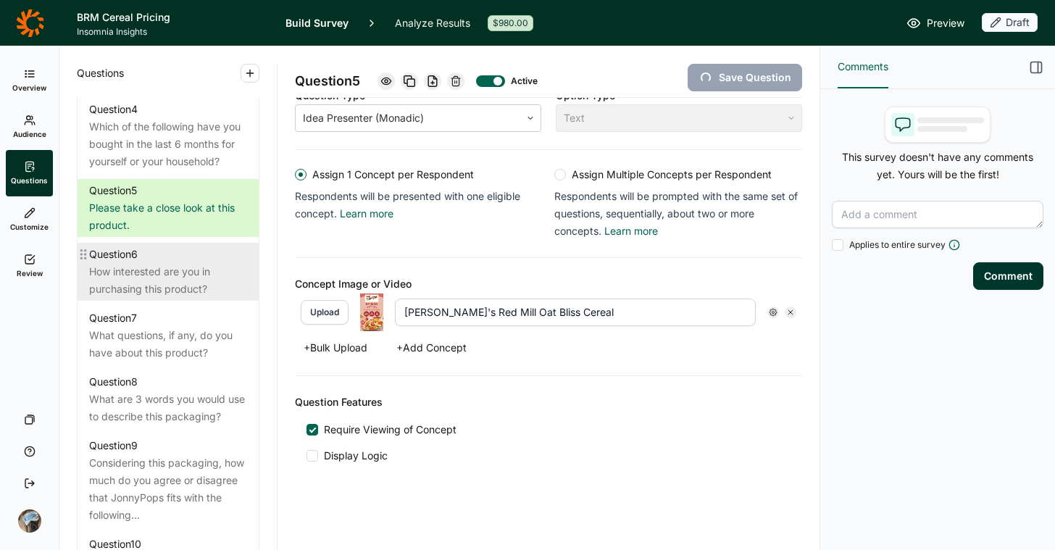
click at [138, 298] on div "How interested are you in purchasing this product?" at bounding box center [168, 280] width 158 height 35
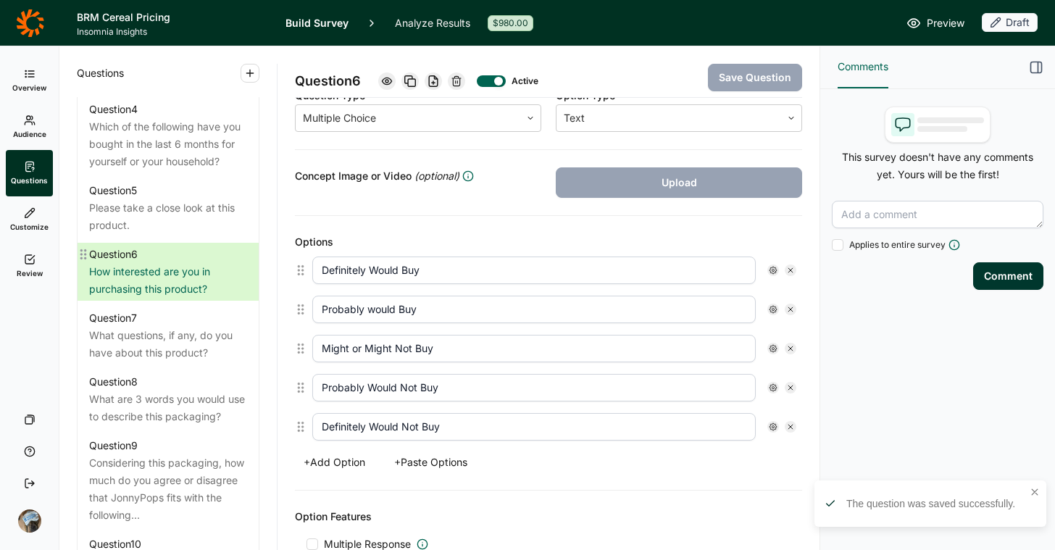
click at [154, 298] on div "How interested are you in purchasing this product?" at bounding box center [168, 280] width 158 height 35
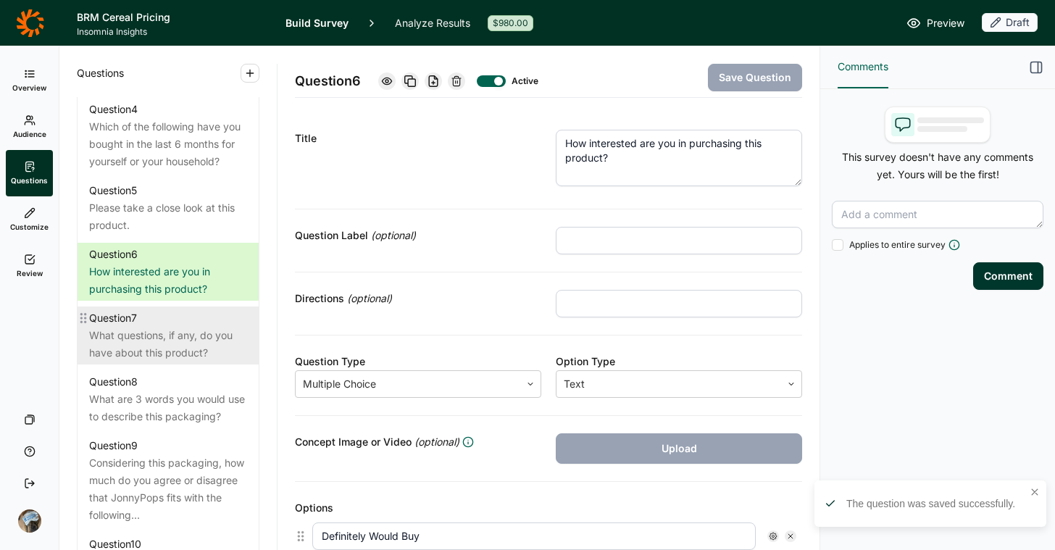
click at [177, 362] on div "What questions, if any, do you have about this product?" at bounding box center [168, 344] width 158 height 35
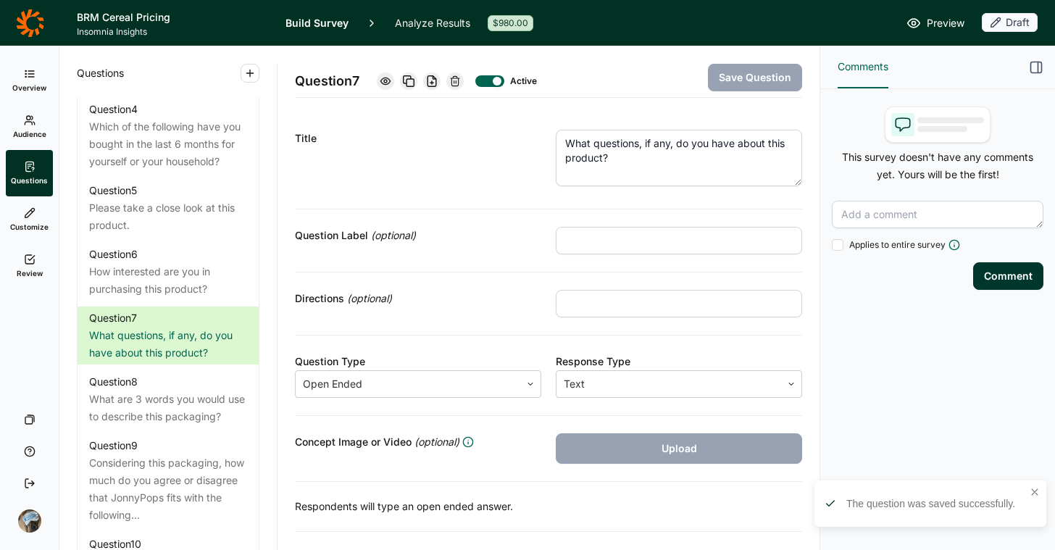
click at [459, 81] on use at bounding box center [455, 80] width 9 height 9
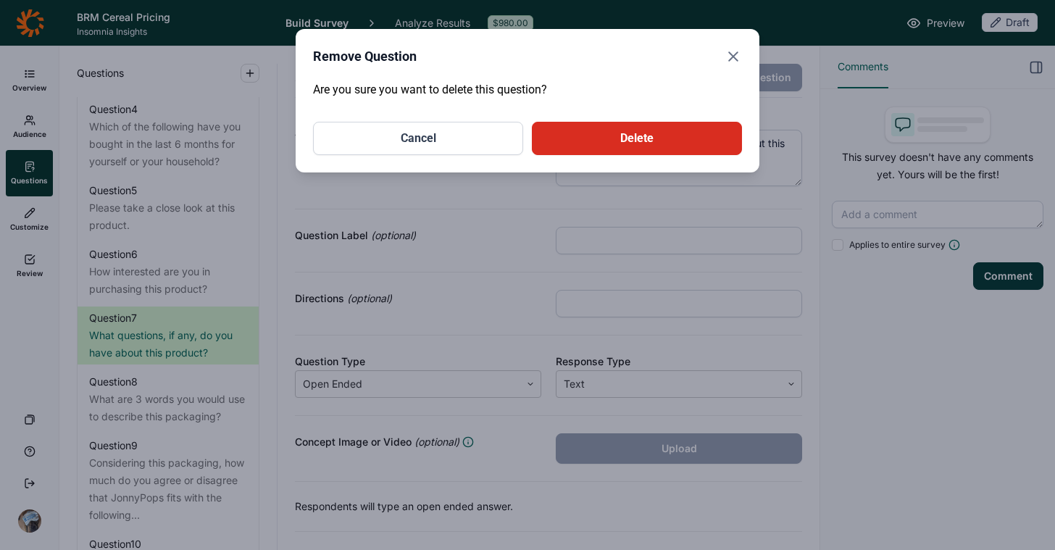
click at [583, 133] on button "Delete" at bounding box center [637, 138] width 210 height 33
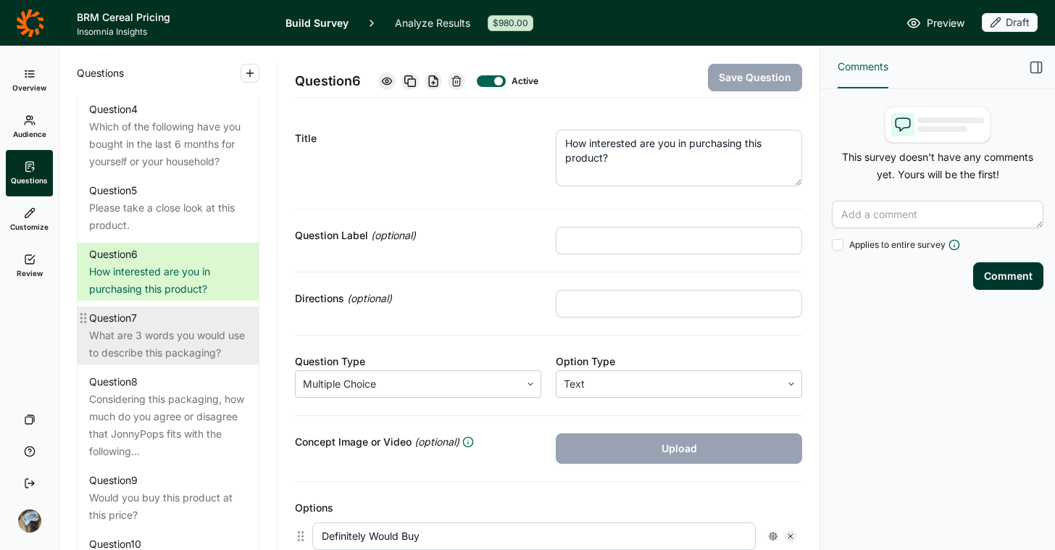
click at [173, 362] on div "What are 3 words you would use to describe this packaging?" at bounding box center [168, 344] width 158 height 35
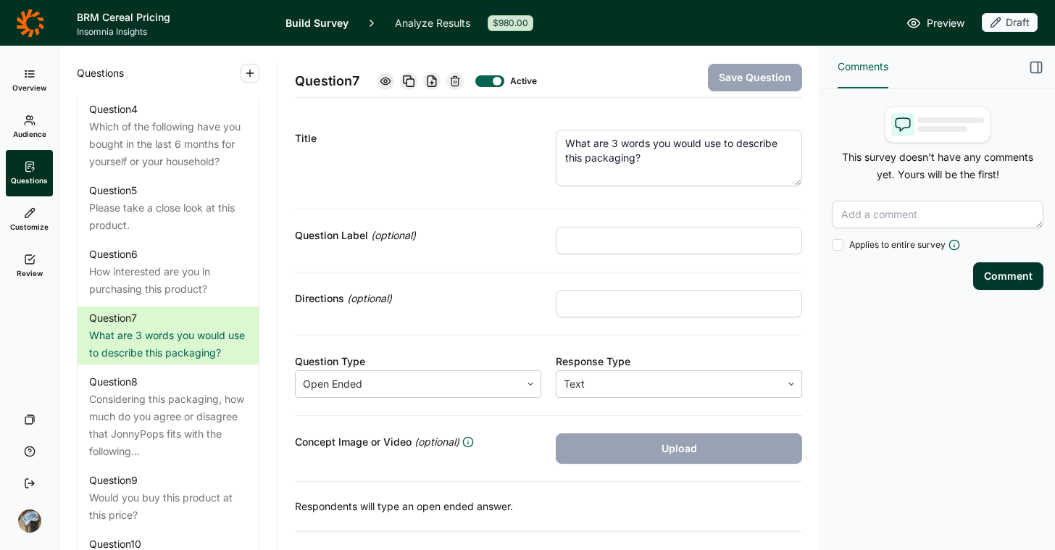
click at [458, 82] on icon at bounding box center [455, 81] width 12 height 12
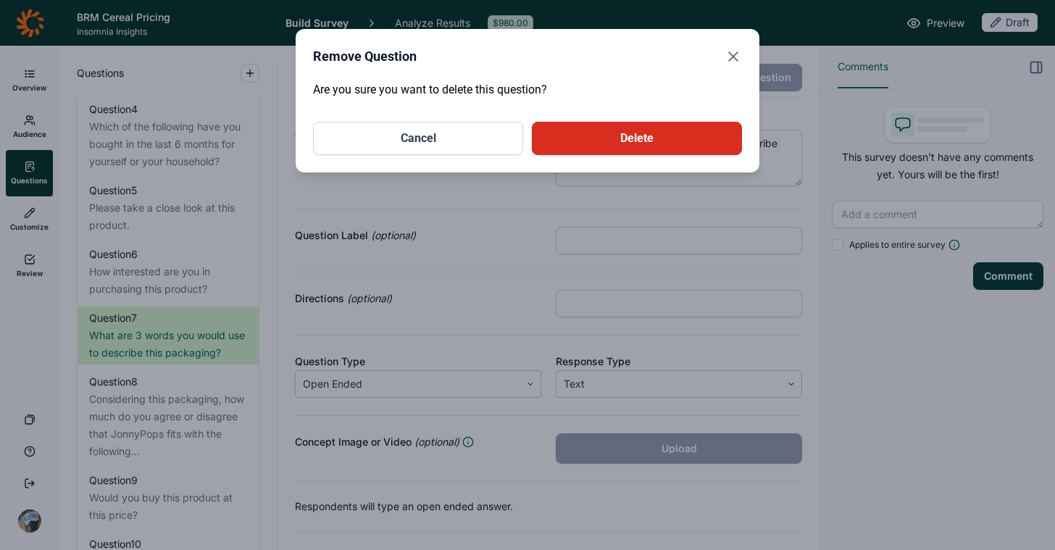
click at [636, 136] on button "Delete" at bounding box center [637, 138] width 210 height 33
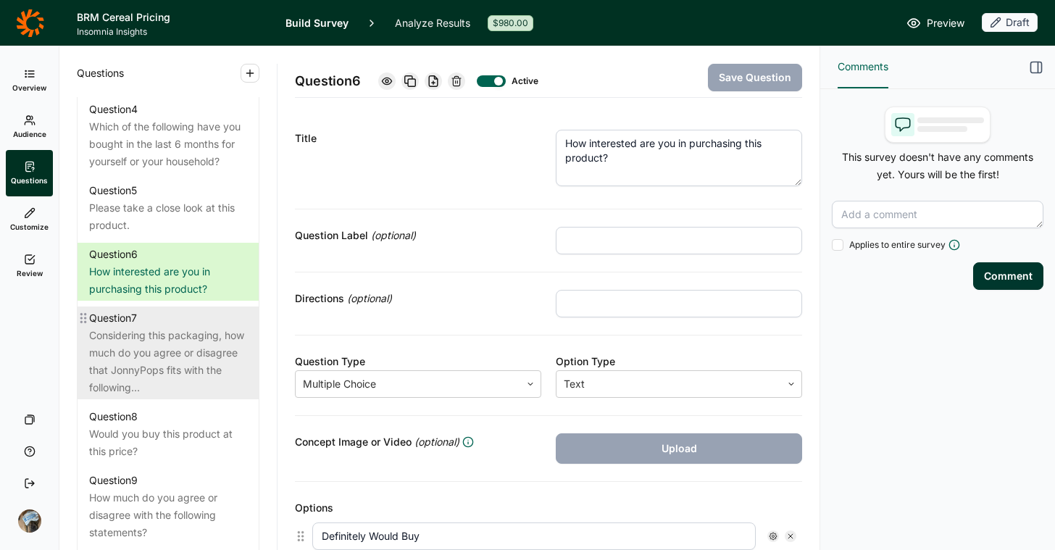
click at [176, 396] on div "Considering this packaging, how much do you agree or disagree that JonnyPops fi…" at bounding box center [168, 362] width 158 height 70
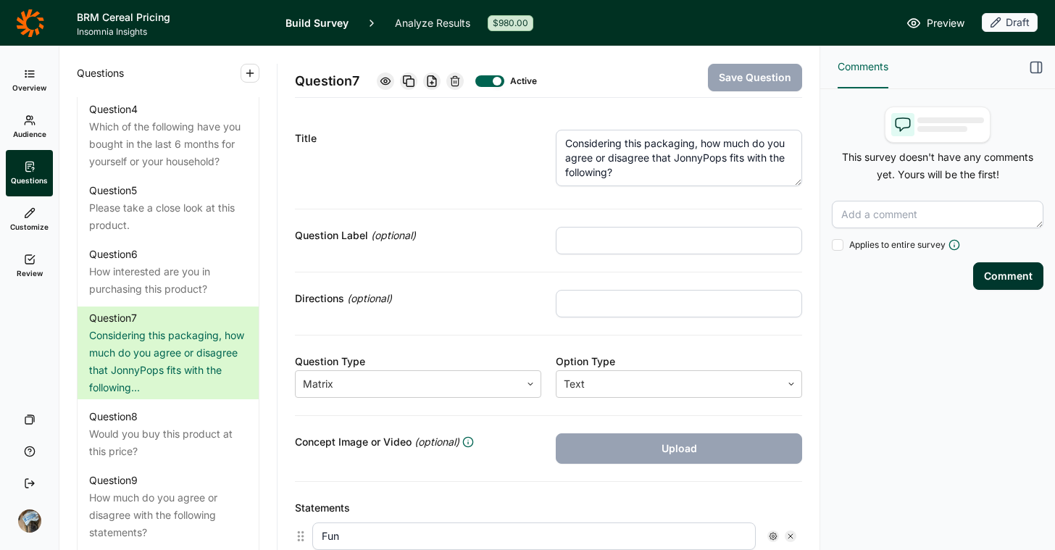
click at [454, 80] on use at bounding box center [455, 80] width 9 height 9
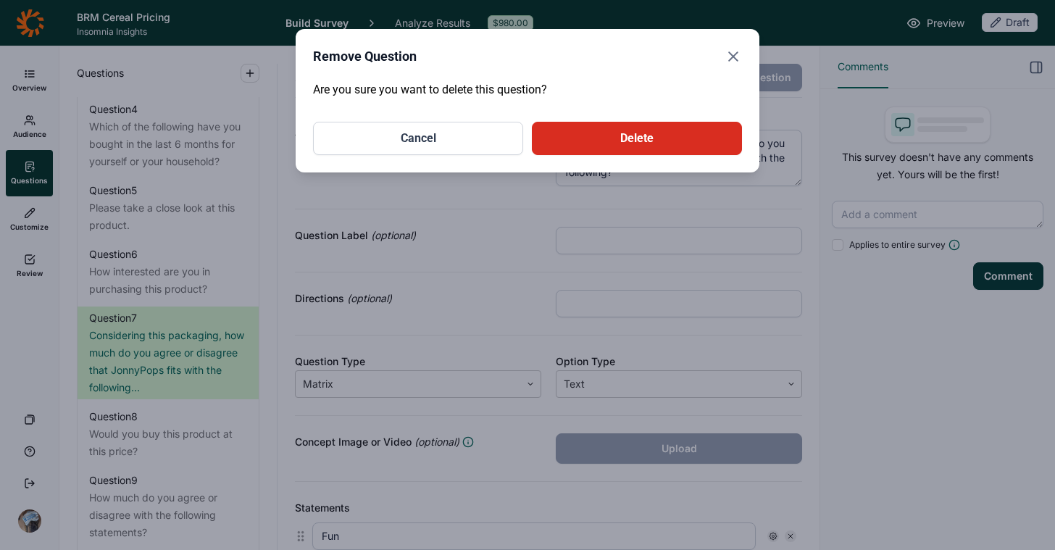
click at [586, 135] on button "Delete" at bounding box center [637, 138] width 210 height 33
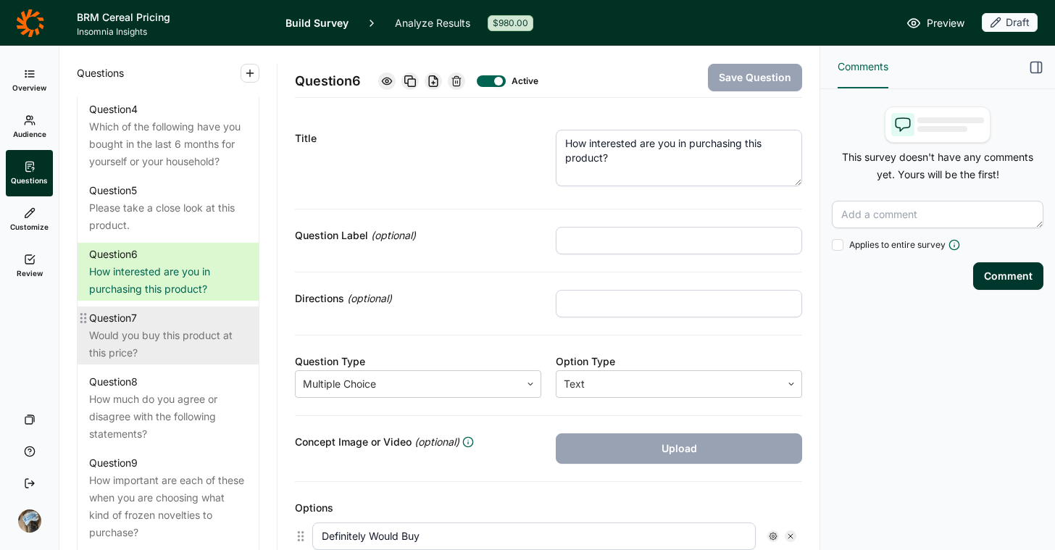
click at [174, 362] on div "Would you buy this product at this price?" at bounding box center [168, 344] width 158 height 35
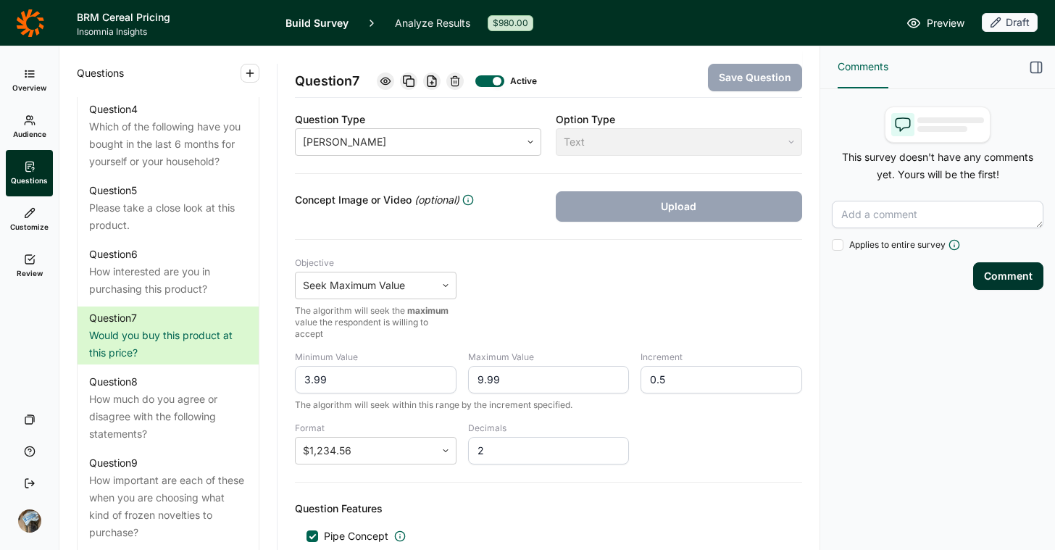
scroll to position [349, 0]
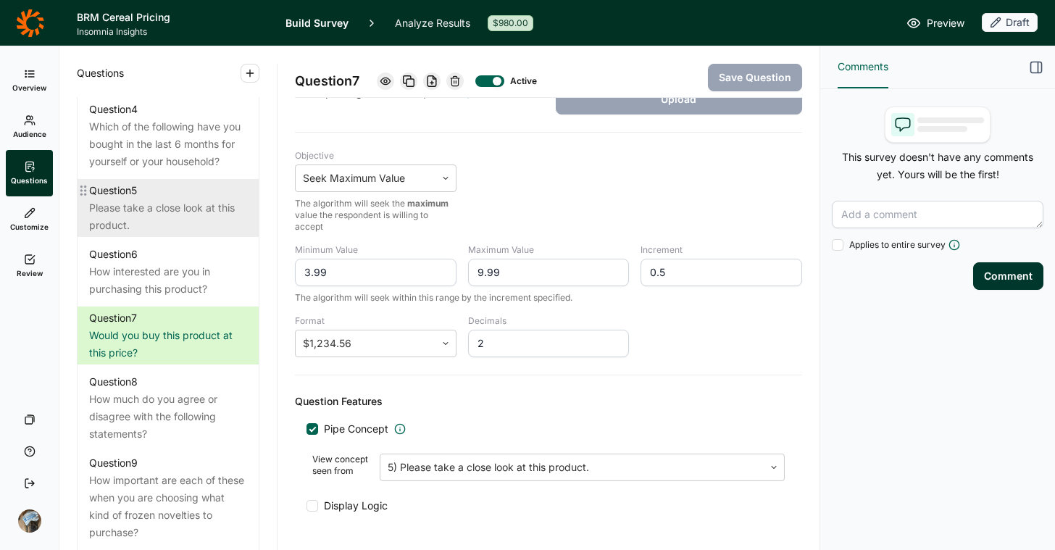
drag, startPoint x: 375, startPoint y: 270, endPoint x: 238, endPoint y: 270, distance: 136.3
click at [238, 270] on div "Questions Demographics Demographic 1 What is your gender? Demographic 2 What is…" at bounding box center [439, 298] width 760 height 504
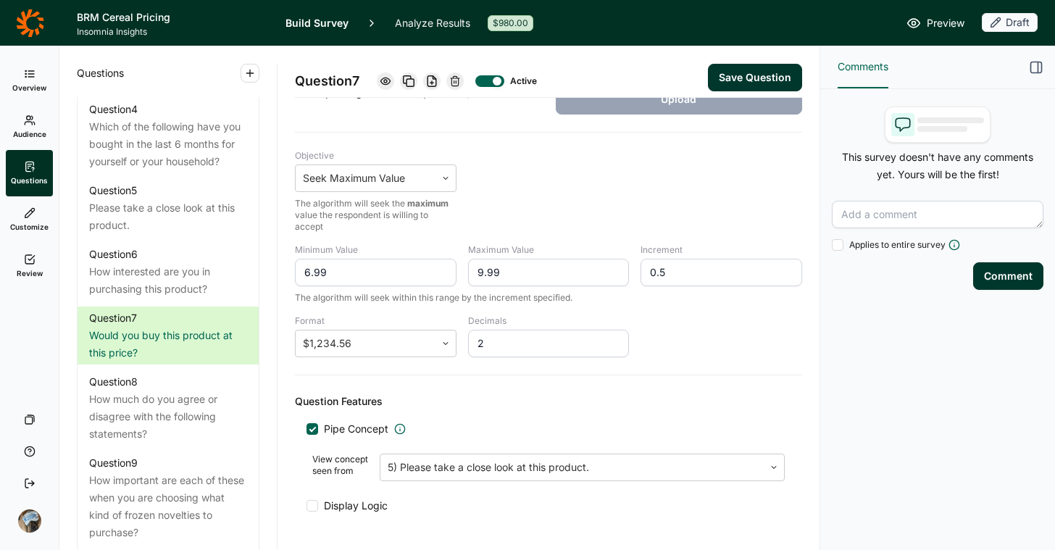
type input "6.99"
click at [696, 271] on input "0.5" at bounding box center [722, 273] width 162 height 28
type input "0.25"
click at [691, 350] on div "Minimum Value 6.99 Maximum Value 9.99 Increment 0.25 The algorithm will seek wi…" at bounding box center [548, 300] width 507 height 113
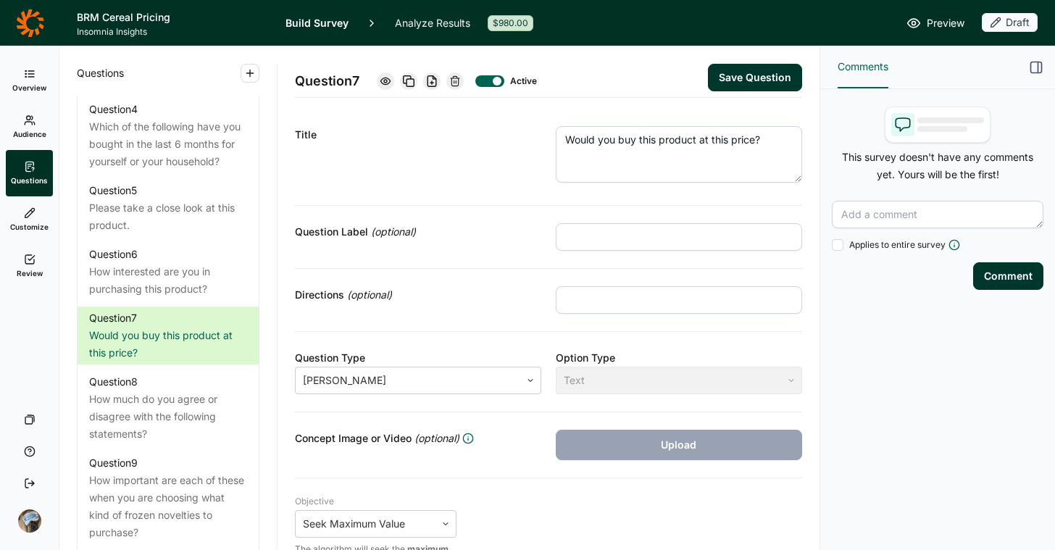
scroll to position [0, 0]
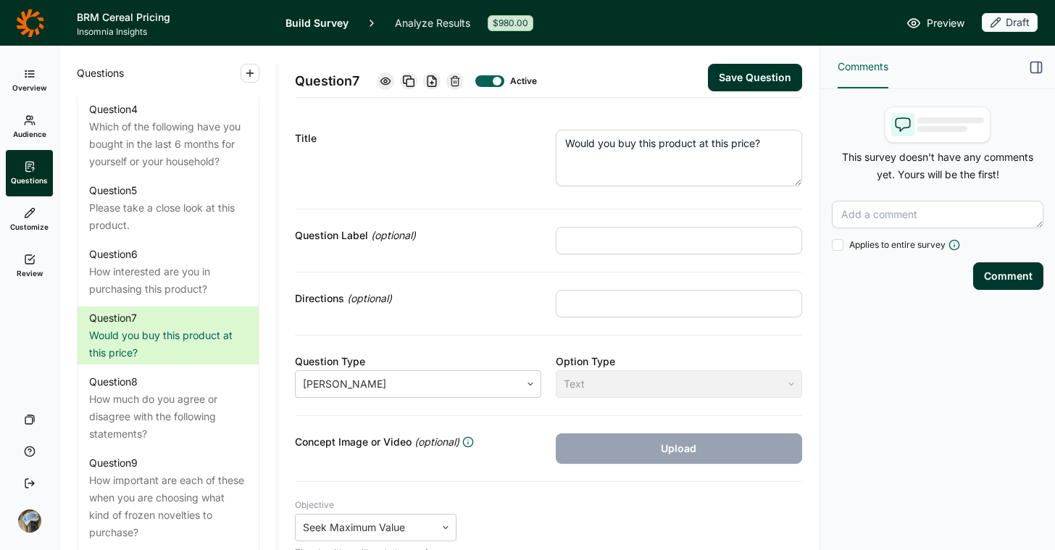
click at [735, 70] on button "Save Question" at bounding box center [755, 78] width 94 height 28
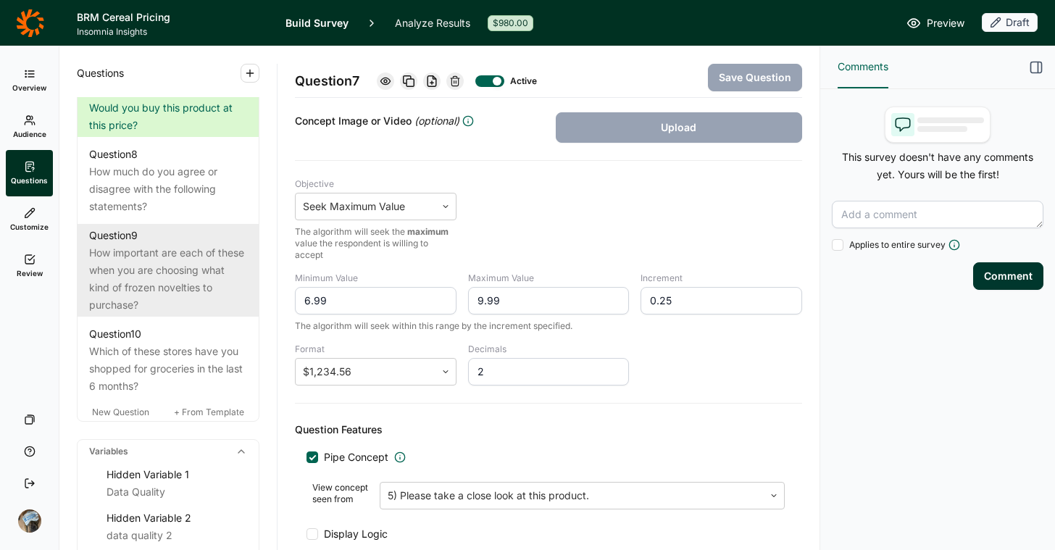
scroll to position [1128, 0]
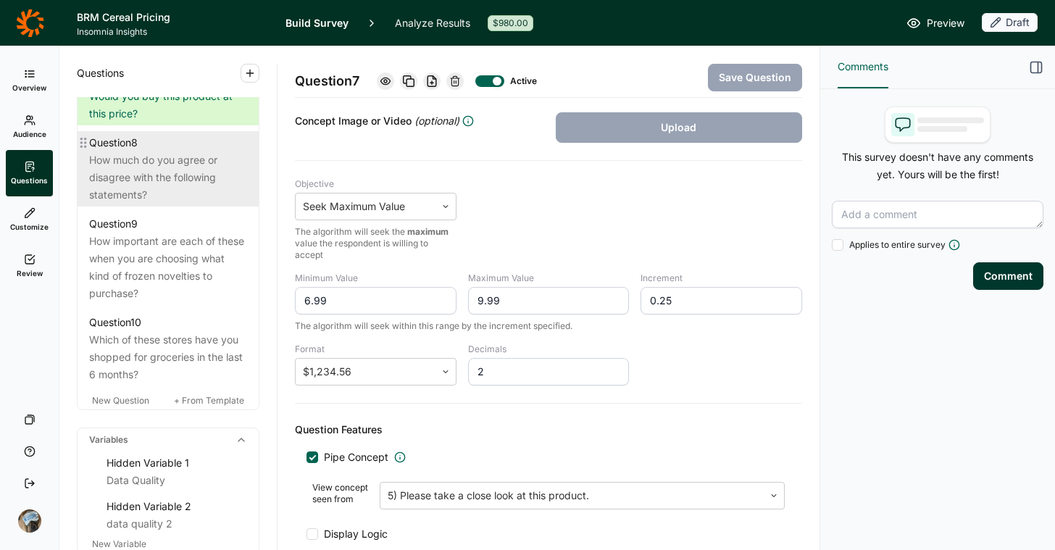
click at [167, 199] on div "How much do you agree or disagree with the following statements?" at bounding box center [168, 177] width 158 height 52
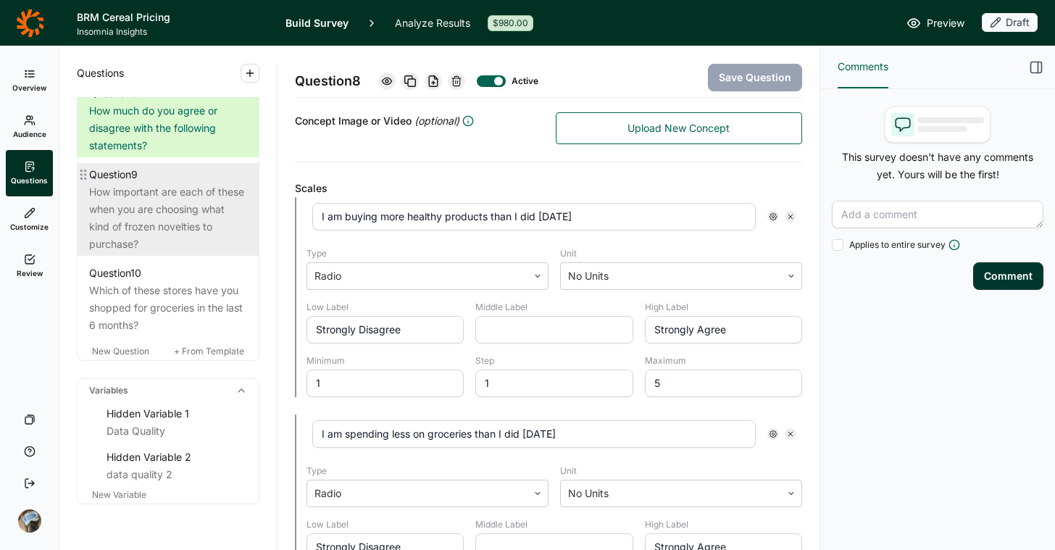
scroll to position [1132, 0]
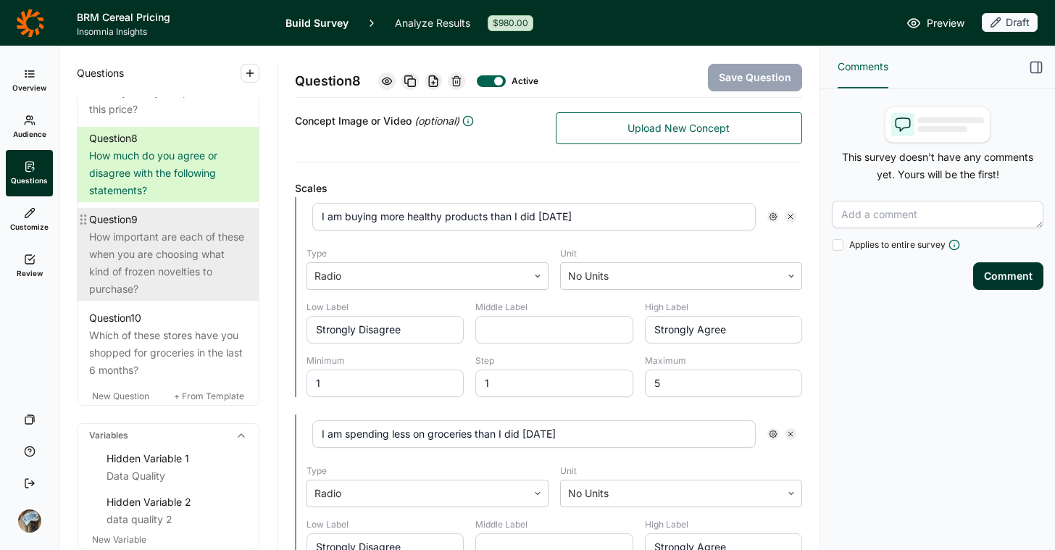
click at [176, 273] on div "How important are each of these when you are choosing what kind of frozen novel…" at bounding box center [168, 263] width 158 height 70
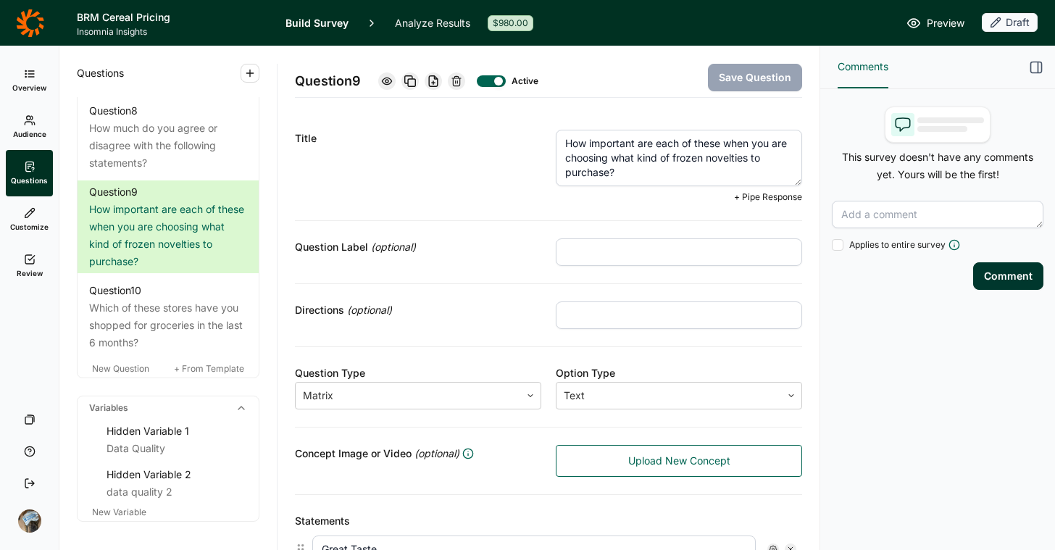
drag, startPoint x: 764, startPoint y: 156, endPoint x: 689, endPoint y: 155, distance: 75.4
click at [689, 155] on textarea "How important are each of these when you are choosing what kind of frozen novel…" at bounding box center [679, 158] width 246 height 57
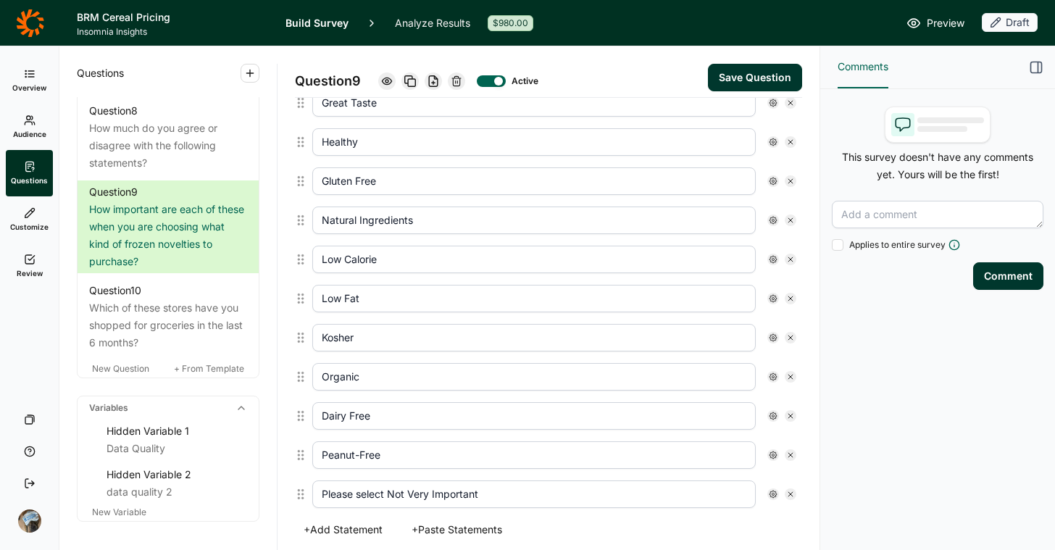
scroll to position [450, 0]
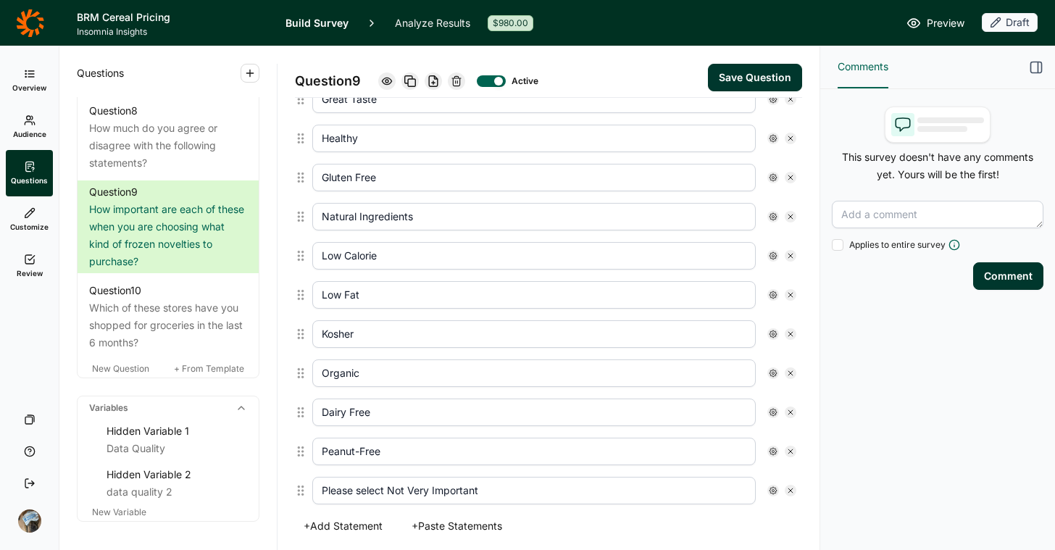
type textarea "How important are each of these when you are choosing what kind of cold cereal …"
click at [786, 253] on icon at bounding box center [790, 256] width 9 height 9
type input "Low Fat"
type input "Kosher"
type input "Organic"
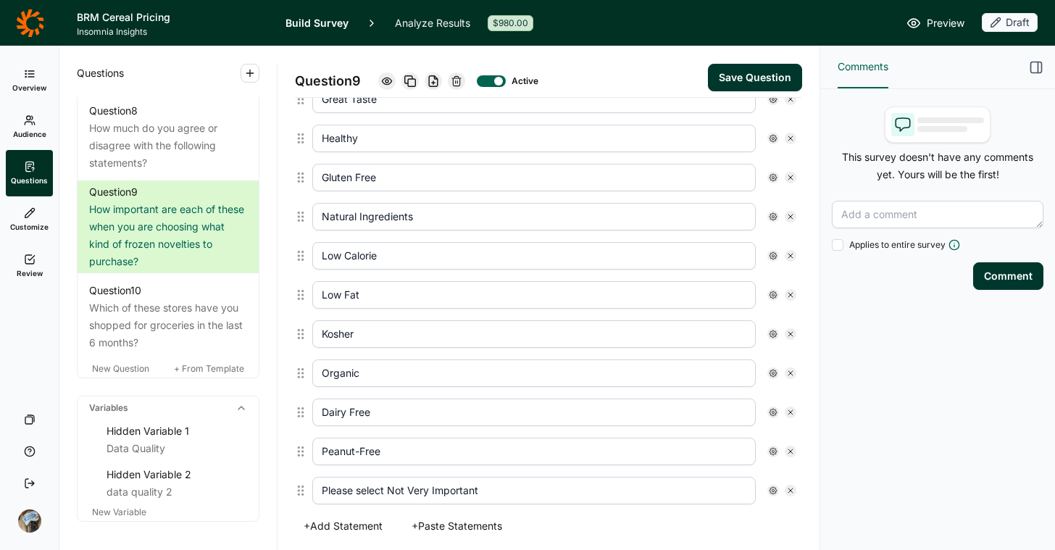
type input "Dairy Free"
type input "Peanut-Free"
type input "Please select Not Very Important"
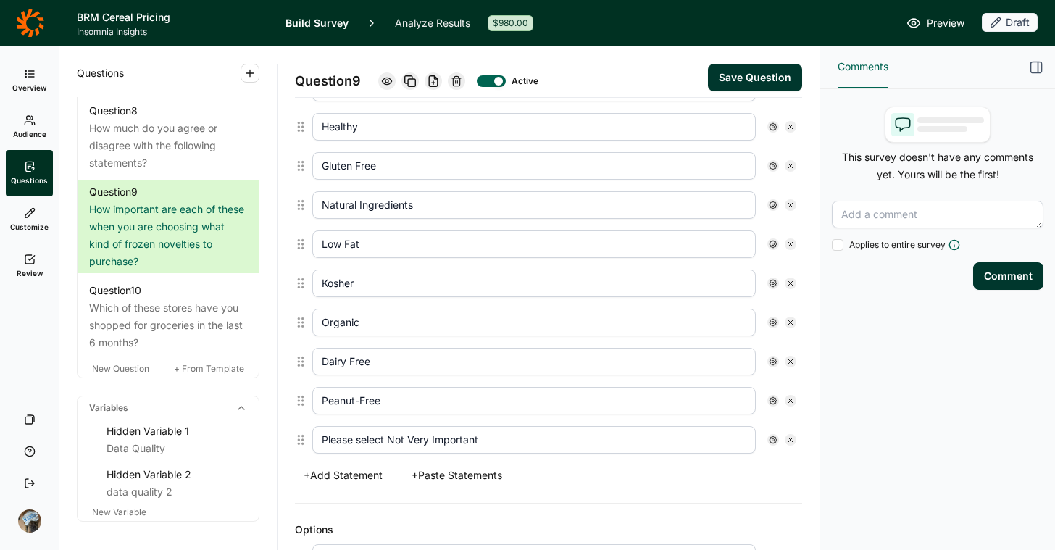
scroll to position [439, 0]
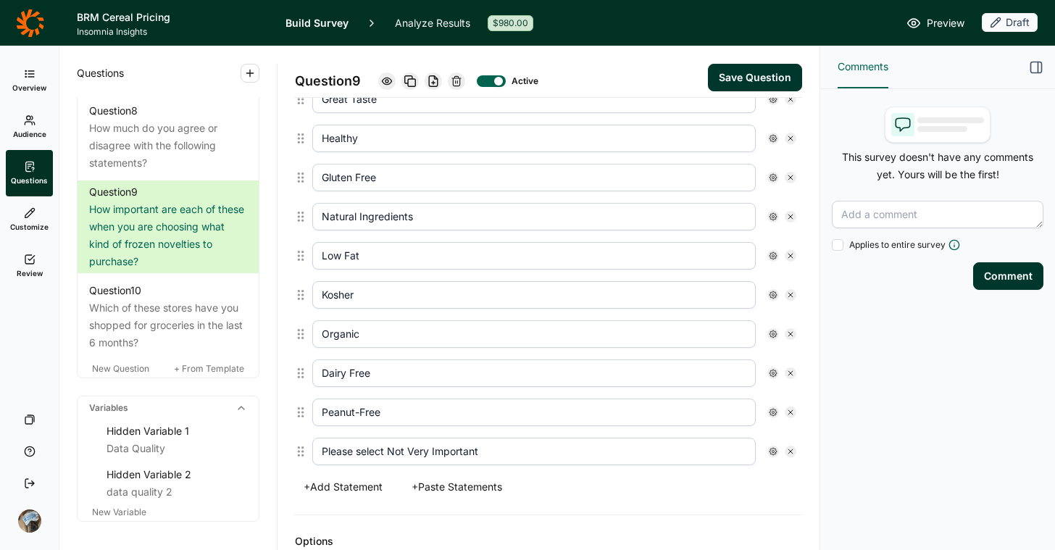
click at [786, 253] on icon at bounding box center [790, 256] width 9 height 9
type input "Kosher"
type input "Organic"
type input "Dairy Free"
type input "Peanut-Free"
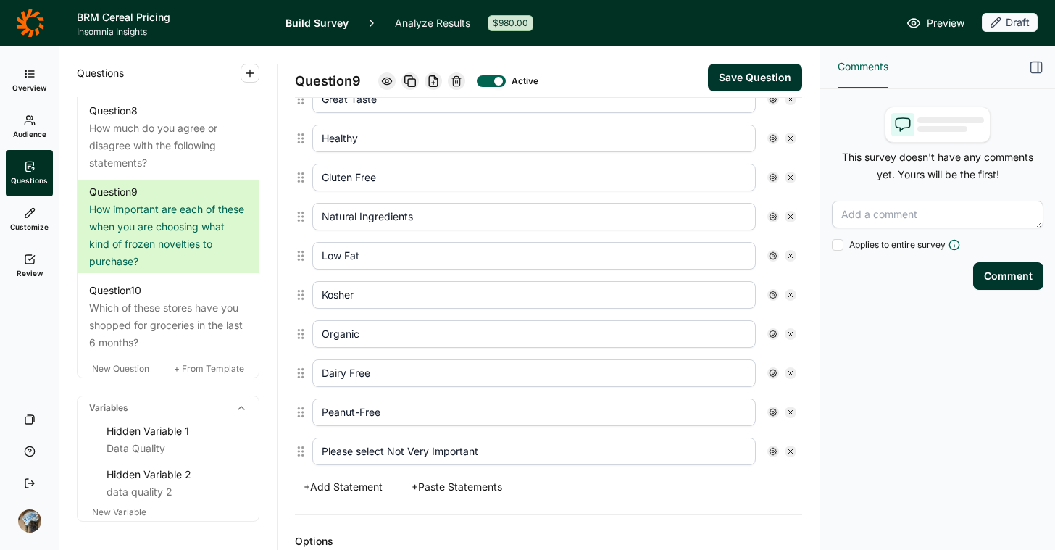
type input "Please select Not Very Important"
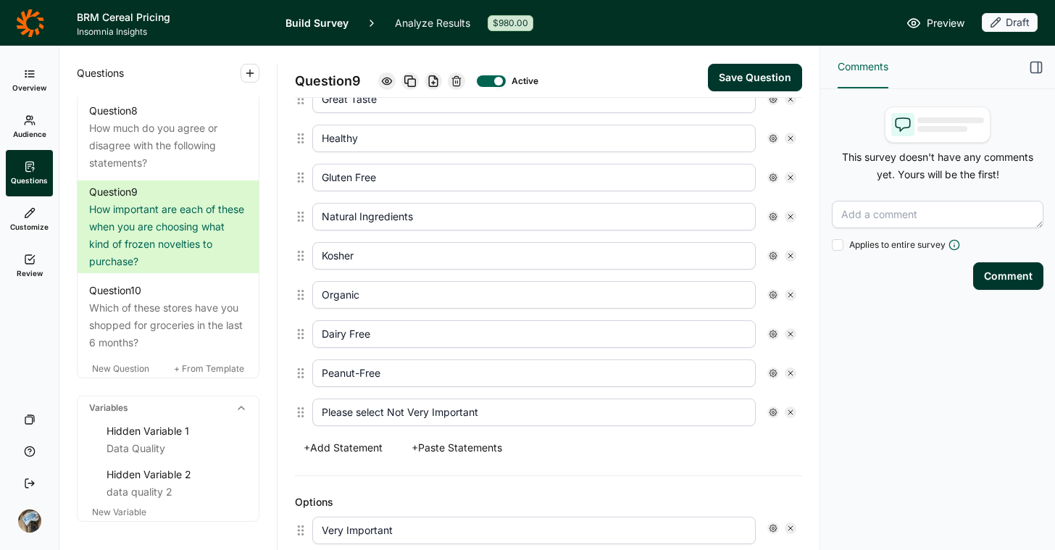
click at [786, 253] on icon at bounding box center [790, 256] width 9 height 9
type input "Organic"
type input "Dairy Free"
type input "Peanut-Free"
type input "Please select Not Very Important"
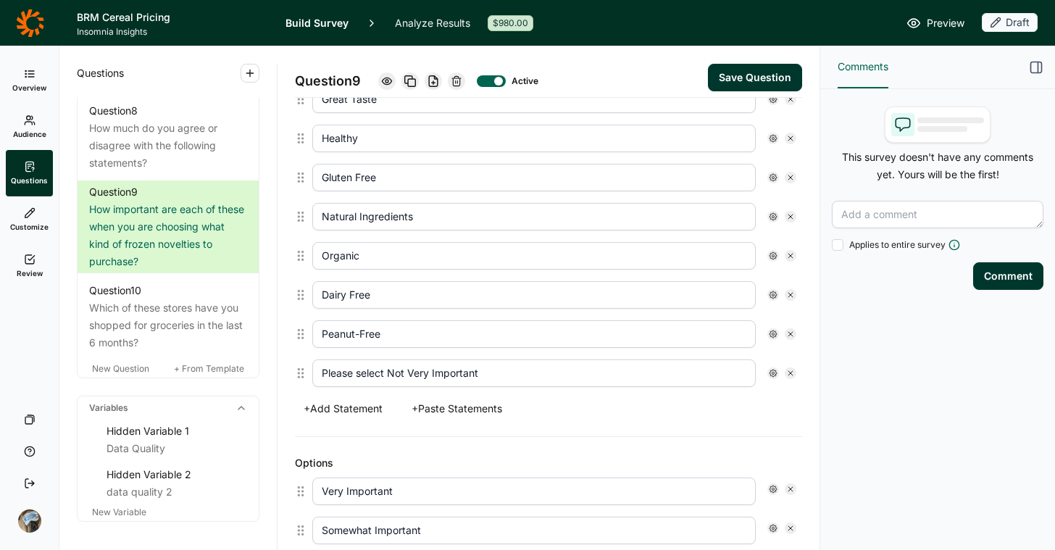
click at [786, 253] on icon at bounding box center [790, 256] width 9 height 9
type input "Dairy Free"
type input "Peanut-Free"
type input "Please select Not Very Important"
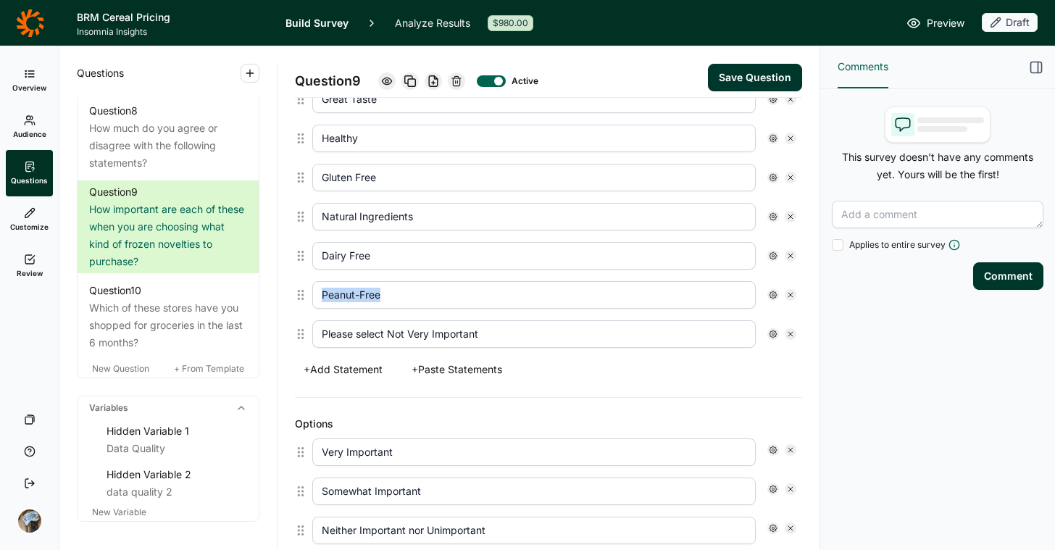
click at [560, 254] on input "Dairy Free" at bounding box center [534, 256] width 444 height 28
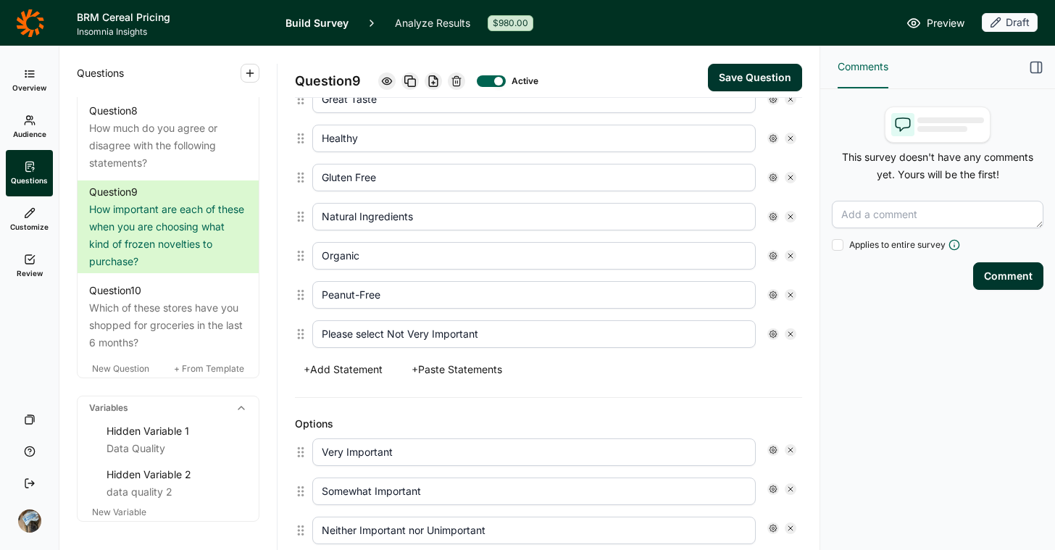
type input "Organic"
click at [434, 296] on input "Peanut-Free" at bounding box center [534, 295] width 444 height 28
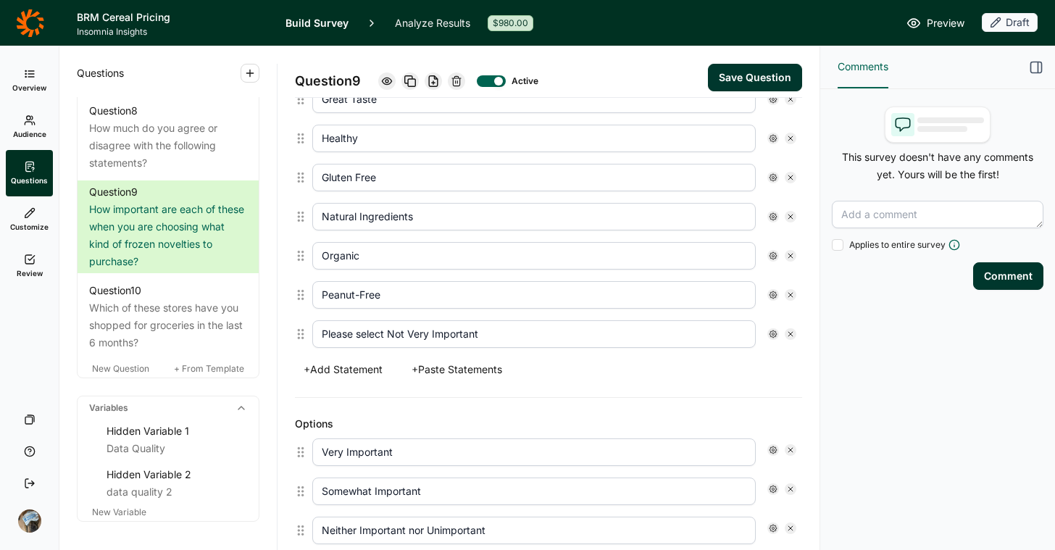
type input "H"
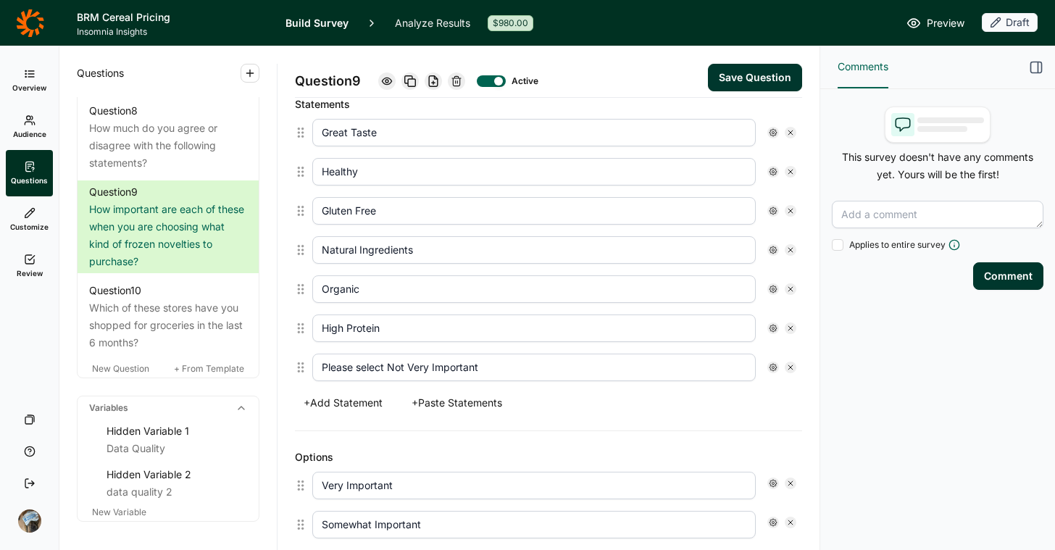
scroll to position [394, 0]
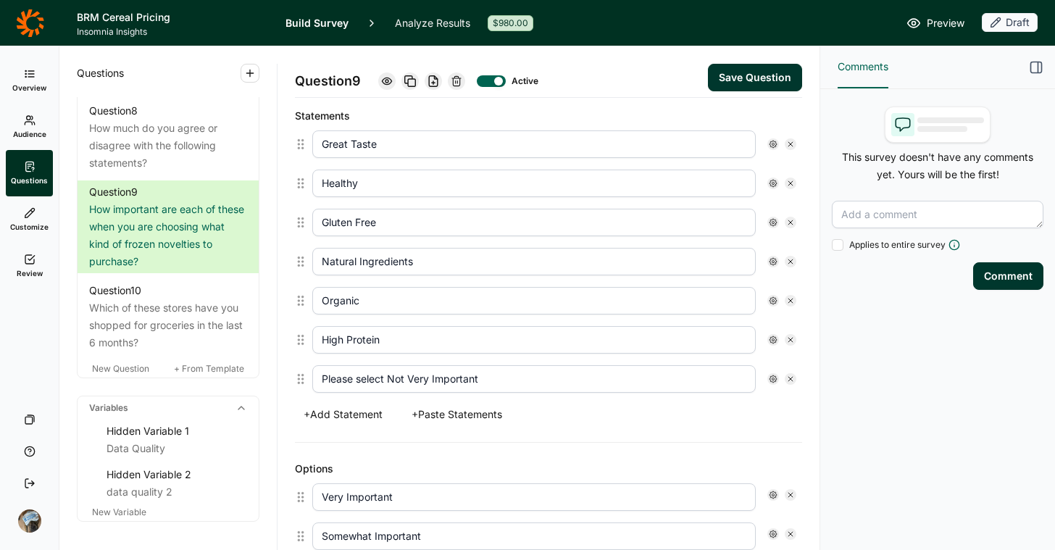
type input "High Protein"
click at [370, 223] on input "Gluten Free" at bounding box center [534, 223] width 444 height 28
click at [367, 223] on input "Gluten Free" at bounding box center [534, 223] width 444 height 28
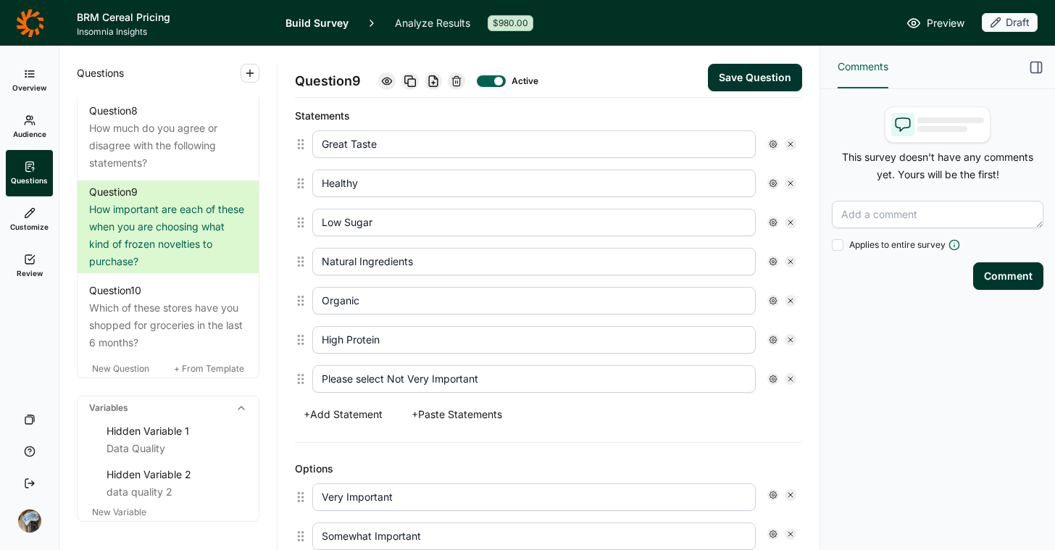
type input "Low Sugar"
click at [350, 412] on button "+ Add Statement" at bounding box center [343, 414] width 96 height 20
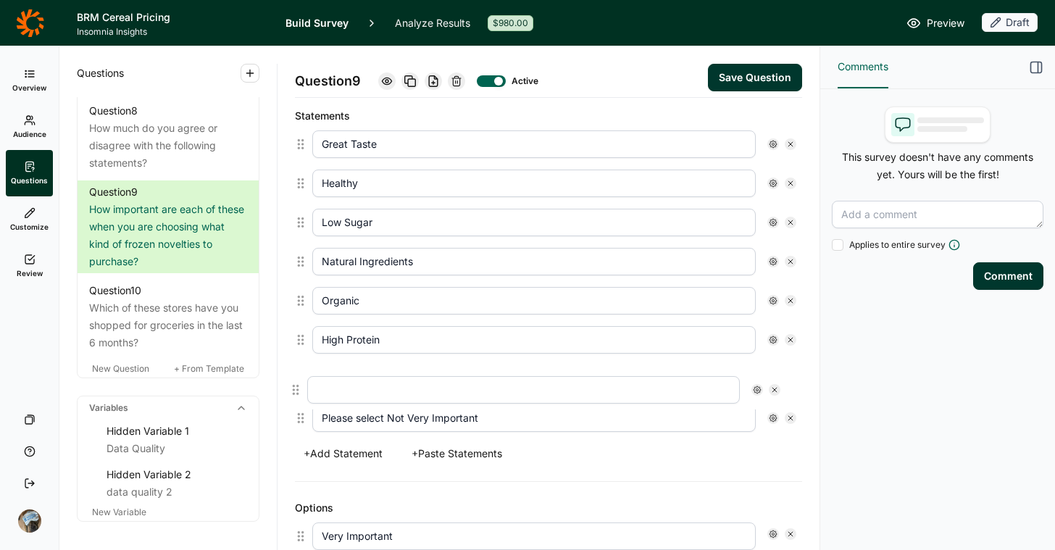
drag, startPoint x: 301, startPoint y: 414, endPoint x: 296, endPoint y: 380, distance: 34.3
click at [296, 380] on div "Great Taste Healthy Low Sugar Natural Ingredients Organic High Protein Please s…" at bounding box center [548, 281] width 507 height 313
type input "Please select Not Very Important"
click at [368, 374] on input "text" at bounding box center [534, 379] width 444 height 28
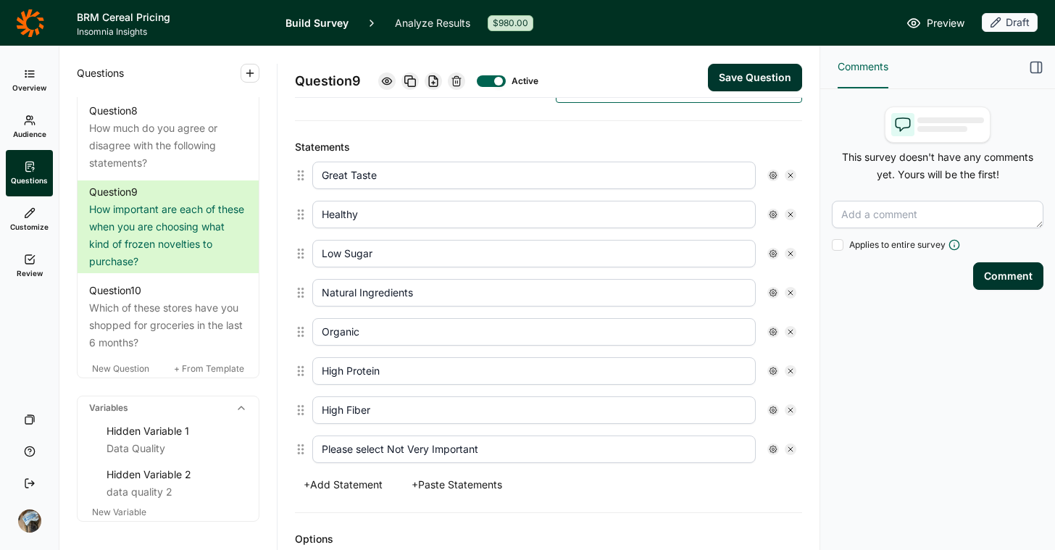
scroll to position [225, 0]
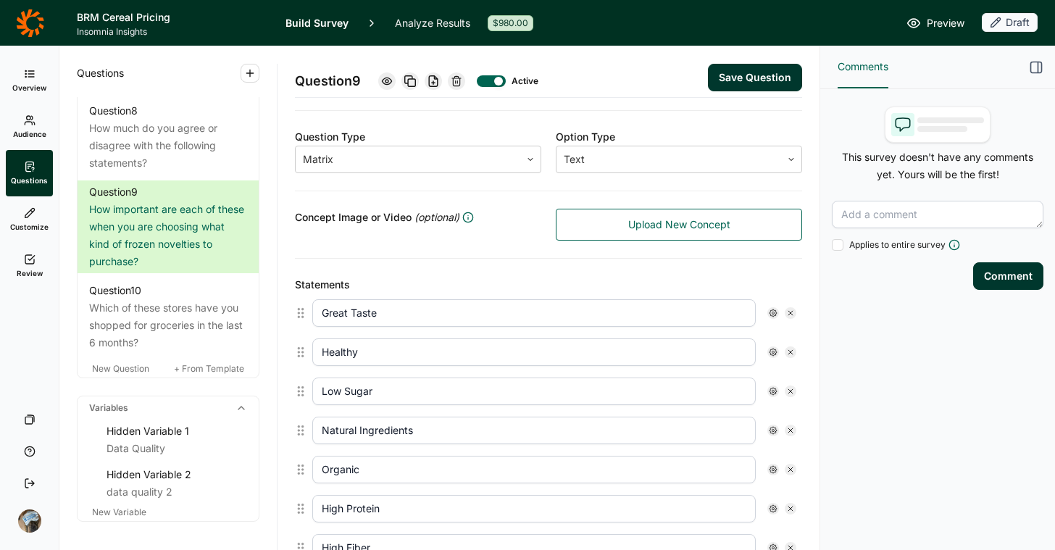
type input "High Fiber"
click at [731, 74] on button "Save Question" at bounding box center [755, 78] width 94 height 28
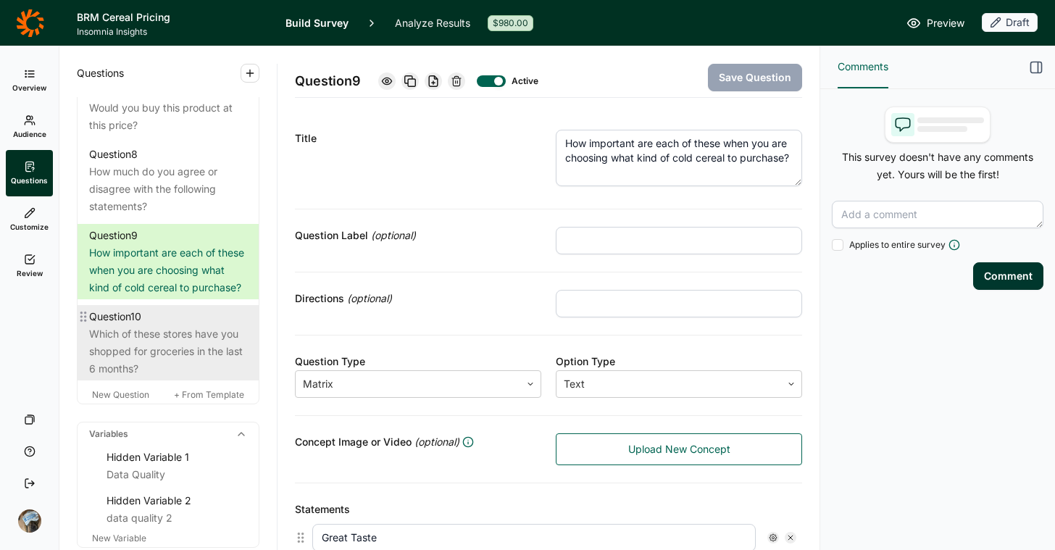
scroll to position [1117, 0]
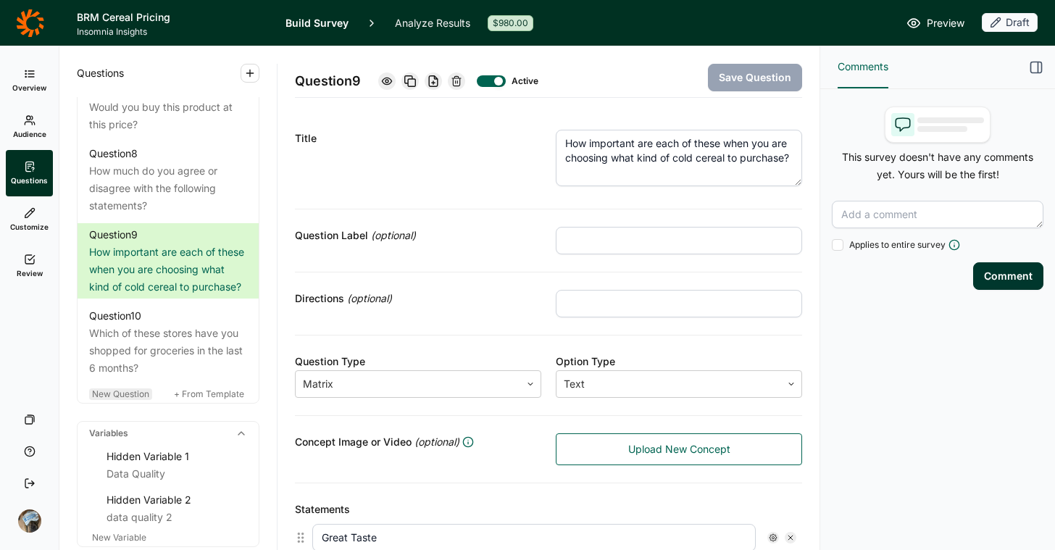
click at [134, 399] on span "New Question" at bounding box center [120, 393] width 57 height 11
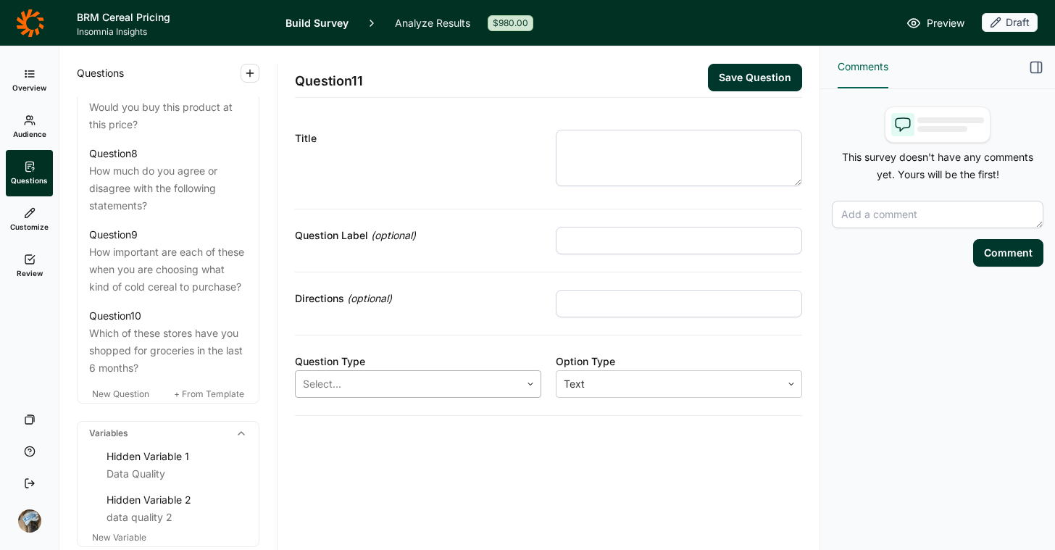
click at [412, 383] on div at bounding box center [408, 384] width 210 height 20
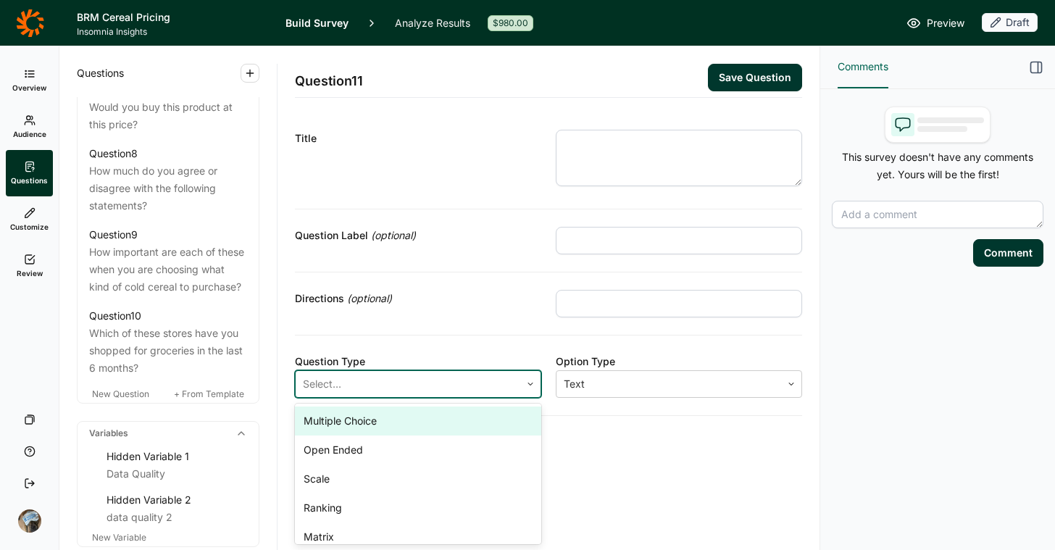
click at [407, 428] on div "Multiple Choice" at bounding box center [418, 421] width 246 height 29
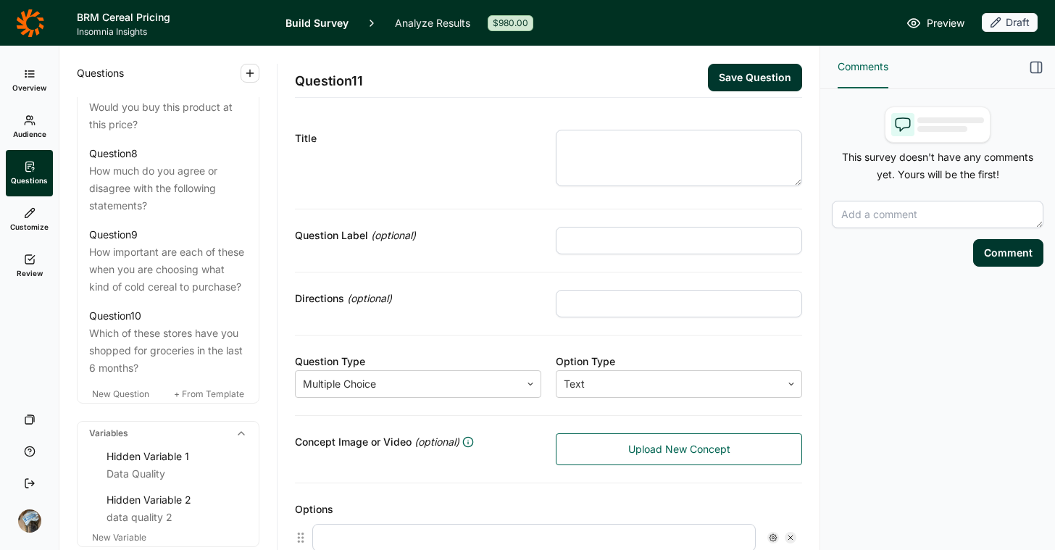
click at [632, 313] on input "text" at bounding box center [679, 304] width 246 height 28
type input "Select up to 3"
click at [653, 149] on textarea at bounding box center [679, 158] width 246 height 57
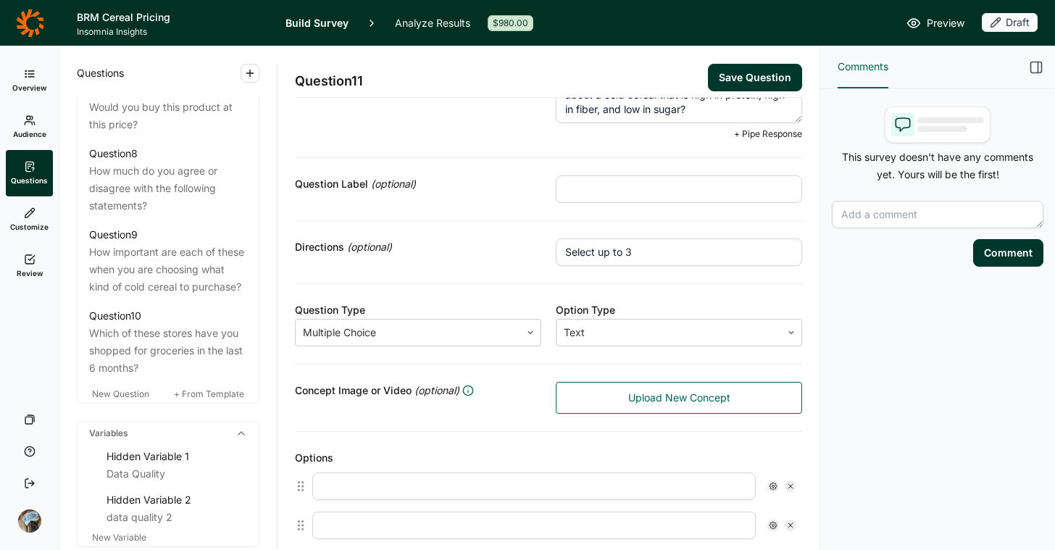
scroll to position [278, 0]
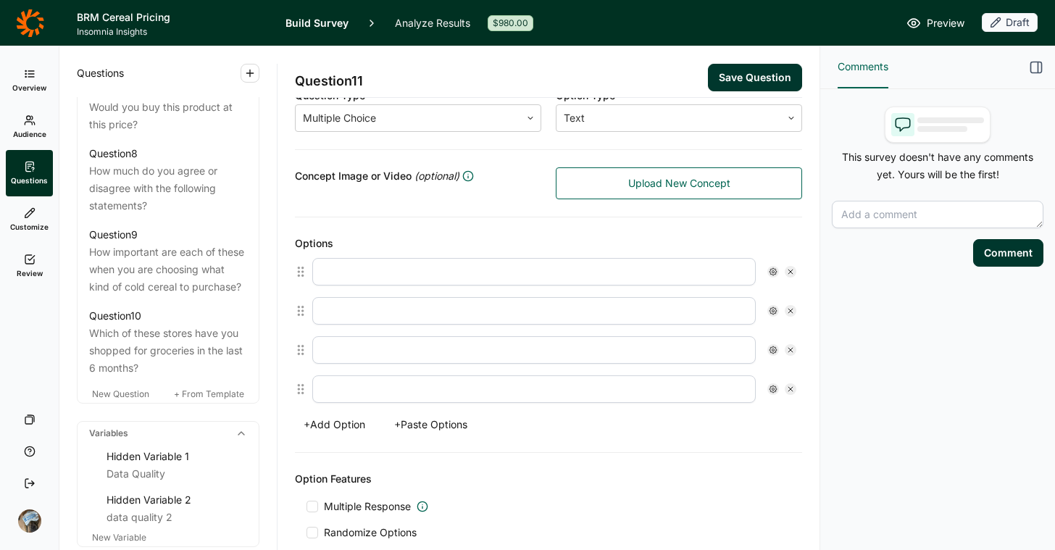
type textarea "Which of these names make you most excited about a cold cereal that is high in …"
click at [425, 264] on input "text" at bounding box center [534, 272] width 444 height 28
click at [420, 270] on input "text" at bounding box center [534, 272] width 444 height 28
type input "A"
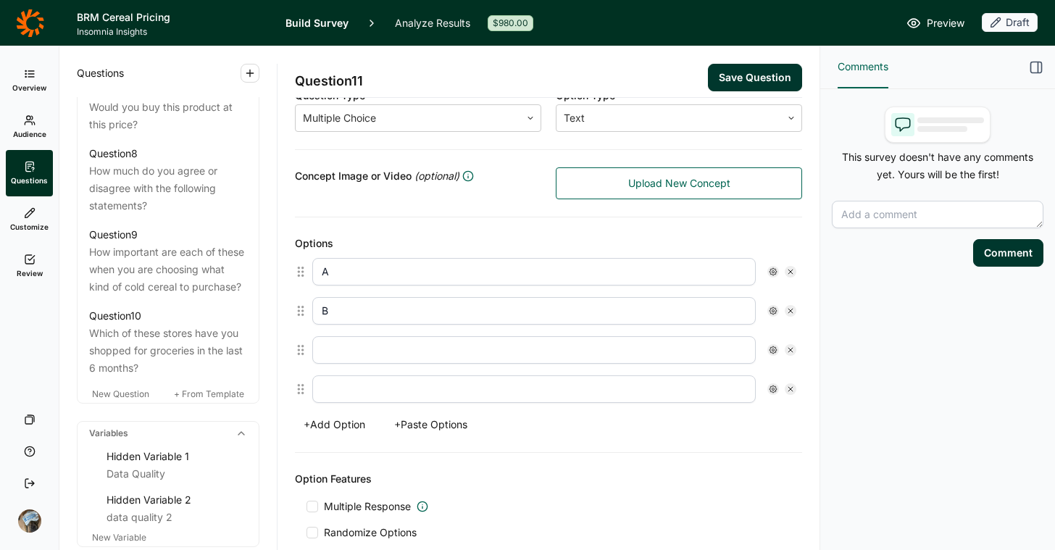
type input "B"
type input "C"
type input "D"
drag, startPoint x: 626, startPoint y: 514, endPoint x: 629, endPoint y: 502, distance: 12.8
click at [626, 513] on div "Multiple Response Randomize Options Display X of Y Carry Forward" at bounding box center [549, 545] width 484 height 93
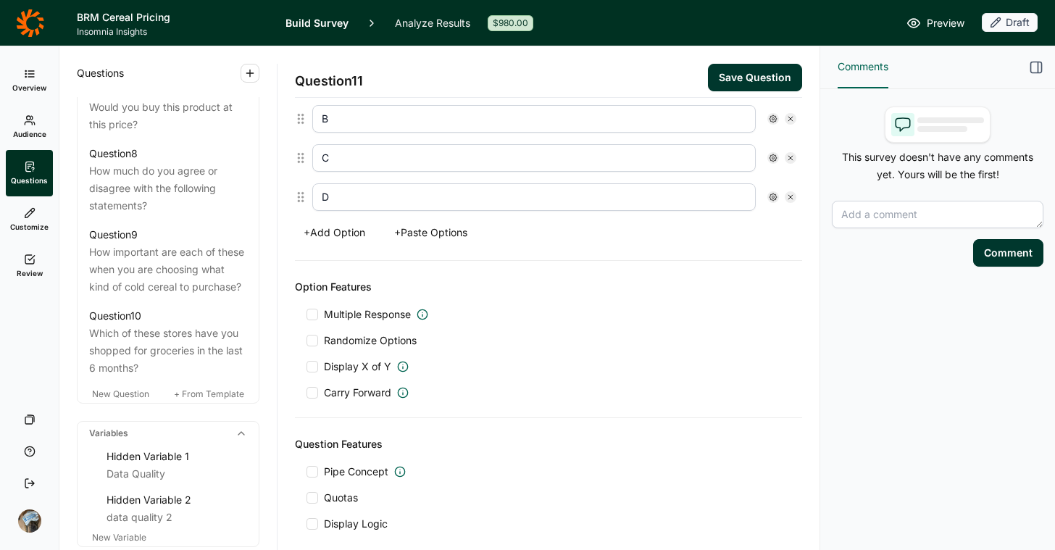
scroll to position [502, 0]
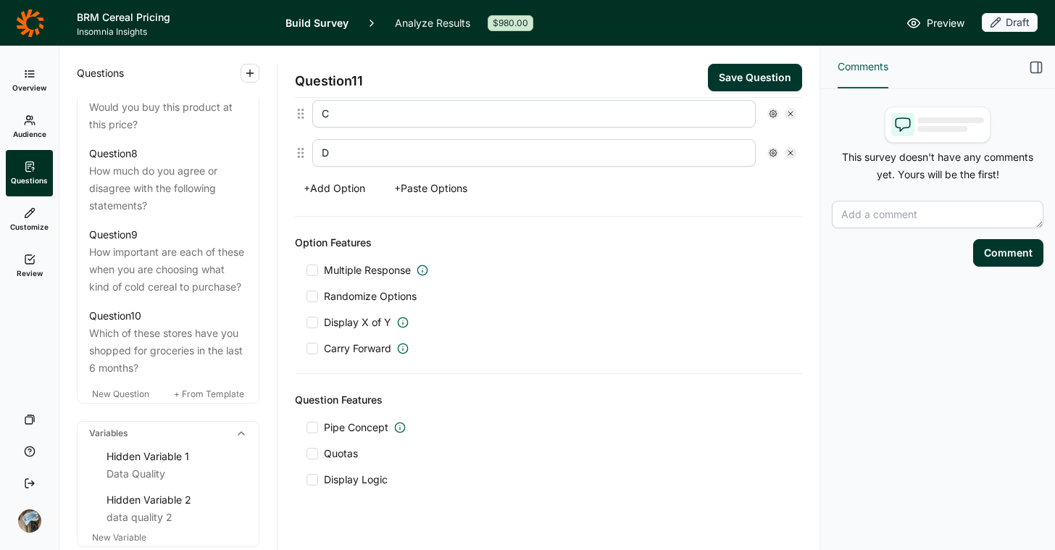
click at [352, 260] on div "Option Features Multiple Response Randomize Options Display X of Y Carry Forward" at bounding box center [548, 295] width 507 height 157
click at [360, 267] on span "Multiple Response" at bounding box center [367, 270] width 87 height 14
click at [307, 270] on input "Multiple Response" at bounding box center [307, 270] width 0 height 0
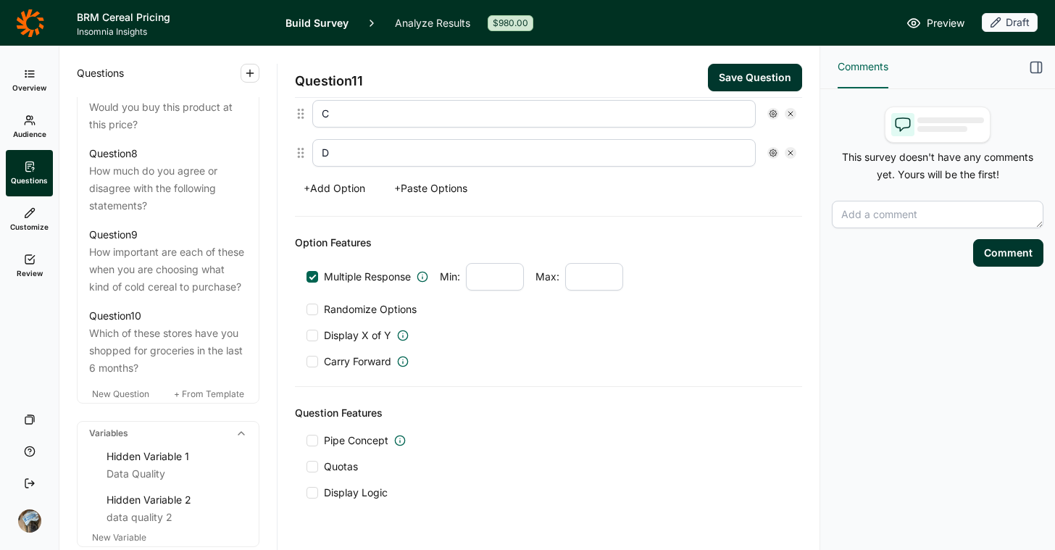
click at [580, 278] on input "number" at bounding box center [594, 277] width 58 height 28
type input "3"
drag, startPoint x: 511, startPoint y: 257, endPoint x: 509, endPoint y: 265, distance: 8.3
click at [512, 257] on div "Option Features Multiple Response Min: Max: 3 Randomize Options Display X of Y …" at bounding box center [548, 302] width 507 height 170
click at [506, 270] on input "number" at bounding box center [495, 277] width 58 height 28
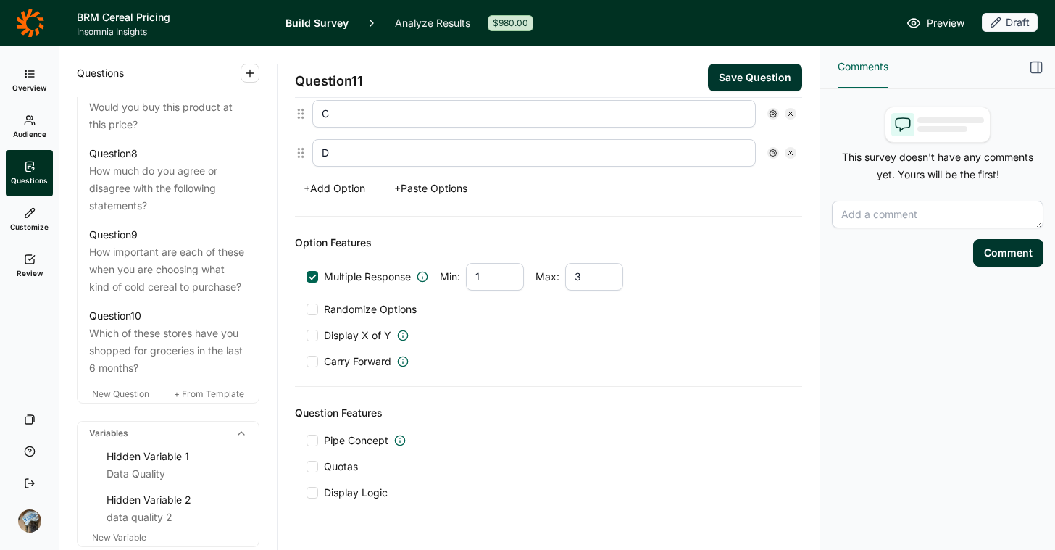
type input "1"
click at [503, 321] on div "Multiple Response Min: 1 Max: 3 Randomize Options Display X of Y Carry Forward" at bounding box center [549, 316] width 484 height 106
click at [377, 293] on div "Multiple Response Min: 1 Max: 3 Randomize Options Display X of Y Carry Forward" at bounding box center [549, 316] width 484 height 106
click at [378, 312] on span "Randomize Options" at bounding box center [367, 309] width 99 height 14
click at [307, 309] on input "Randomize Options" at bounding box center [307, 309] width 0 height 0
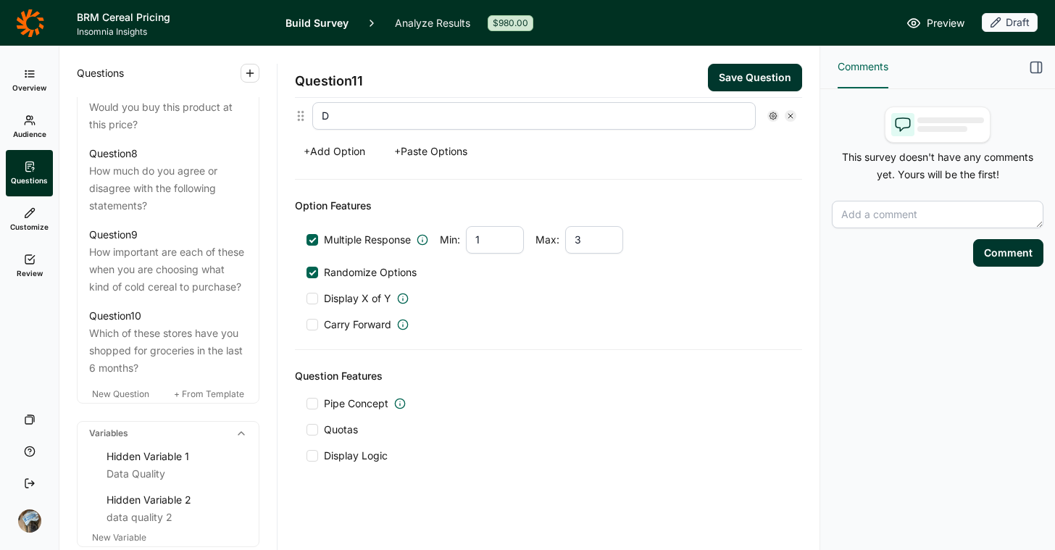
scroll to position [230, 0]
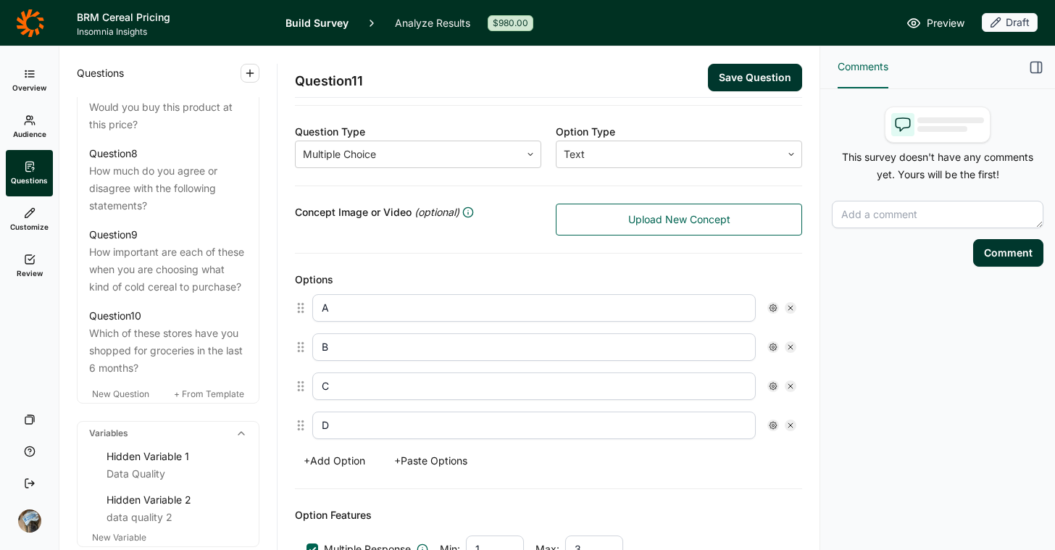
click at [721, 77] on button "Save Question" at bounding box center [755, 78] width 94 height 28
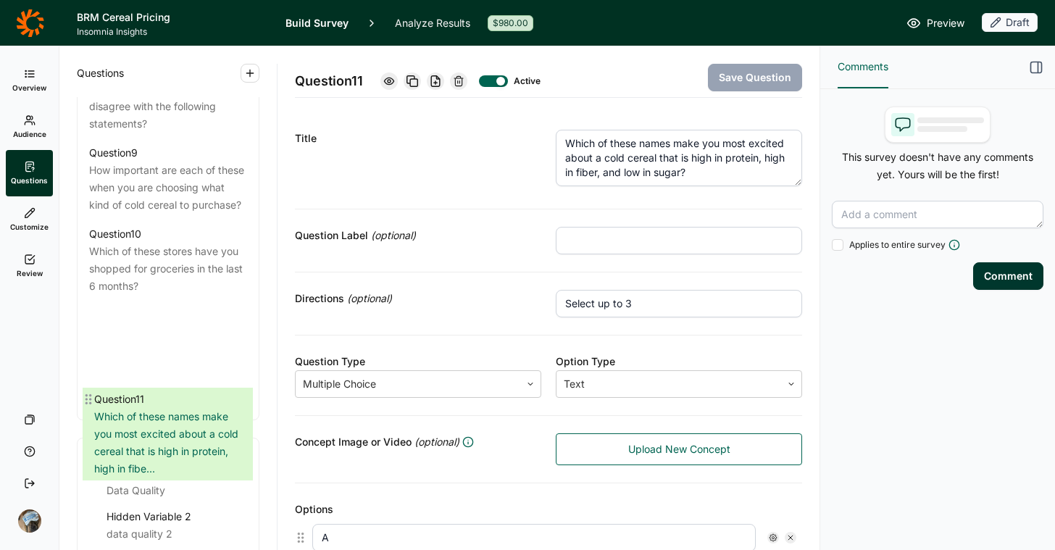
scroll to position [1211, 0]
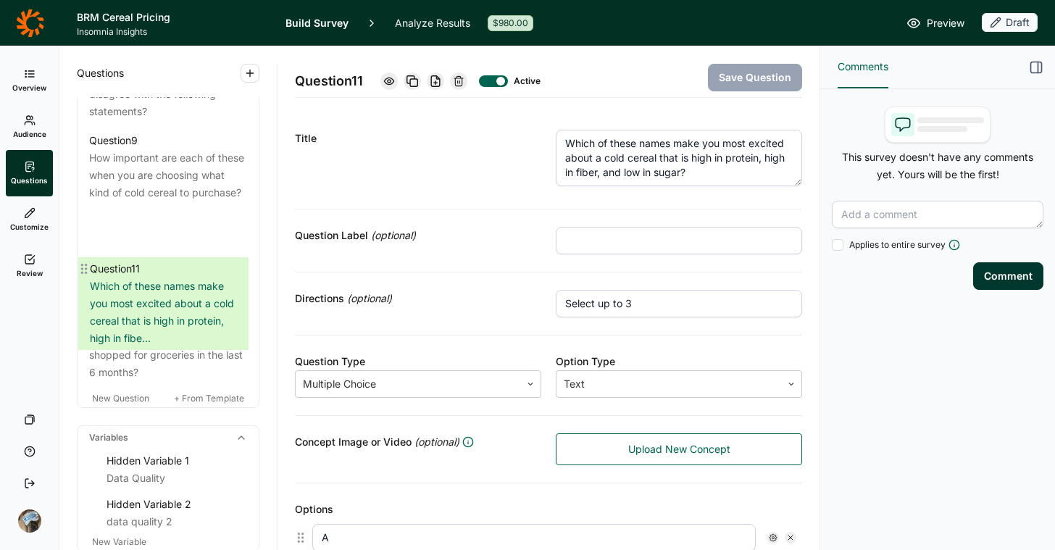
drag, startPoint x: 84, startPoint y: 433, endPoint x: 88, endPoint y: 265, distance: 168.2
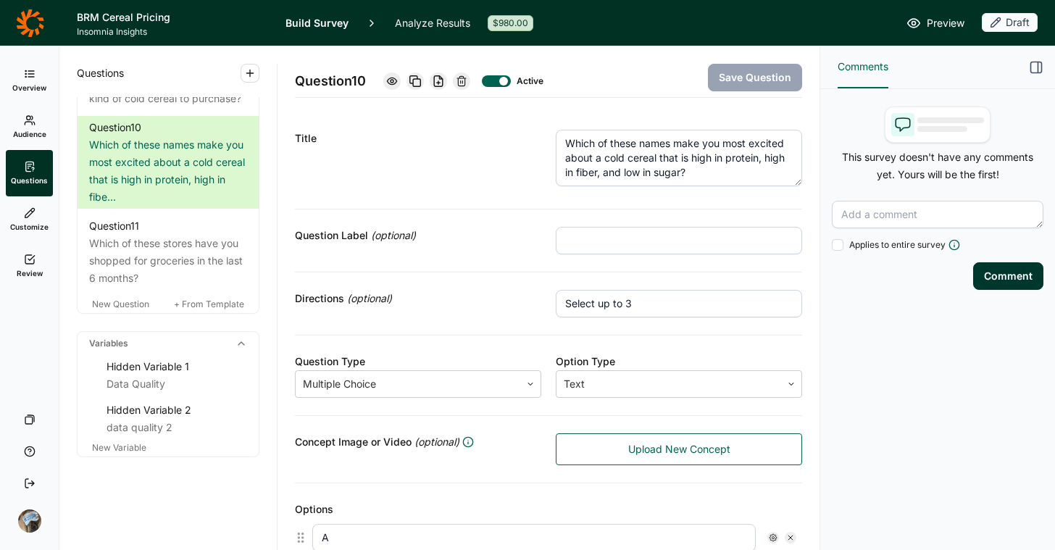
scroll to position [1358, 0]
click at [190, 478] on div "Questions Demographics Demographic 1 What is your gender? Demographic 2 What is…" at bounding box center [167, 298] width 217 height 504
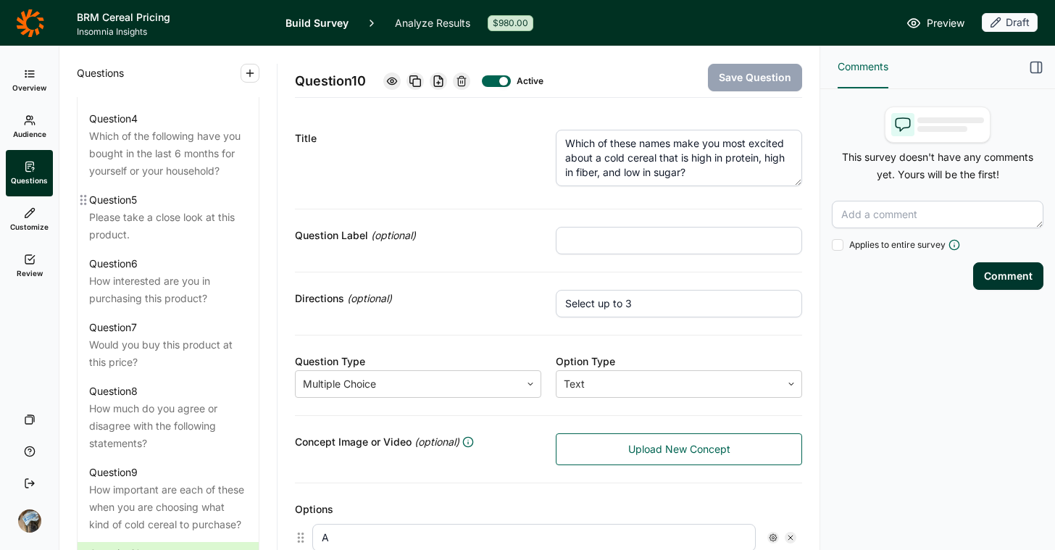
scroll to position [878, 0]
click at [32, 121] on icon at bounding box center [30, 121] width 12 height 12
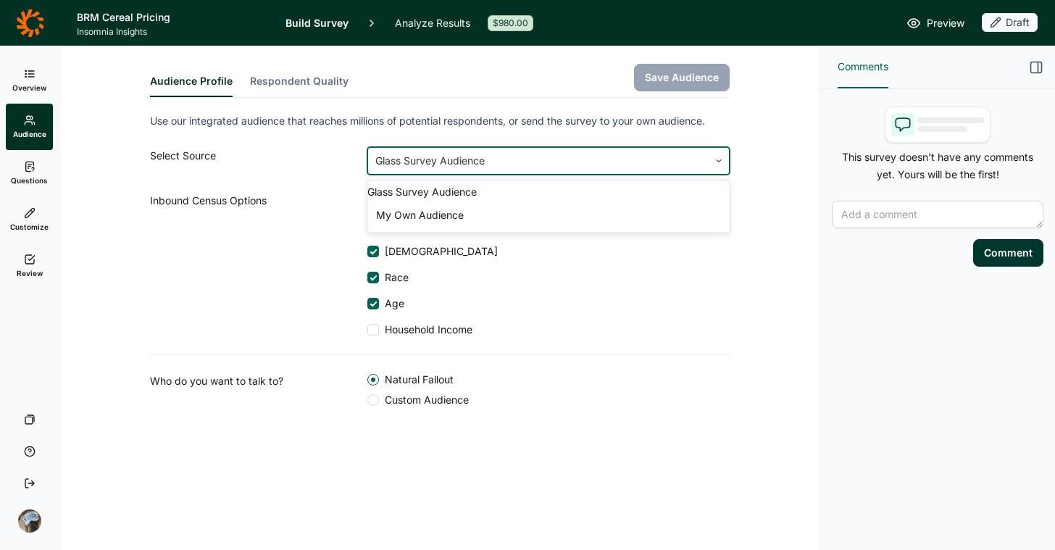
click at [499, 163] on div at bounding box center [538, 161] width 326 height 20
click at [280, 75] on button "Respondent Quality" at bounding box center [299, 85] width 99 height 23
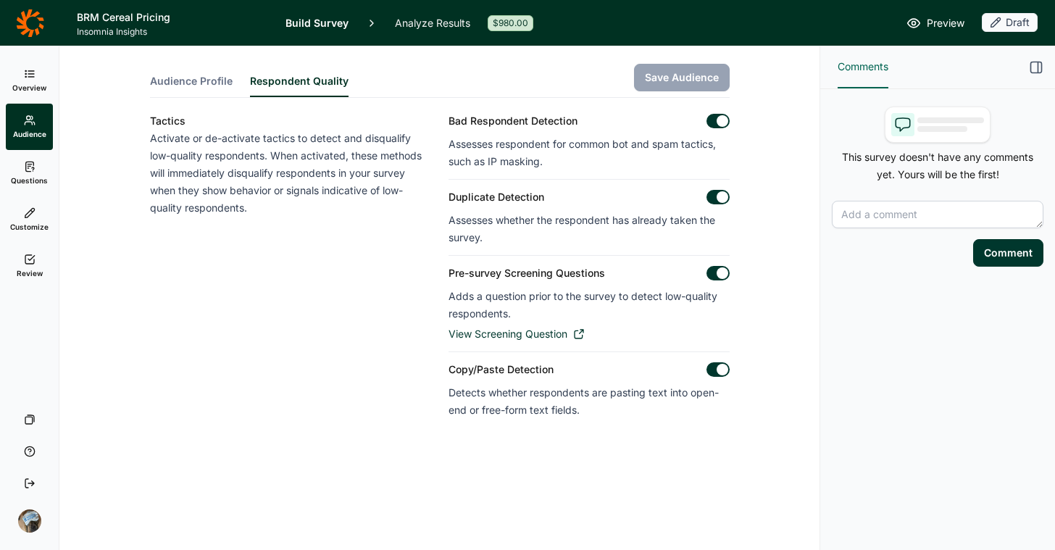
click at [177, 79] on span "Audience Profile" at bounding box center [191, 81] width 83 height 14
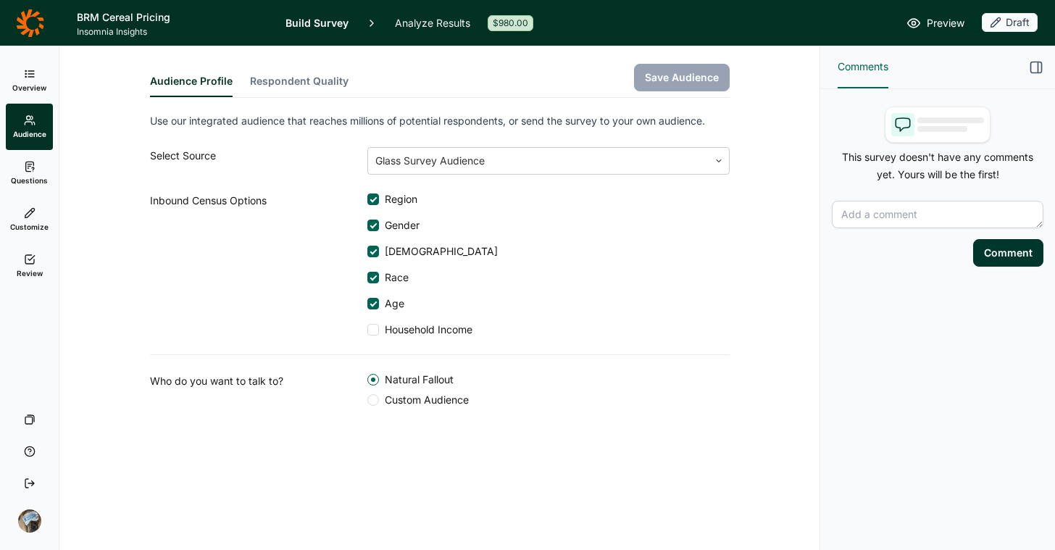
click at [24, 166] on icon at bounding box center [30, 167] width 12 height 12
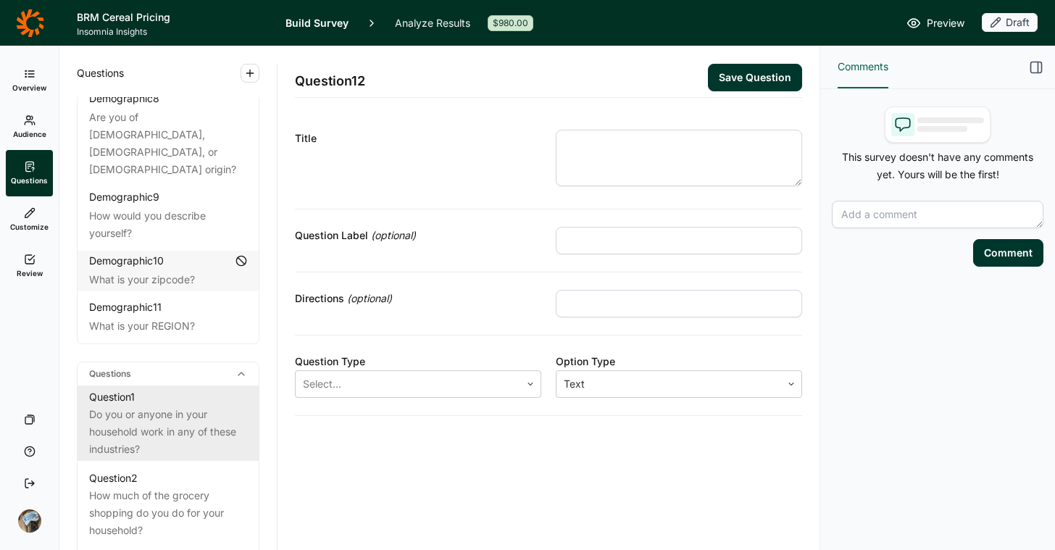
scroll to position [410, 0]
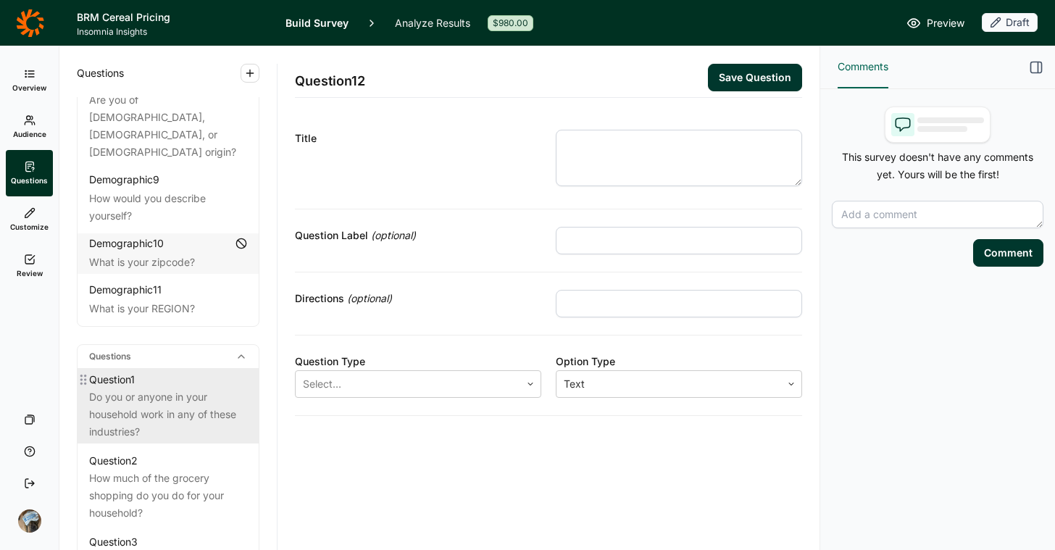
click at [125, 421] on div "Do you or anyone in your household work in any of these industries?" at bounding box center [168, 414] width 158 height 52
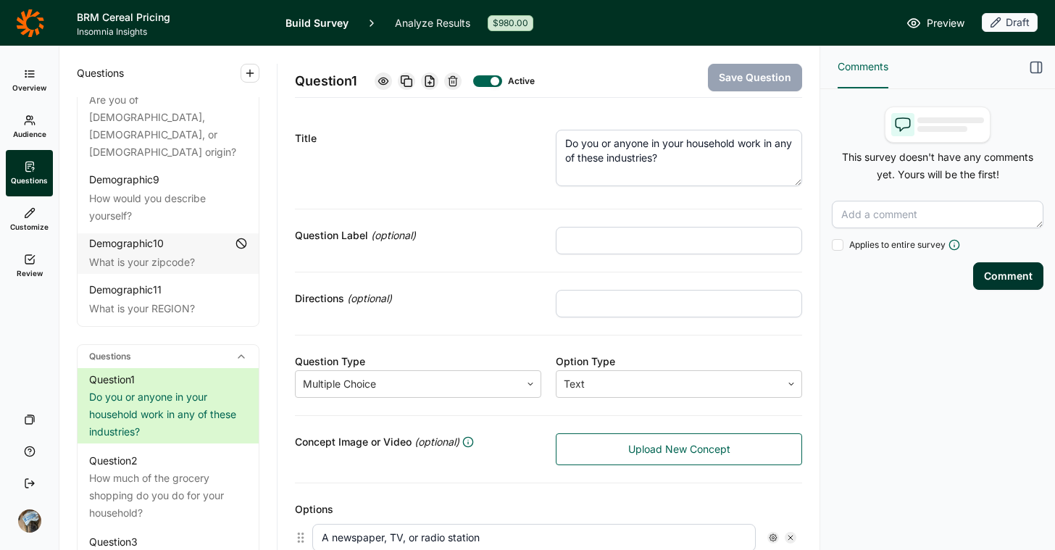
click at [923, 19] on link "Preview" at bounding box center [936, 22] width 58 height 17
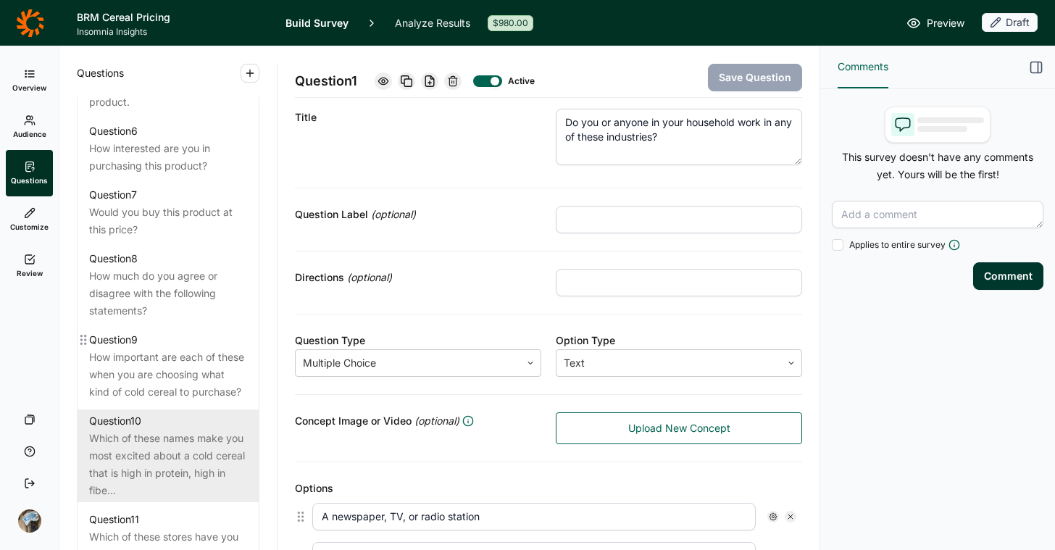
scroll to position [1358, 0]
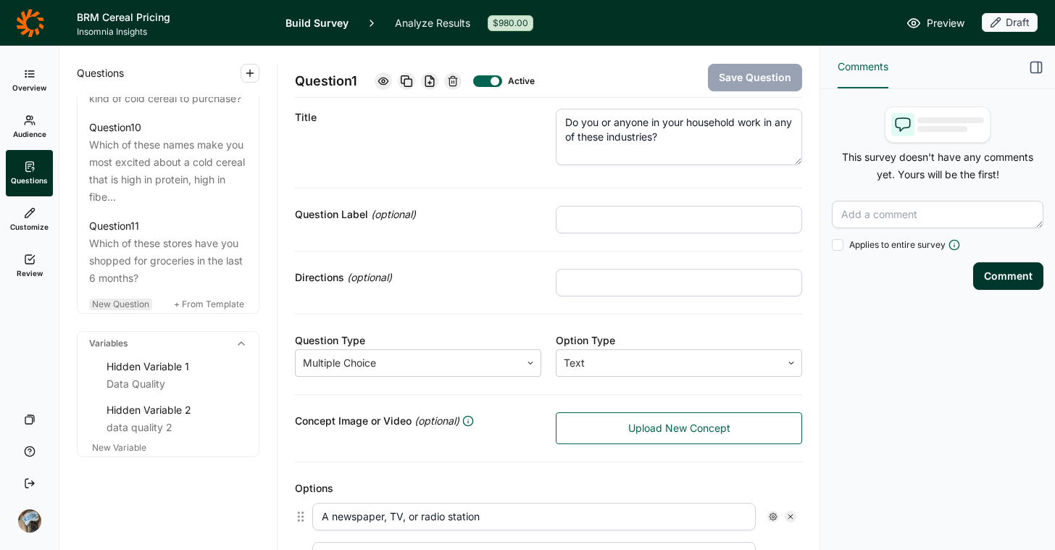
click at [139, 299] on span "New Question" at bounding box center [120, 304] width 57 height 11
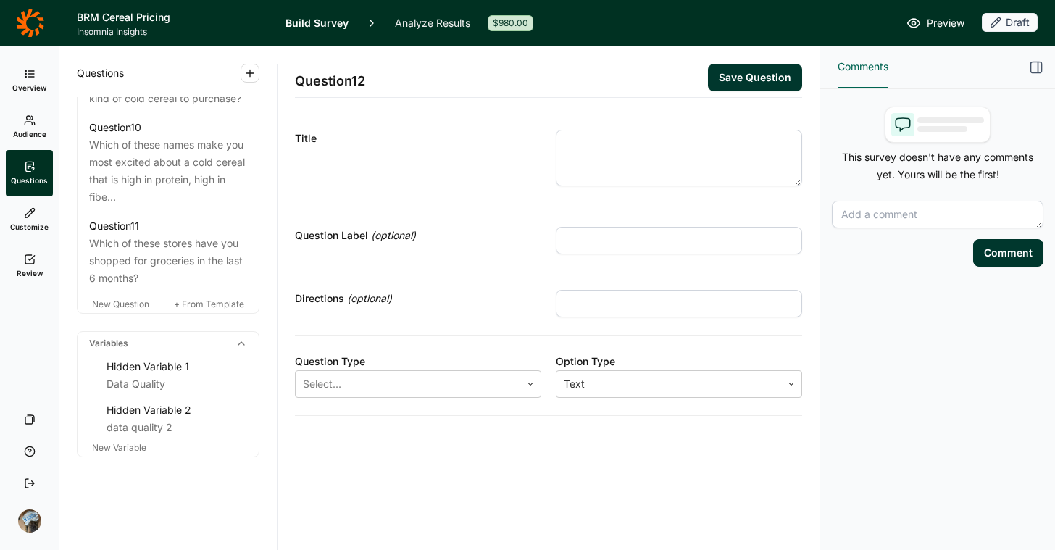
click at [604, 154] on textarea at bounding box center [679, 158] width 246 height 57
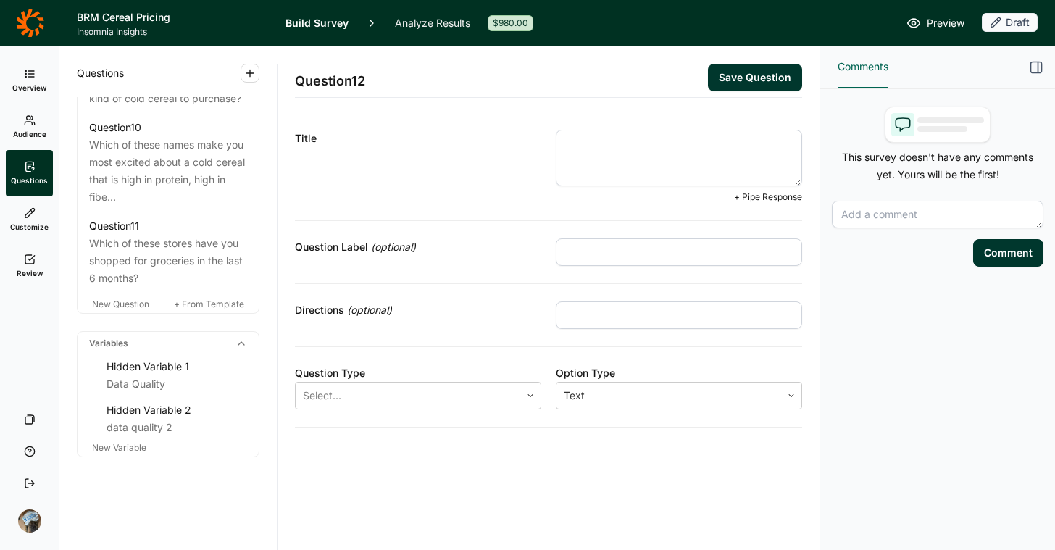
paste textarea "Which of these statements BEST fits your approach to food?"
type textarea "Which of these statements BEST fits your approach to food?"
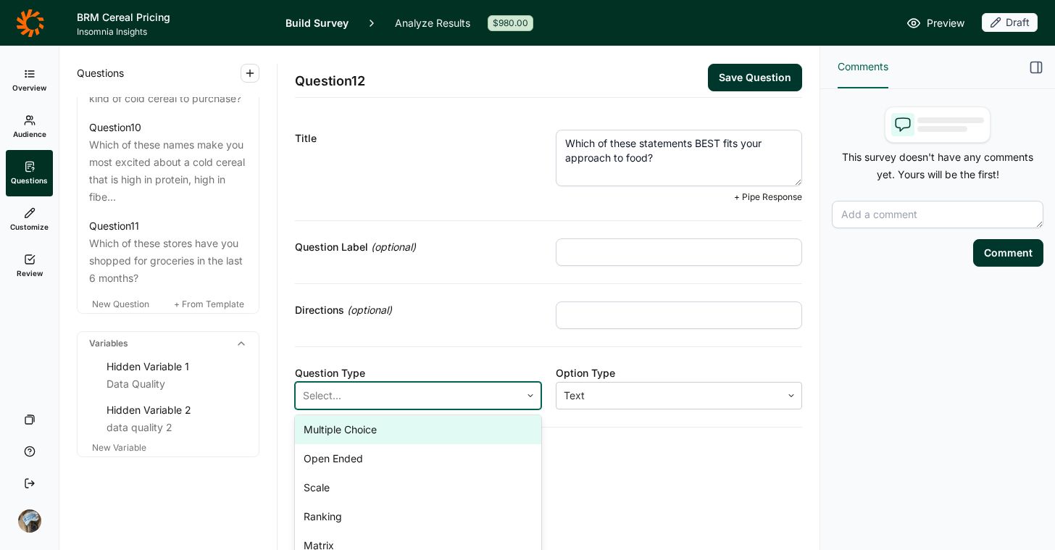
click at [451, 390] on div at bounding box center [408, 396] width 210 height 20
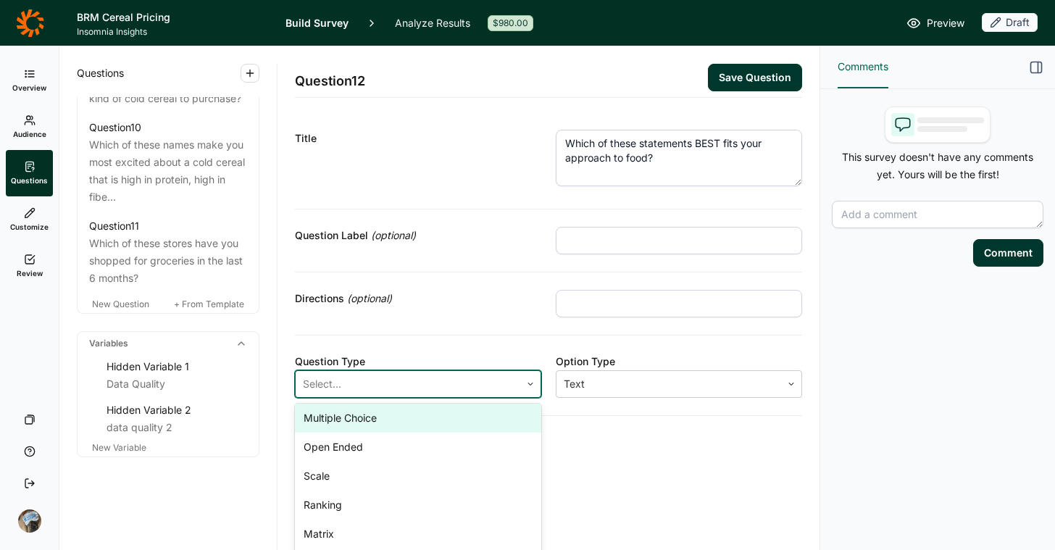
click at [434, 423] on div "Multiple Choice" at bounding box center [418, 418] width 246 height 29
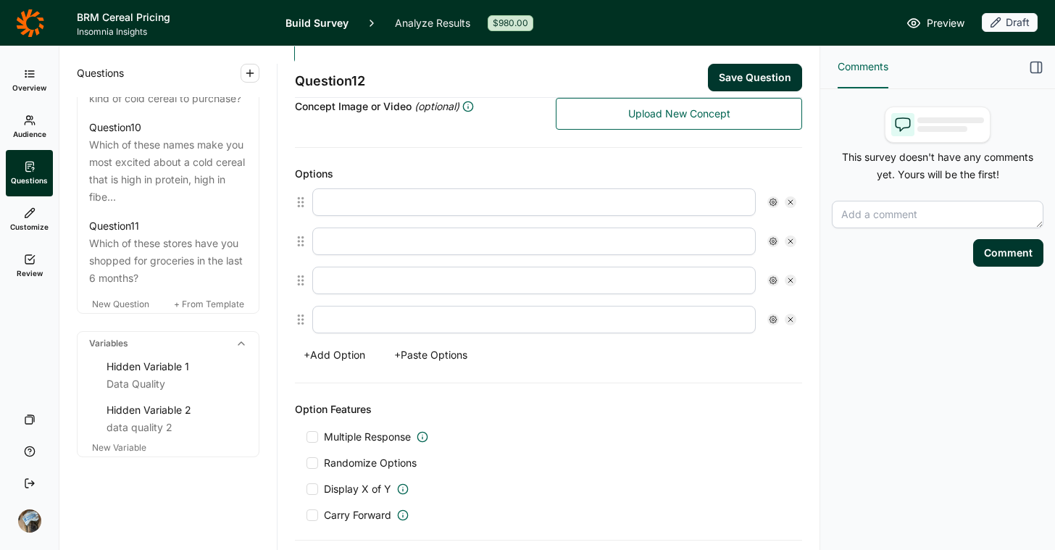
scroll to position [353, 0]
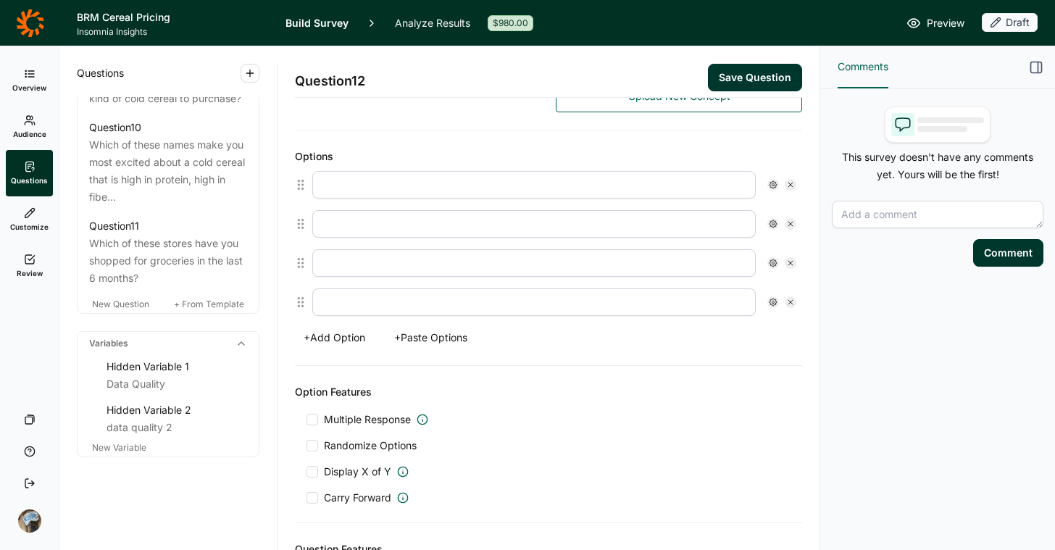
click at [345, 338] on button "+ Add Option" at bounding box center [334, 338] width 79 height 20
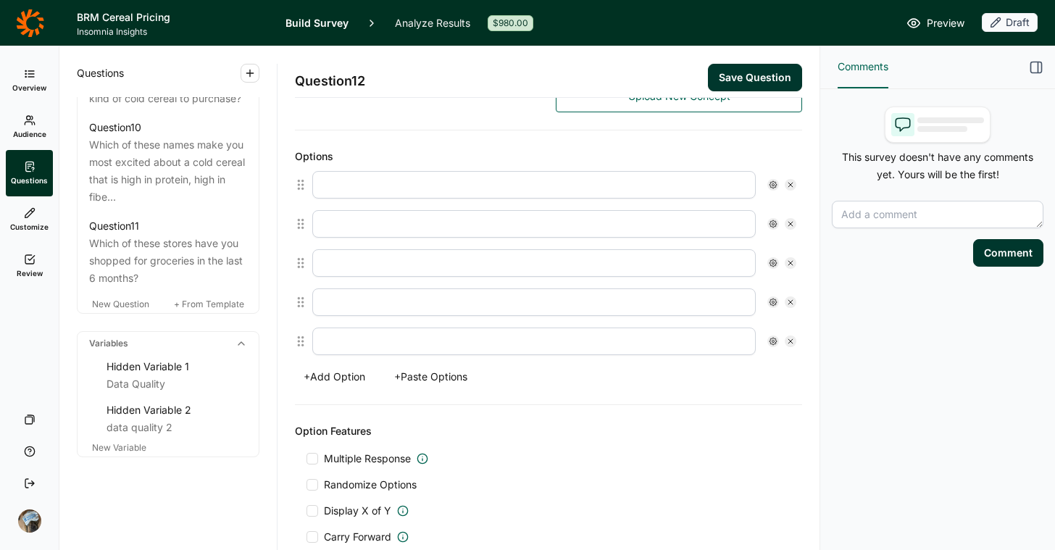
click at [354, 453] on span "Multiple Response" at bounding box center [367, 459] width 87 height 14
click at [307, 459] on input "Multiple Response" at bounding box center [307, 459] width 0 height 0
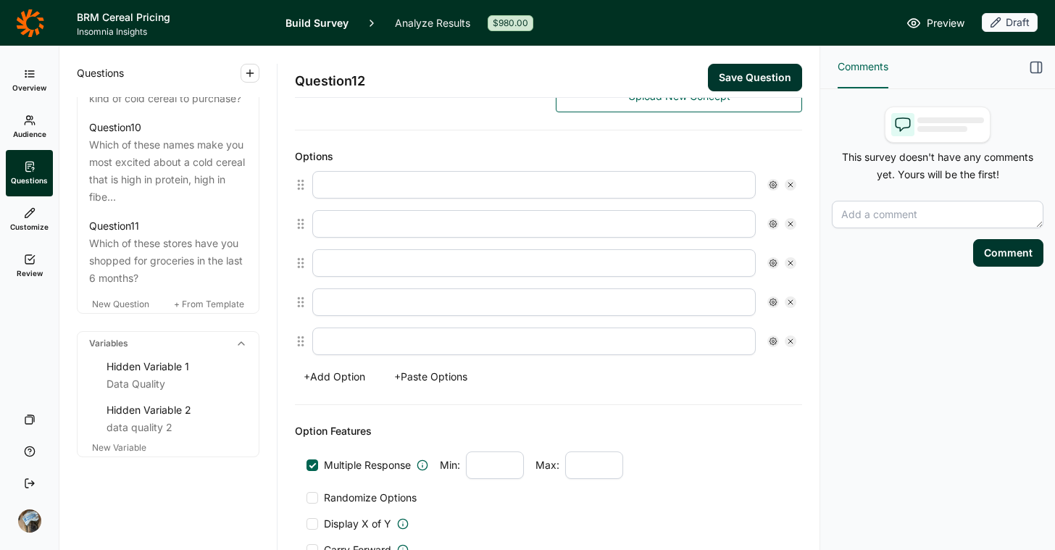
click at [352, 460] on span "Multiple Response" at bounding box center [367, 465] width 87 height 14
click at [307, 465] on input "Multiple Response" at bounding box center [307, 465] width 0 height 0
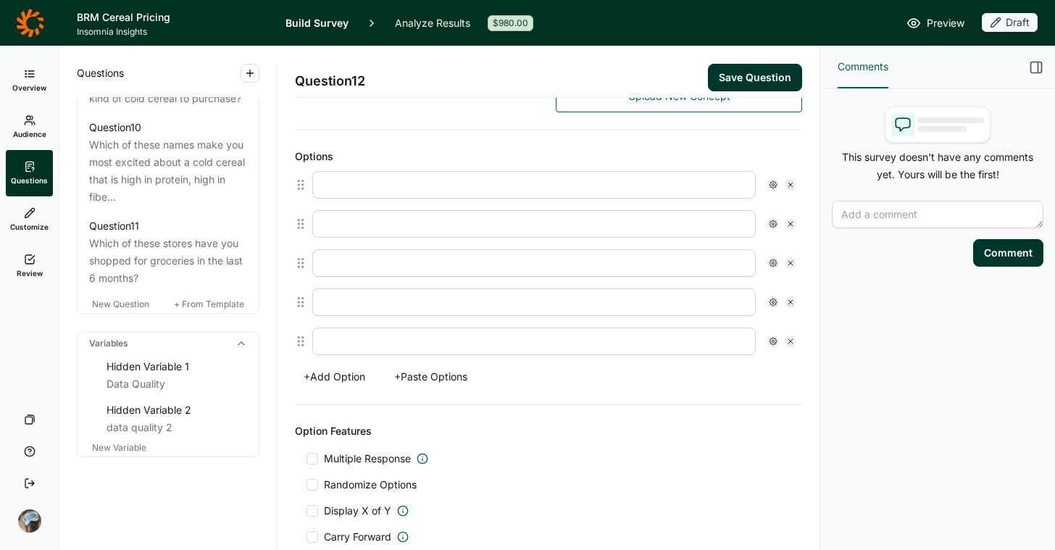
click at [349, 481] on span "Randomize Options" at bounding box center [367, 485] width 99 height 14
click at [307, 485] on input "Randomize Options" at bounding box center [307, 485] width 0 height 0
paste input "I love food and combine my passions forcreativity and health in the kitchen."
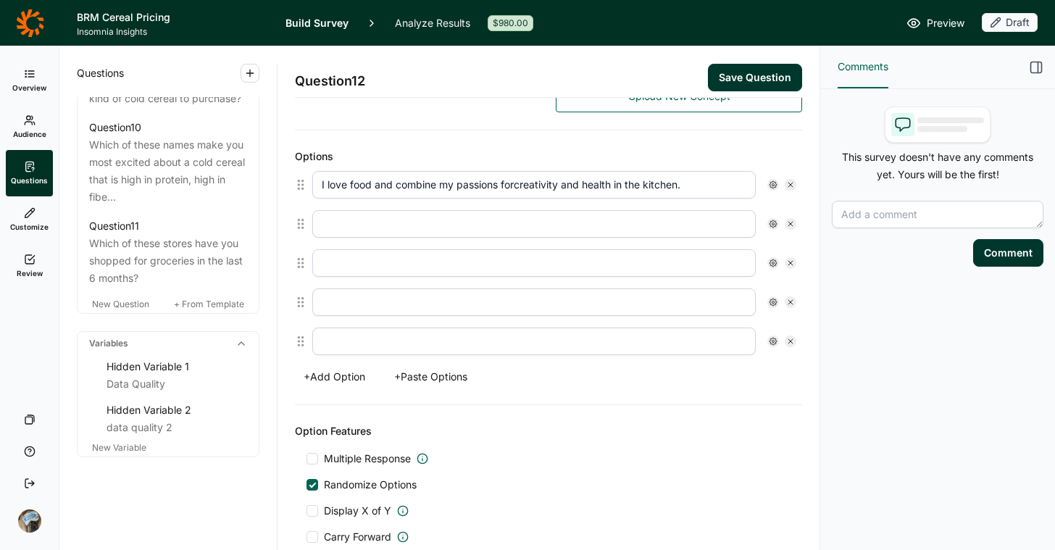
click at [522, 186] on input "I love food and combine my passions forcreativity and health in the kitchen." at bounding box center [534, 185] width 444 height 28
type input "I love food and combine my passions for creativity and health in the kitchen."
click at [367, 220] on input "text" at bounding box center [534, 224] width 444 height 28
paste input "I stick to the brands and foods I know andtrust, and if it’s a little extra con…"
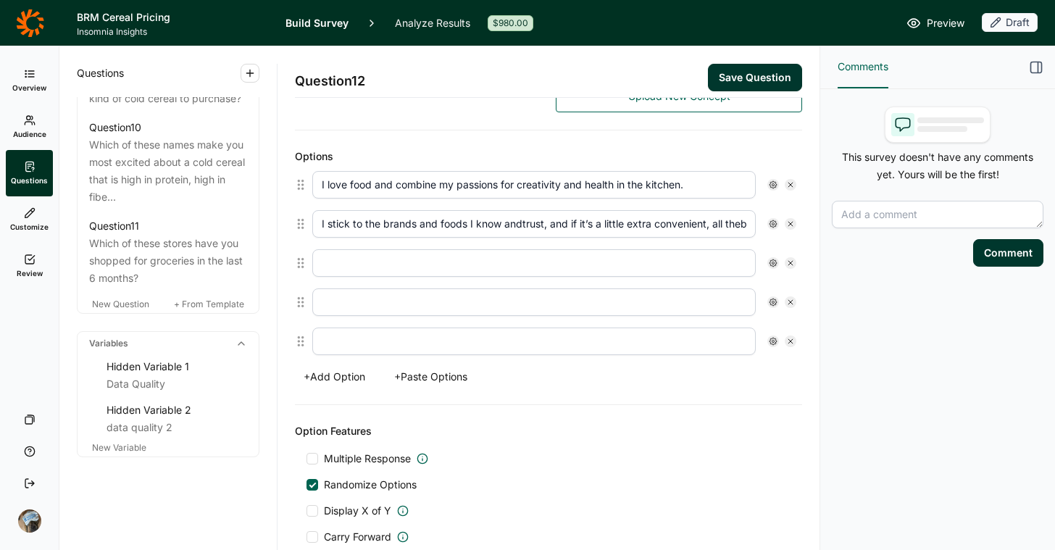
click at [699, 244] on div at bounding box center [555, 263] width 496 height 39
drag, startPoint x: 699, startPoint y: 229, endPoint x: 792, endPoint y: 228, distance: 92.8
click at [792, 228] on div "Question 12 Save Question Title Which of these statements BEST fits your approa…" at bounding box center [549, 298] width 542 height 504
click at [684, 227] on input "I stick to the brands and foods I know andtrust, and if it’s a little extra con…" at bounding box center [534, 224] width 444 height 28
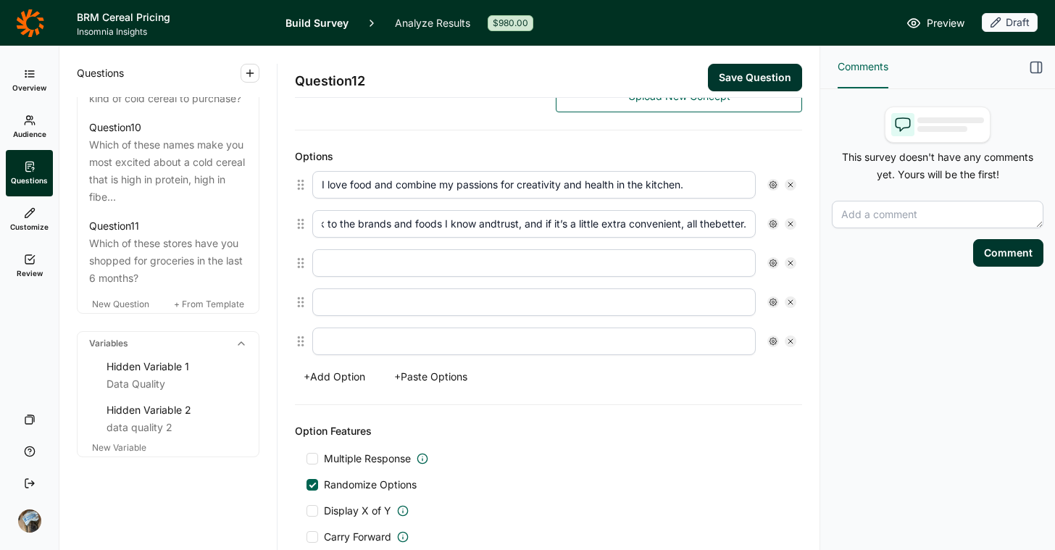
click at [702, 223] on input "I stick to the brands and foods I know andtrust, and if it’s a little extra con…" at bounding box center [534, 224] width 444 height 28
click at [487, 225] on input "I stick to the brands and foods I know andtrust, and if it’s a little extra con…" at bounding box center [534, 224] width 444 height 28
type input "I stick to the brands and foods I know and trust, and if it’s a little extra co…"
click at [433, 265] on input "text" at bounding box center [534, 263] width 444 height 28
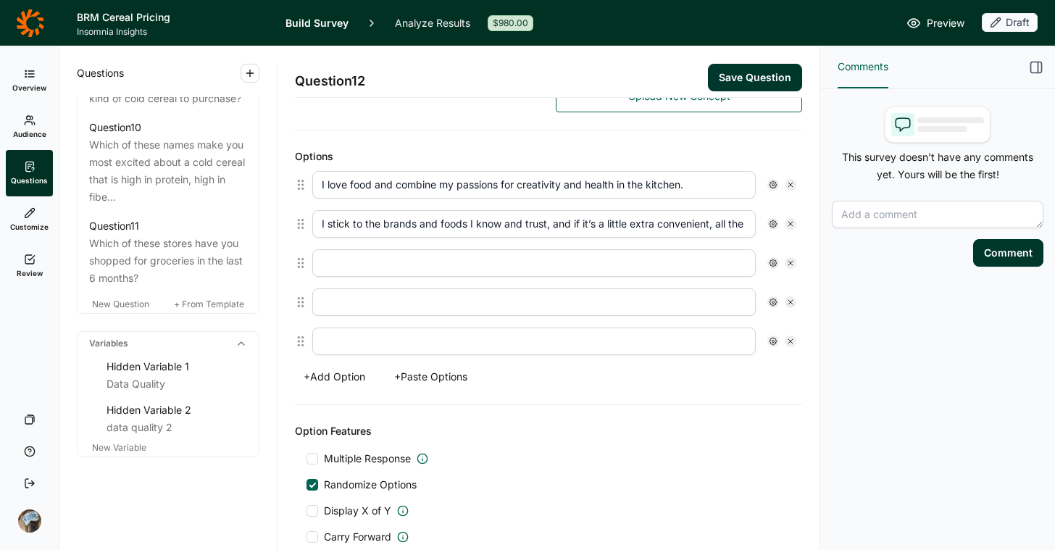
paste input "My life is busy with work, family and socialactivities, but I value healthy foo…"
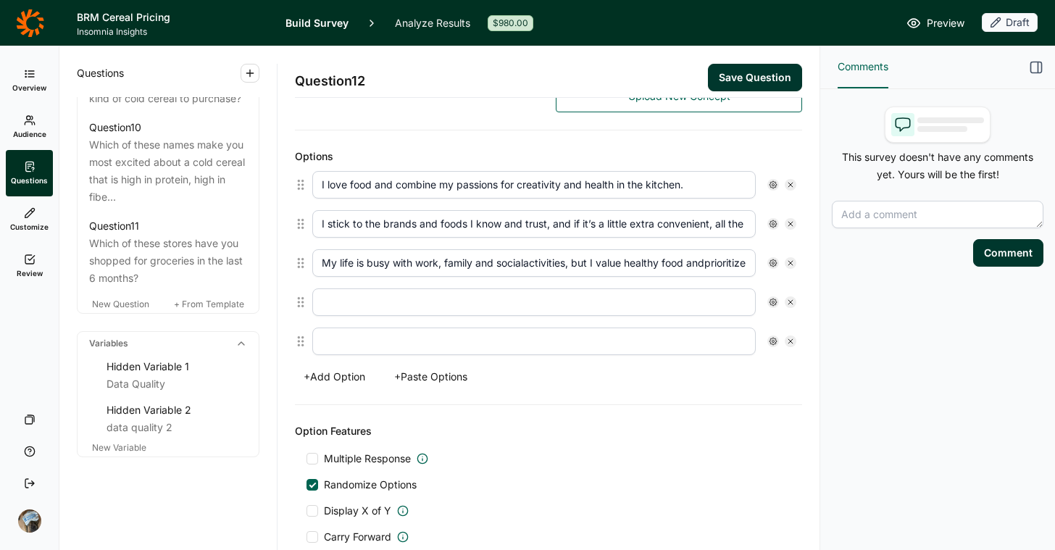
scroll to position [0, 200]
click at [510, 265] on input "My life is busy with work, family and socialactivities, but I value healthy foo…" at bounding box center [534, 263] width 444 height 28
click at [329, 265] on input "My life is busy with work, family and socialactivities, but I value healthy foo…" at bounding box center [534, 263] width 444 height 28
click at [712, 264] on input "My life is busy with work, family and social activities, but I value healthy fo…" at bounding box center [534, 263] width 444 height 28
type input "My life is busy with work, family and social activities, but I value healthy fo…"
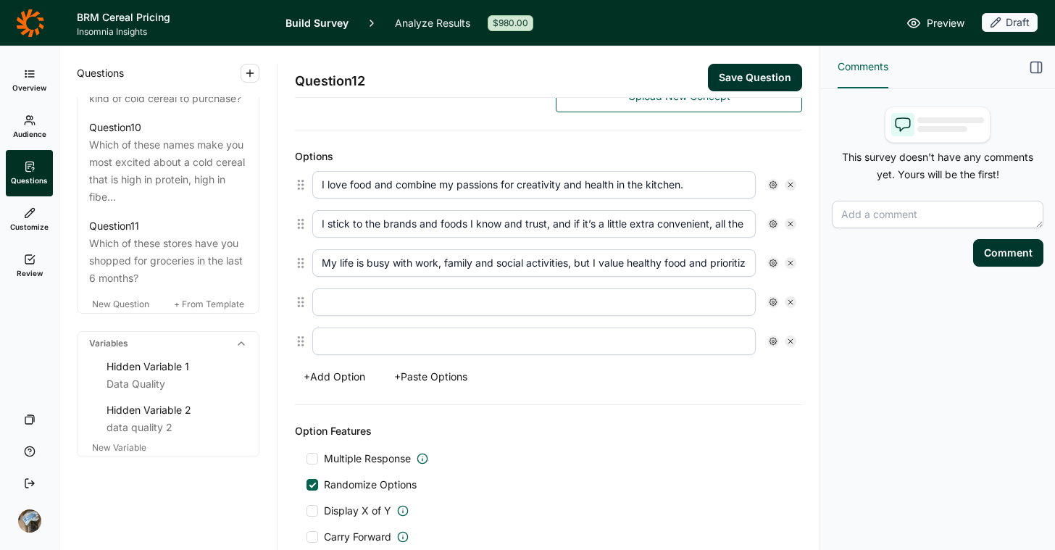
scroll to position [356, 0]
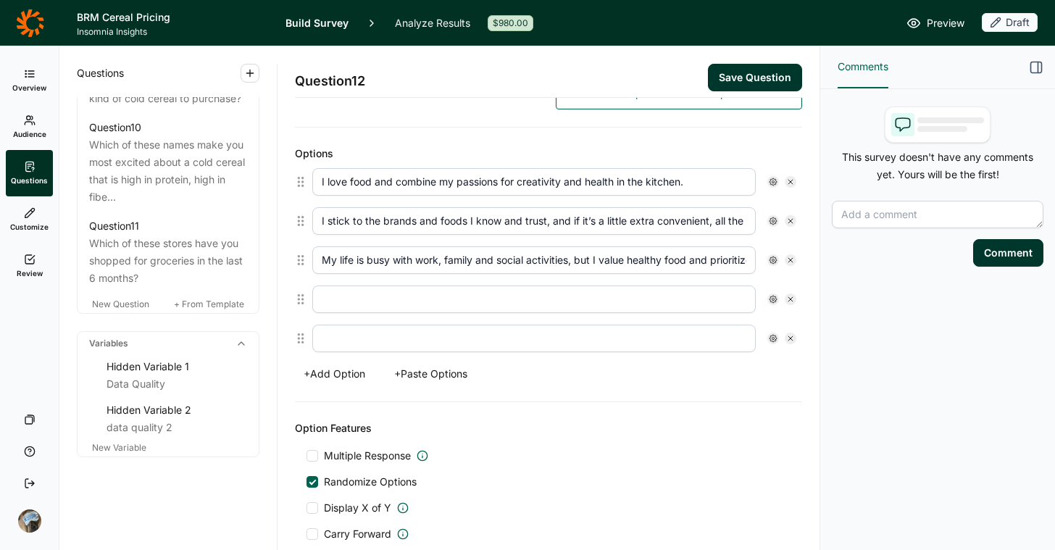
click at [381, 296] on input "text" at bounding box center [534, 300] width 444 height 28
paste input "My motto is everything in moderation andsharing foods we enjoy."
drag, startPoint x: 520, startPoint y: 301, endPoint x: 534, endPoint y: 302, distance: 14.6
click at [520, 301] on input "My motto is everything in moderation andsharing foods we enjoy." at bounding box center [534, 300] width 444 height 28
type input "My motto is everything in moderation and sharing foods we enjoy."
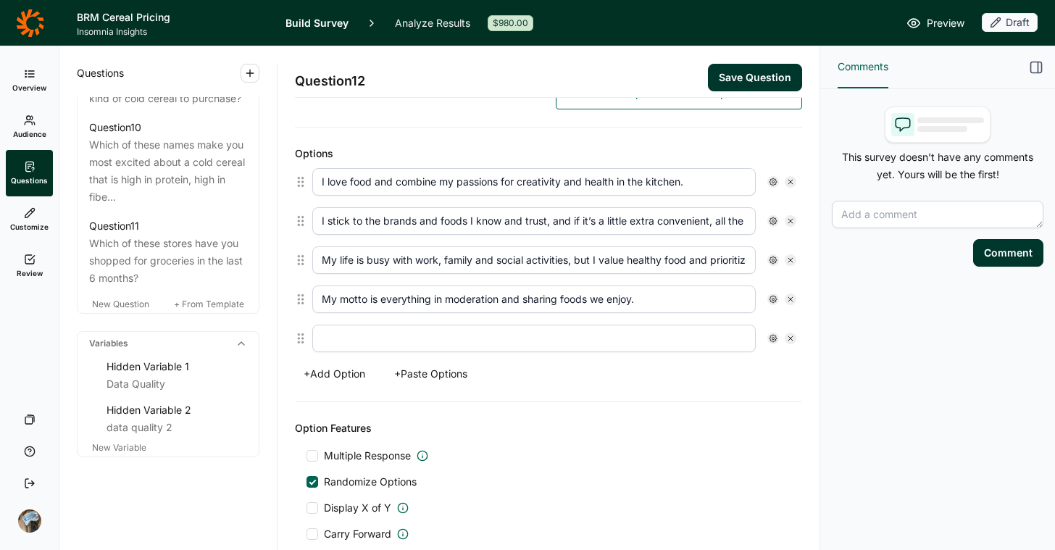
click at [324, 335] on input "text" at bounding box center [534, 339] width 444 height 28
paste input "I love to cook from scratch and care aboutwhere my ingredients come from and th…"
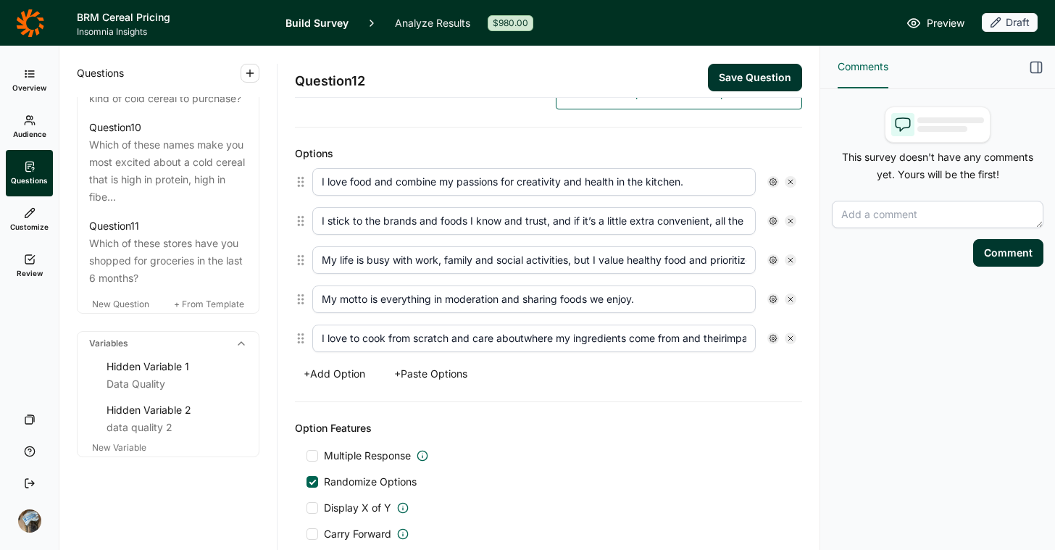
scroll to position [0, 120]
drag, startPoint x: 406, startPoint y: 338, endPoint x: 431, endPoint y: 341, distance: 24.9
click at [405, 338] on input "I love to cook from scratch and care aboutwhere my ingredients come from and th…" at bounding box center [534, 339] width 444 height 28
click at [610, 338] on input "I love to cook from scratch and care about where my ingredients come from and t…" at bounding box center [534, 339] width 444 height 28
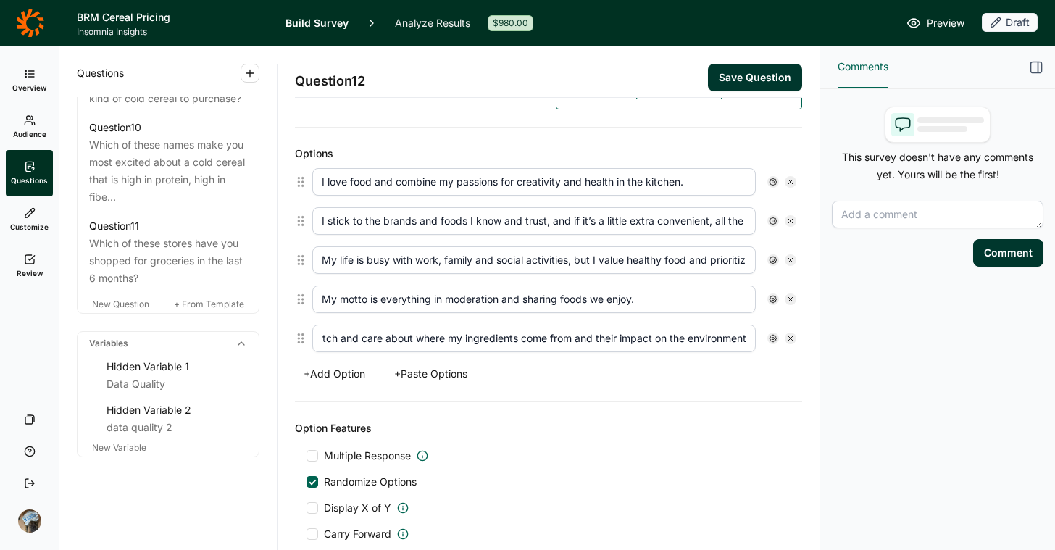
drag, startPoint x: 703, startPoint y: 345, endPoint x: 794, endPoint y: 338, distance: 90.9
click at [809, 341] on div "Question 12 Save Question Title Which of these statements BEST fits your approa…" at bounding box center [549, 298] width 542 height 504
drag, startPoint x: 741, startPoint y: 338, endPoint x: 758, endPoint y: 339, distance: 17.4
click at [758, 339] on div "I love to cook from scratch and care about where my ingredients come from and t…" at bounding box center [554, 339] width 484 height 28
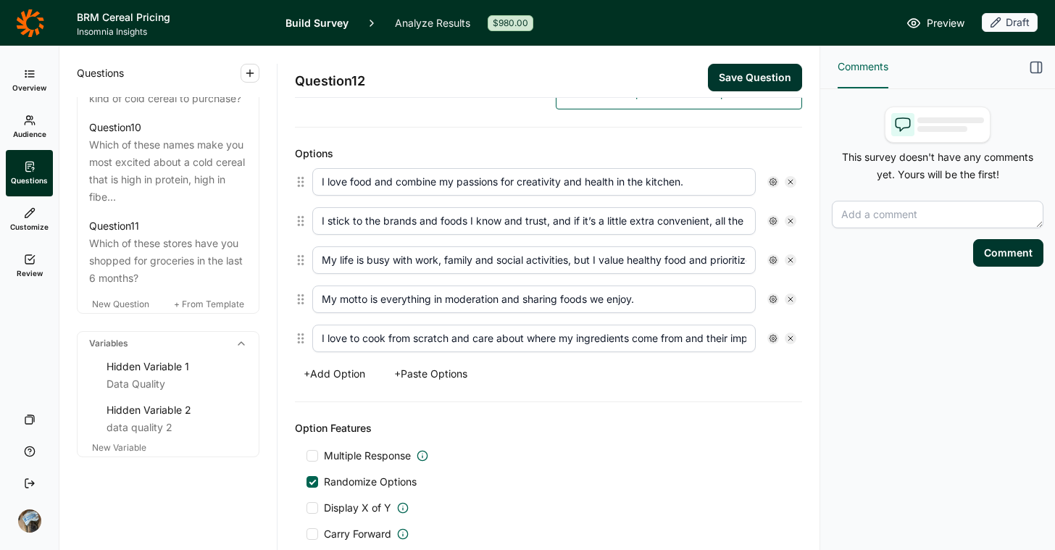
drag, startPoint x: 558, startPoint y: 334, endPoint x: 167, endPoint y: 332, distance: 391.4
click at [167, 332] on div "Questions Demographics Demographic 1 What is your gender? Demographic 2 What is…" at bounding box center [439, 298] width 760 height 504
type input "I love to cook from scratch and care about where my ingredients come from and t…"
click at [585, 372] on div "+ Add Option + Paste Options" at bounding box center [548, 374] width 507 height 20
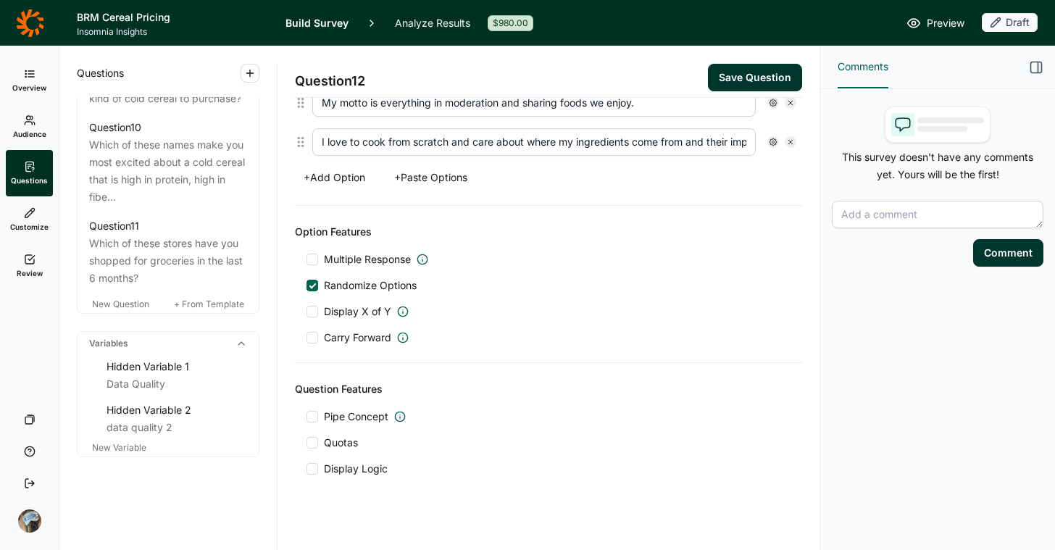
scroll to position [565, 0]
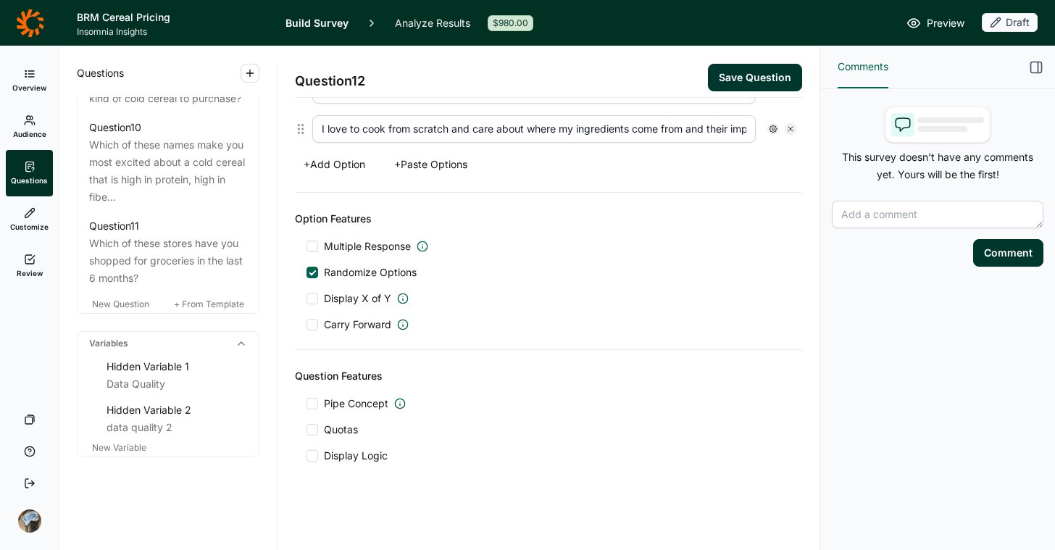
click at [312, 433] on div at bounding box center [313, 430] width 12 height 12
click at [307, 430] on input "Quotas" at bounding box center [307, 430] width 0 height 0
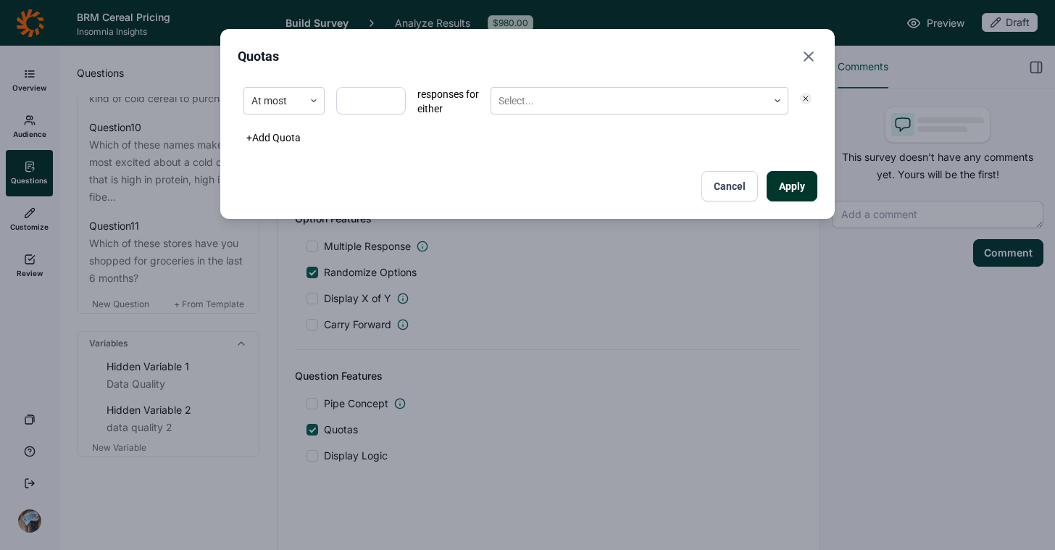
click at [250, 115] on div "At most" at bounding box center [284, 101] width 81 height 29
click at [270, 101] on div at bounding box center [274, 101] width 45 height 18
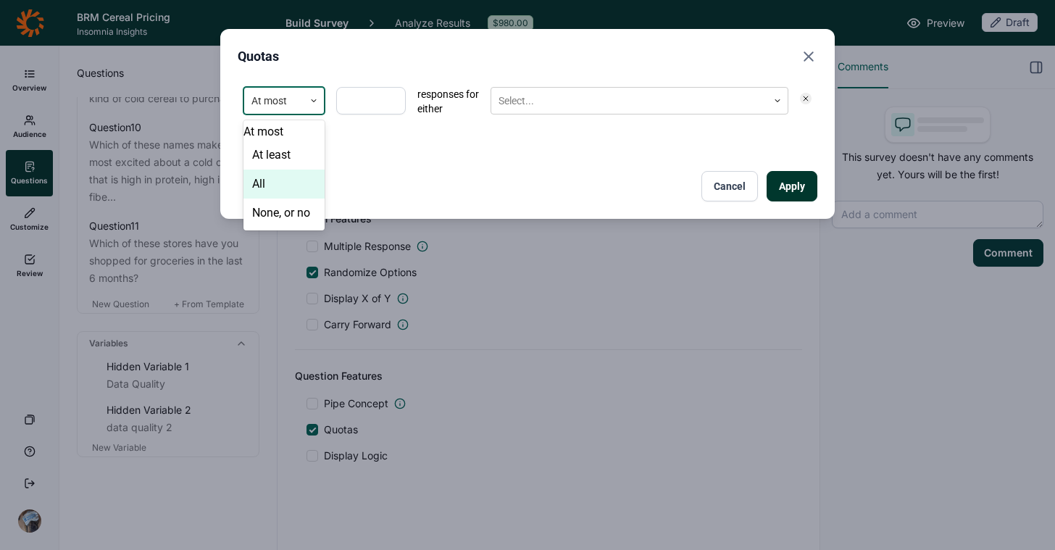
drag, startPoint x: 276, startPoint y: 192, endPoint x: 302, endPoint y: 171, distance: 32.9
click at [276, 193] on div "All" at bounding box center [284, 184] width 81 height 29
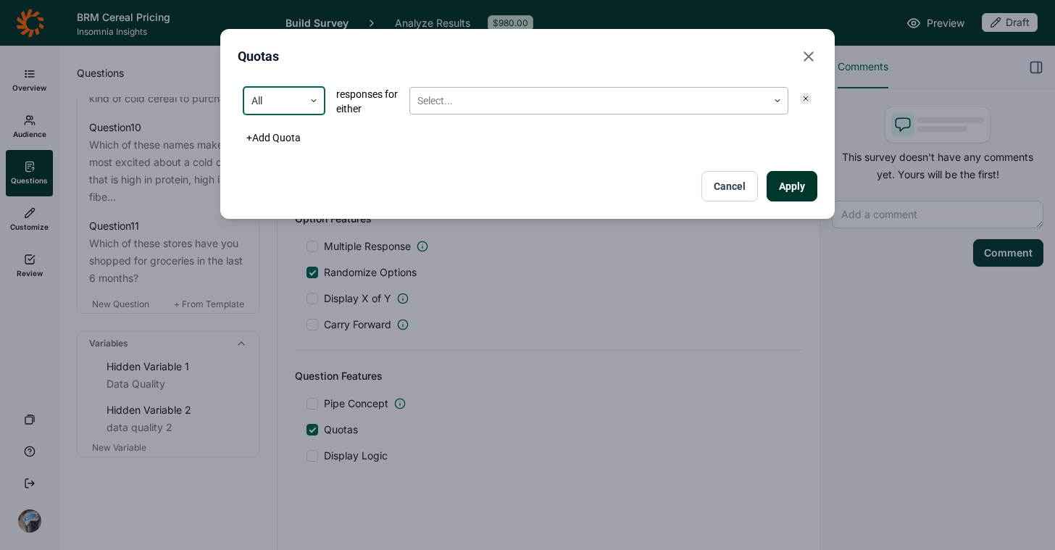
click at [439, 93] on div at bounding box center [588, 101] width 343 height 18
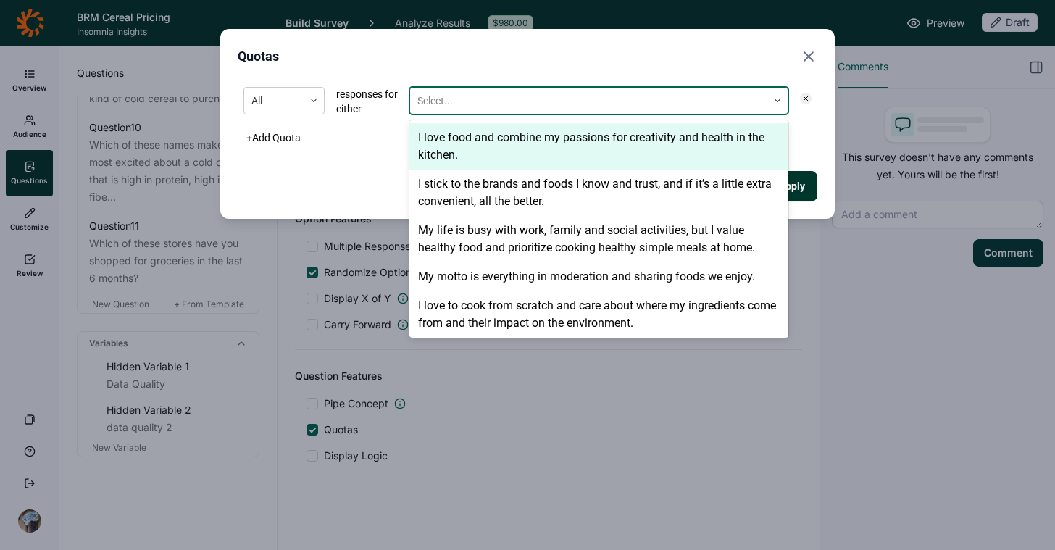
click at [467, 142] on div "I love food and combine my passions for creativity and health in the kitchen." at bounding box center [599, 146] width 379 height 46
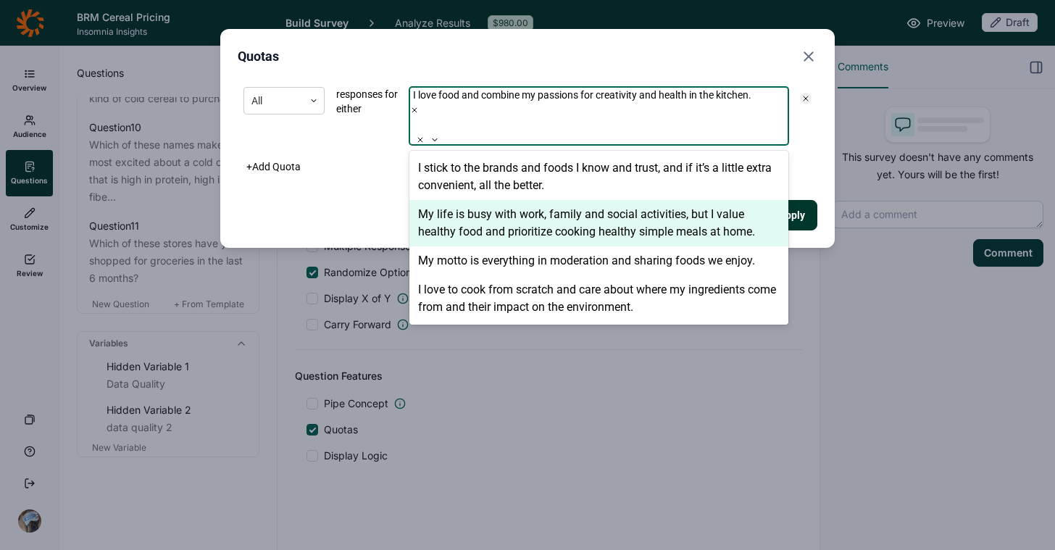
click at [495, 225] on div "My life is busy with work, family and social activities, but I value healthy fo…" at bounding box center [599, 223] width 379 height 46
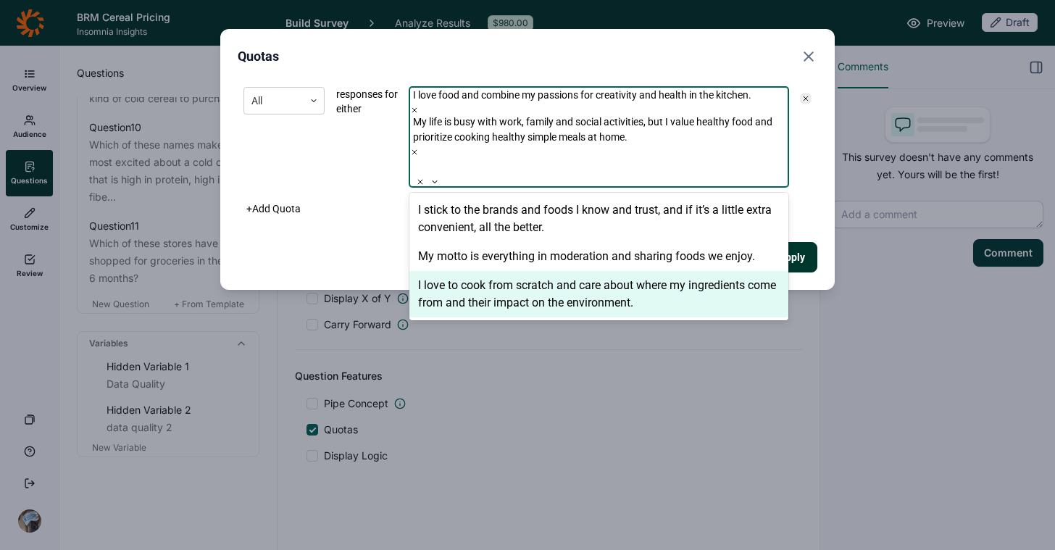
click at [541, 284] on div "I love to cook from scratch and care about where my ingredients come from and t…" at bounding box center [599, 294] width 379 height 46
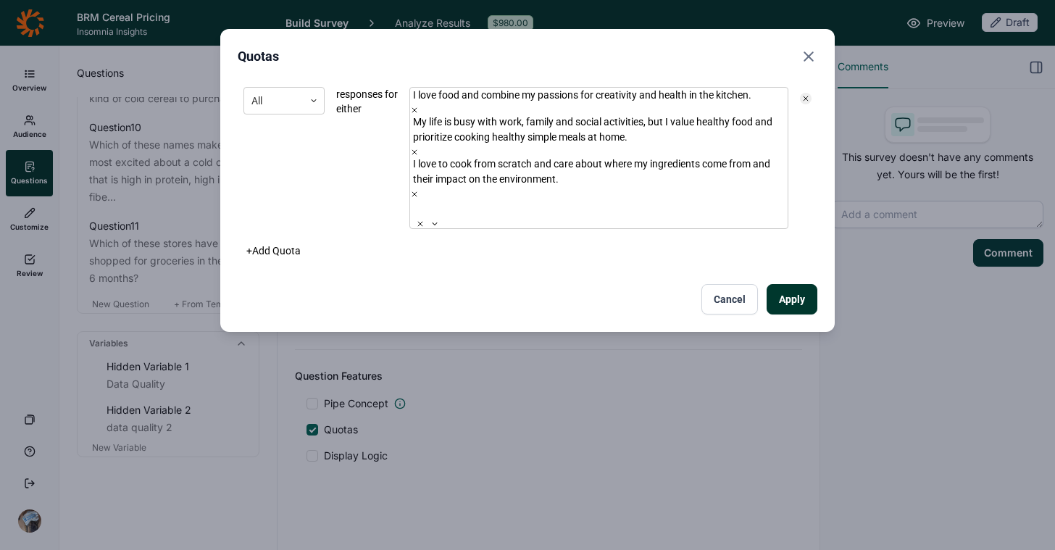
click at [329, 250] on div "All responses for either I love food and combine my passions for creativity and…" at bounding box center [528, 197] width 580 height 233
click at [795, 287] on button "Apply" at bounding box center [792, 299] width 51 height 30
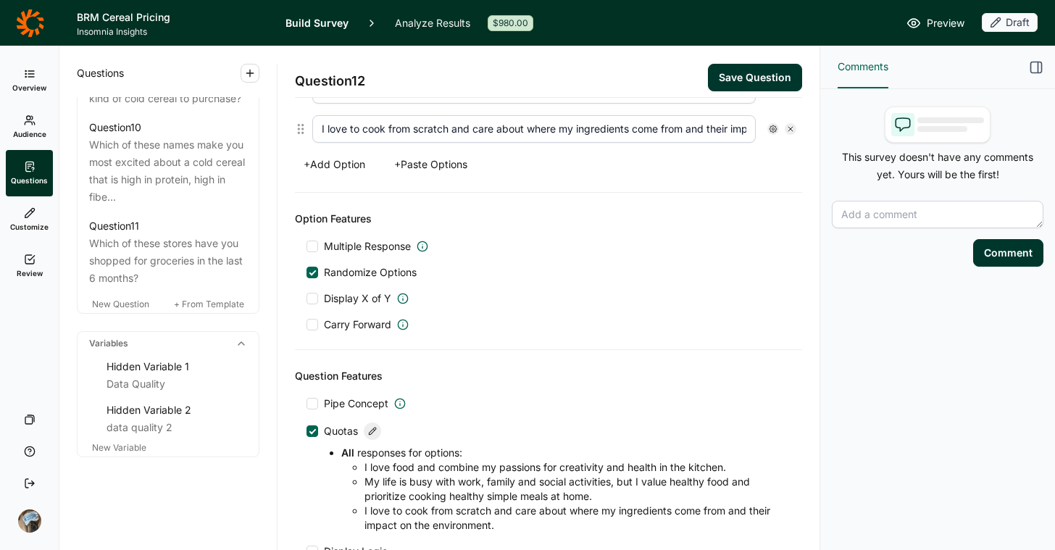
click at [726, 72] on button "Save Question" at bounding box center [755, 78] width 94 height 28
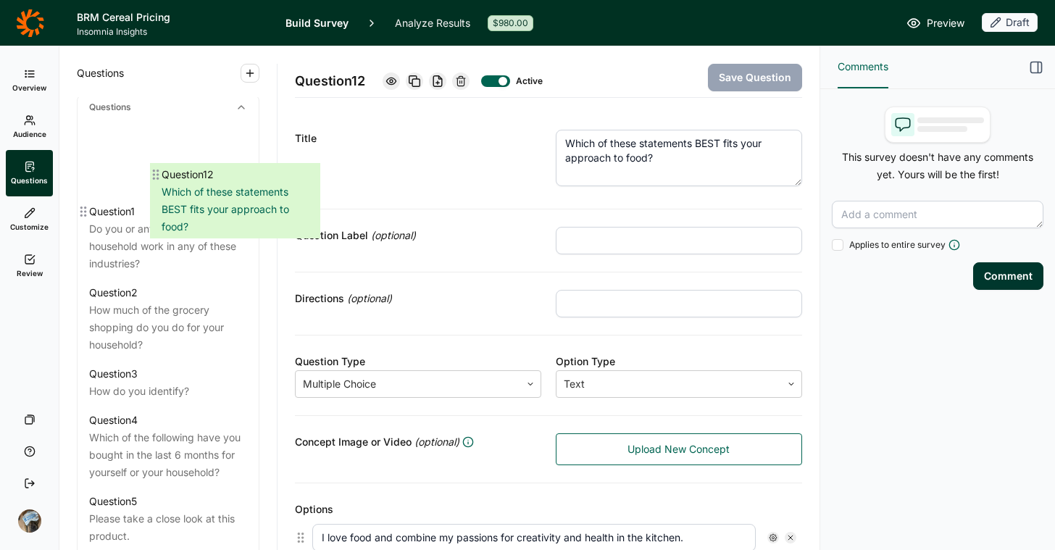
scroll to position [658, 0]
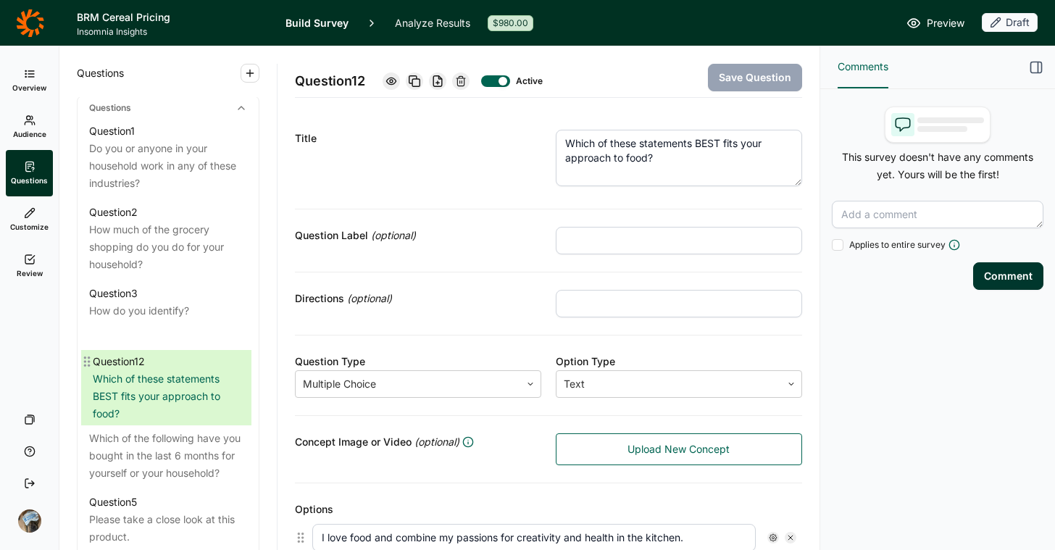
drag, startPoint x: 86, startPoint y: 310, endPoint x: 91, endPoint y: 361, distance: 51.0
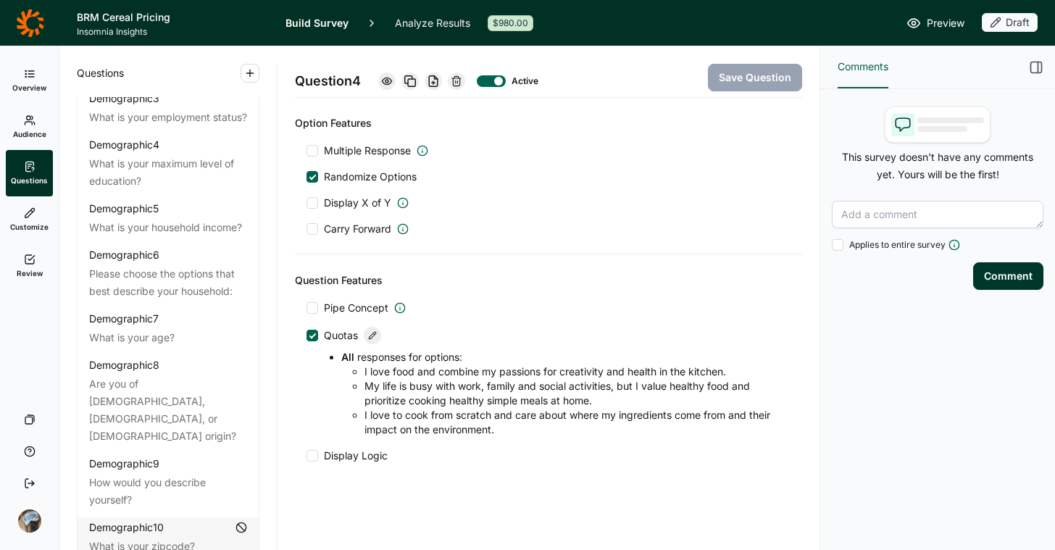
scroll to position [483, 0]
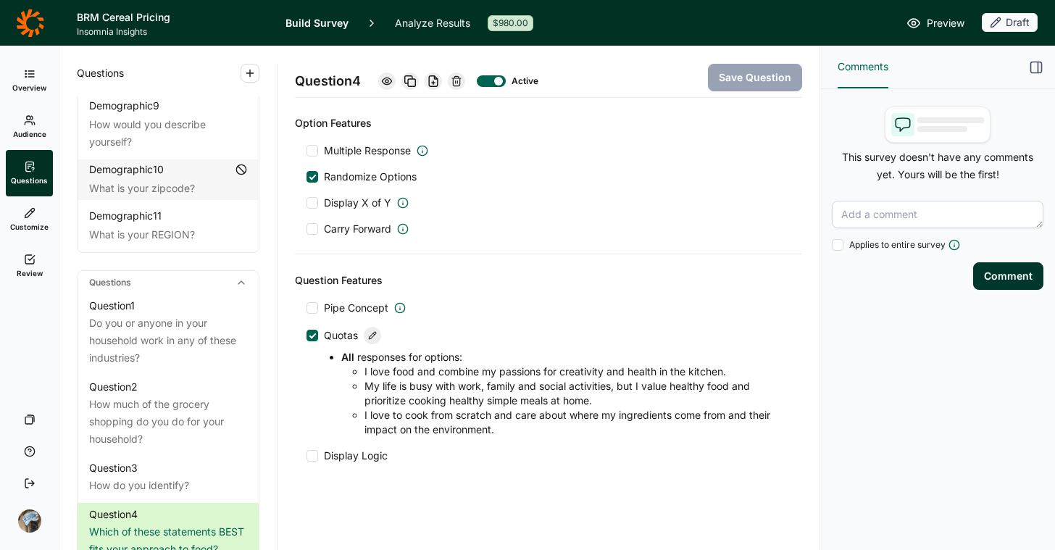
click at [667, 218] on div "Multiple Response Randomize Options Display X of Y Carry Forward" at bounding box center [549, 190] width 484 height 93
click at [24, 86] on span "Overview" at bounding box center [29, 88] width 34 height 10
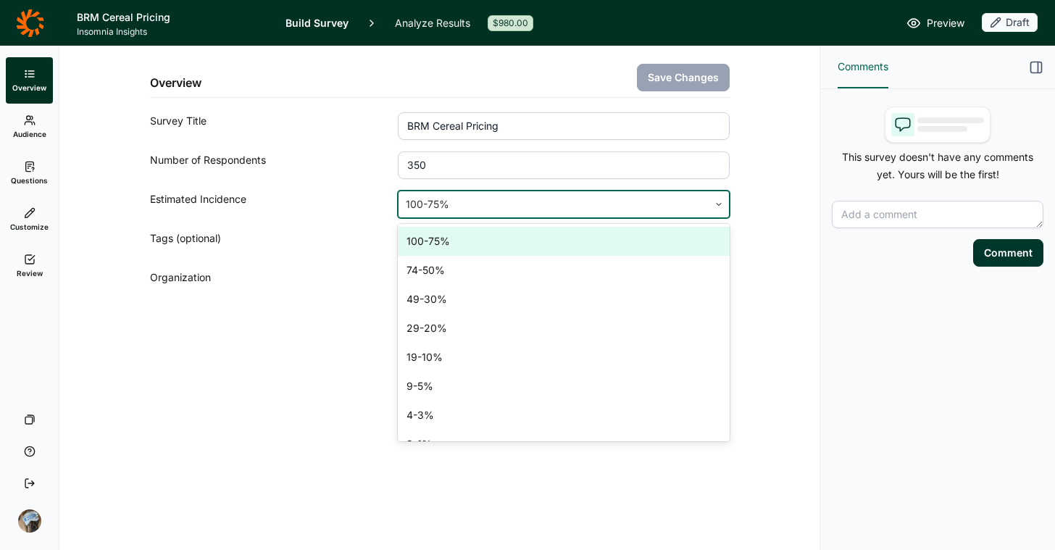
click at [461, 206] on div at bounding box center [553, 204] width 295 height 20
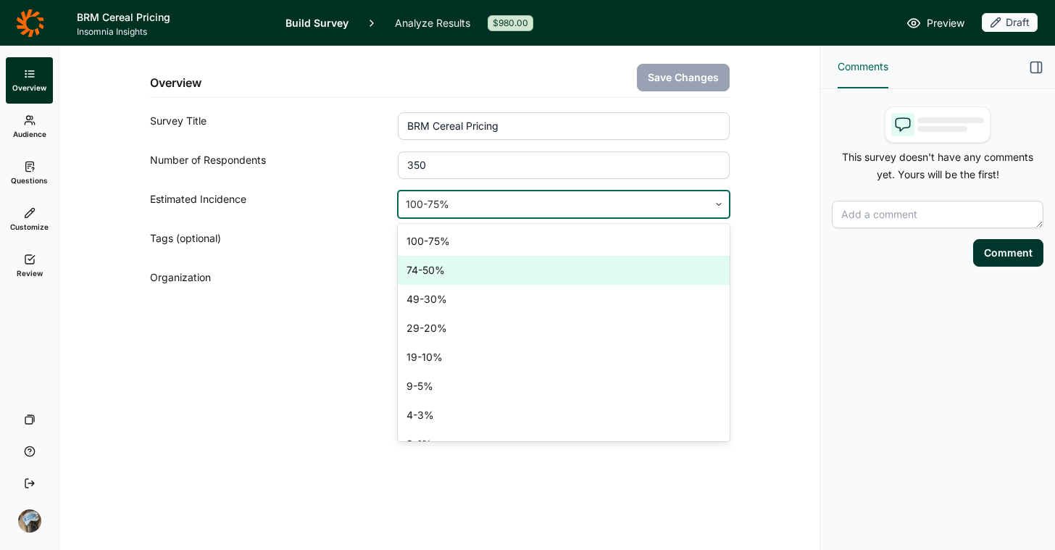
click at [460, 270] on div "74-50%" at bounding box center [563, 270] width 331 height 29
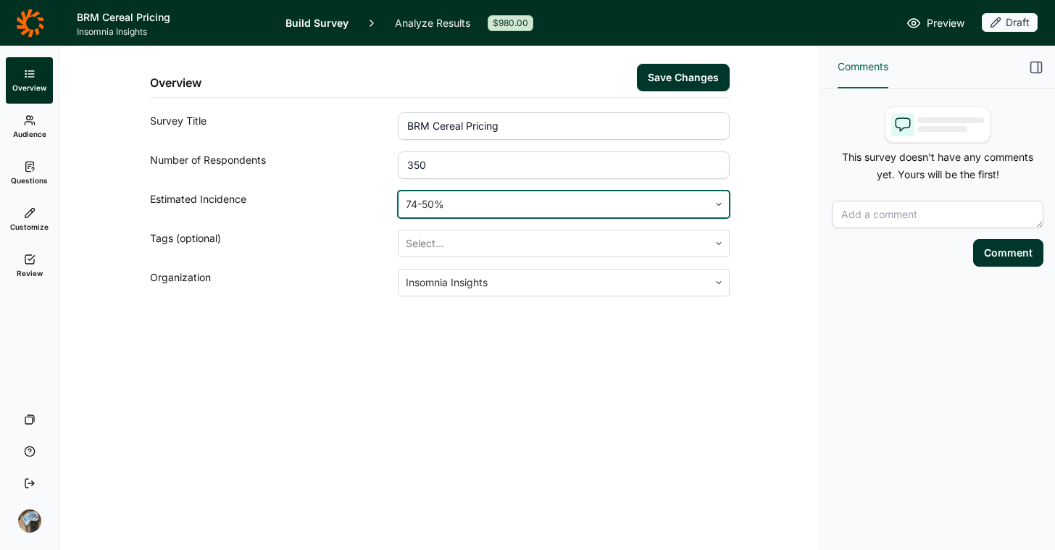
click at [372, 316] on div "Overview Save Changes Survey Title BRM Cereal Pricing Number of Respondents 350…" at bounding box center [440, 206] width 726 height 320
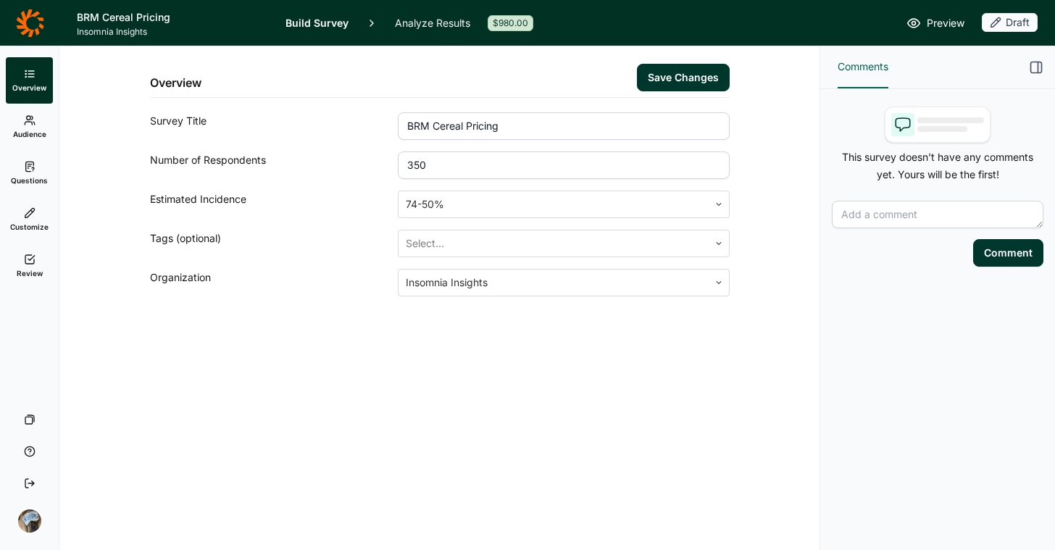
click at [679, 75] on button "Save Changes" at bounding box center [683, 78] width 93 height 28
click at [677, 457] on div "Overview Save Changes Survey Title BRM Cereal Pricing Number of Respondents 350…" at bounding box center [439, 298] width 760 height 504
